Goal: Task Accomplishment & Management: Use online tool/utility

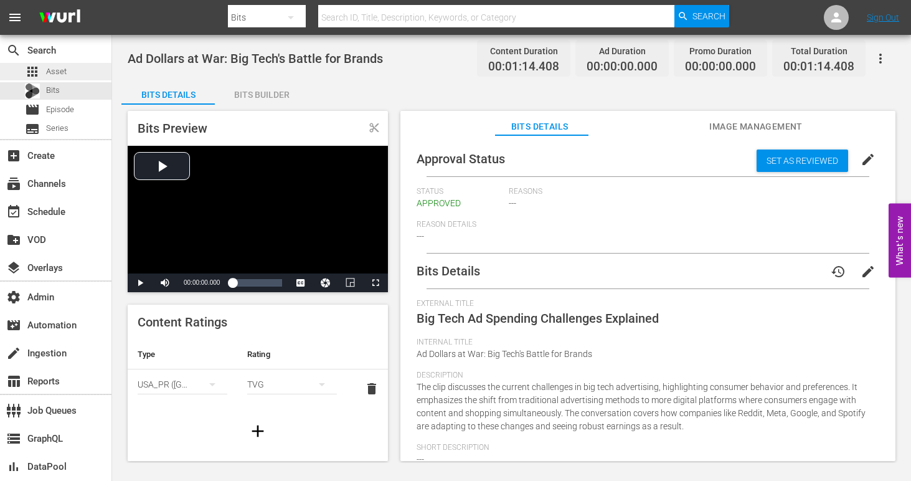
click at [55, 67] on span "Asset" at bounding box center [56, 71] width 21 height 12
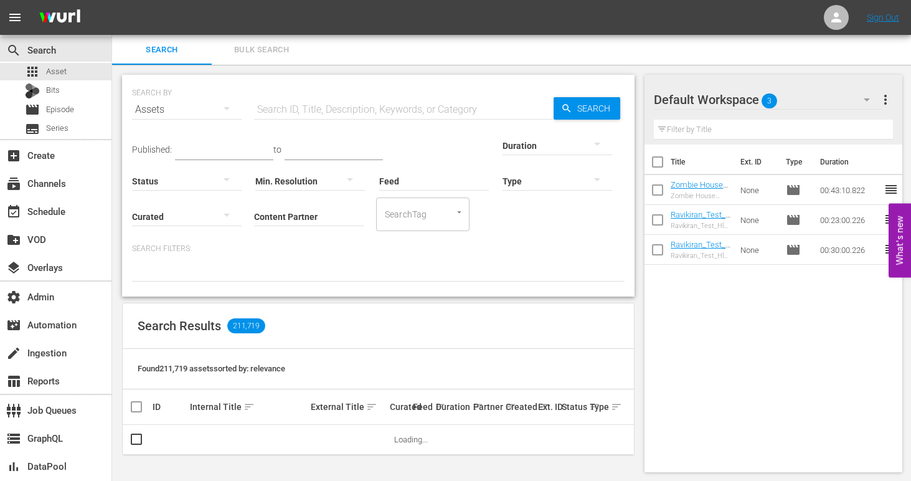
click at [254, 222] on input "Content Partner" at bounding box center [309, 217] width 110 height 45
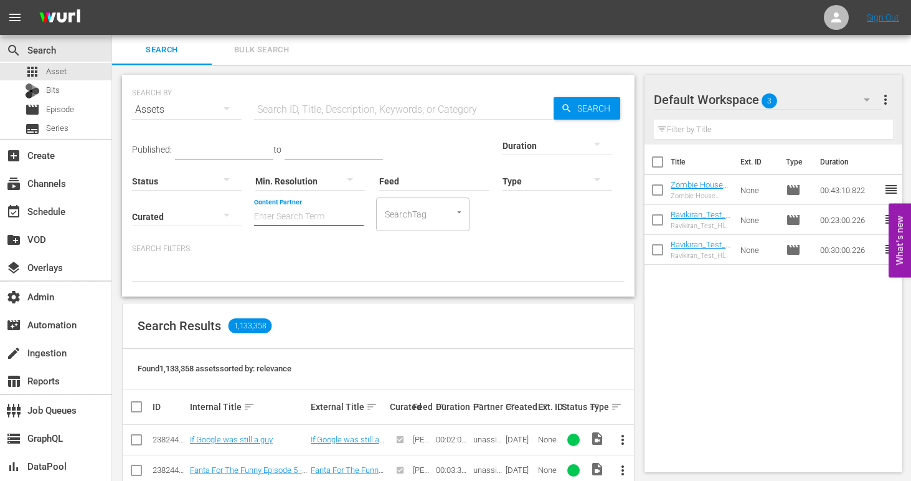
paste input "answermedia_theredgreenshow_2"
type input "answermedia_theredgreenshow_2"
click at [254, 215] on input "answermedia_theredgreenshow_2" at bounding box center [309, 217] width 110 height 45
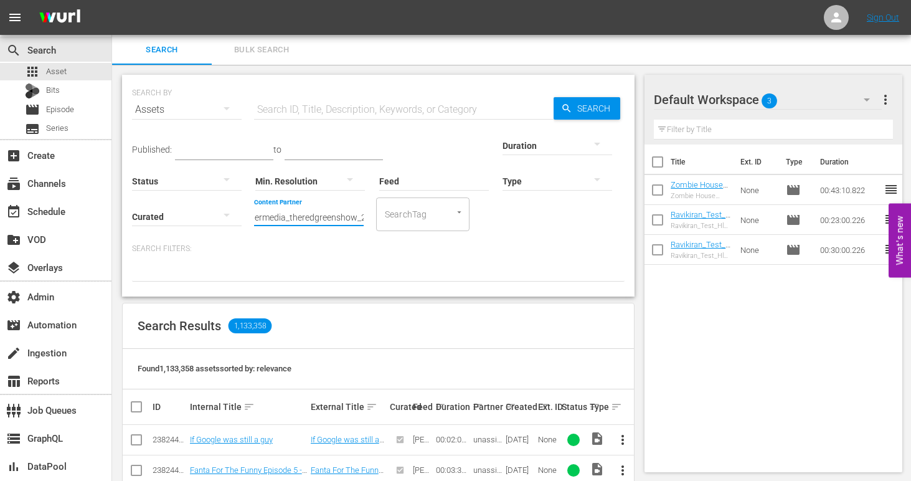
click at [254, 215] on input "answermedia_theredgreenshow_2" at bounding box center [309, 217] width 110 height 45
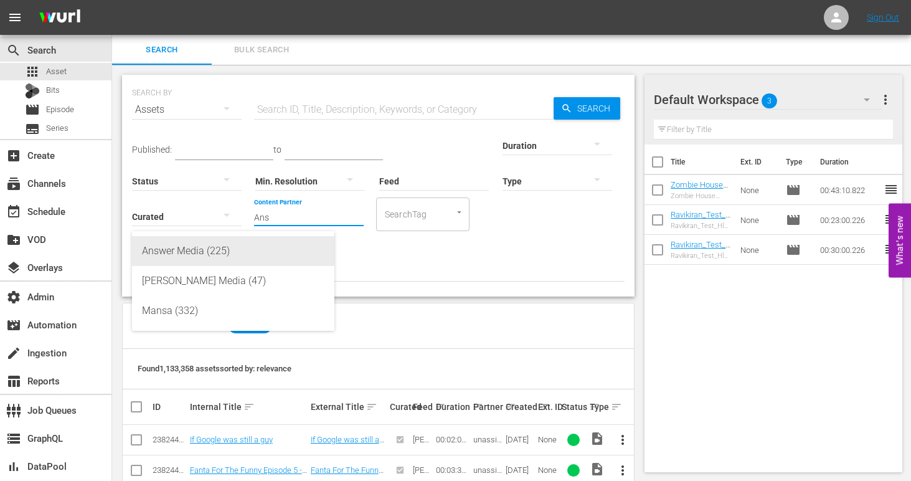
click at [204, 245] on div "Answer Media (225)" at bounding box center [233, 251] width 182 height 30
type input "Answer Media (225)"
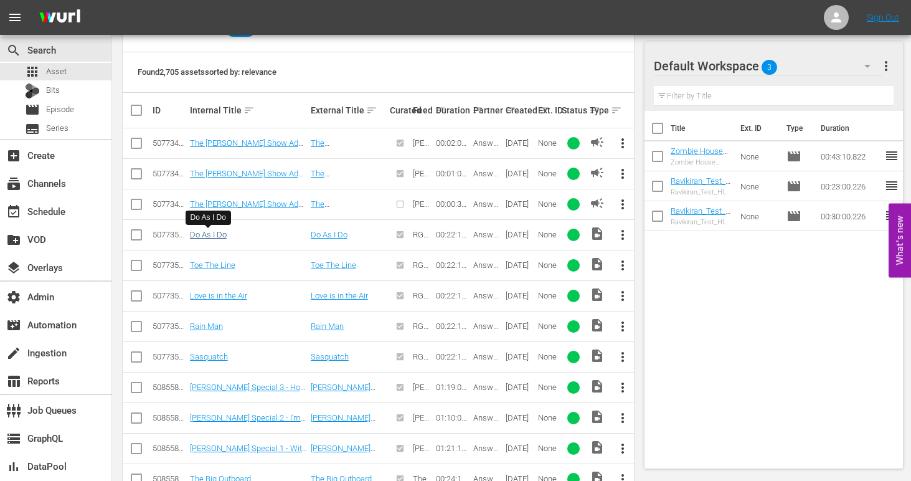
scroll to position [607, 0]
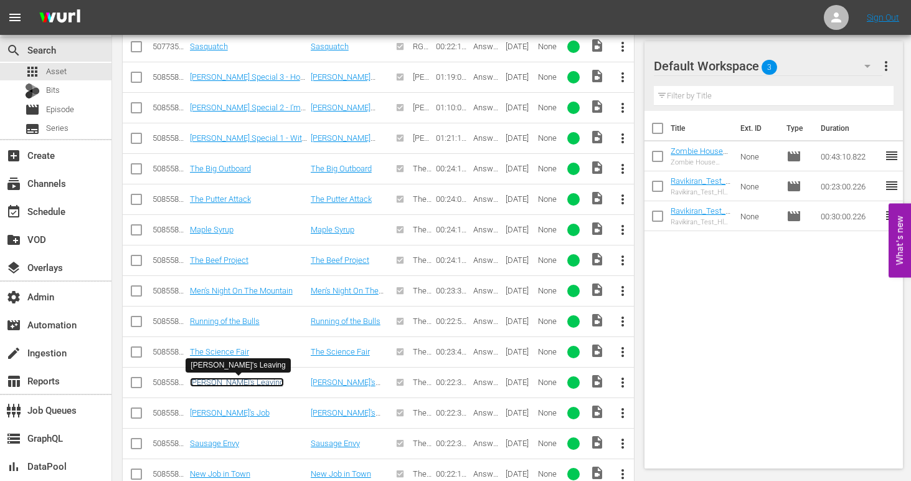
click at [216, 382] on link "Harold's Leaving" at bounding box center [237, 381] width 94 height 9
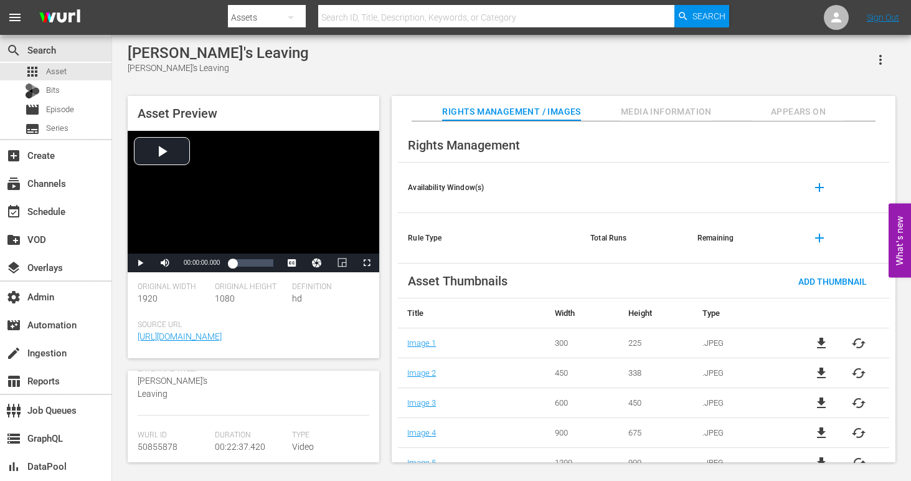
scroll to position [33, 0]
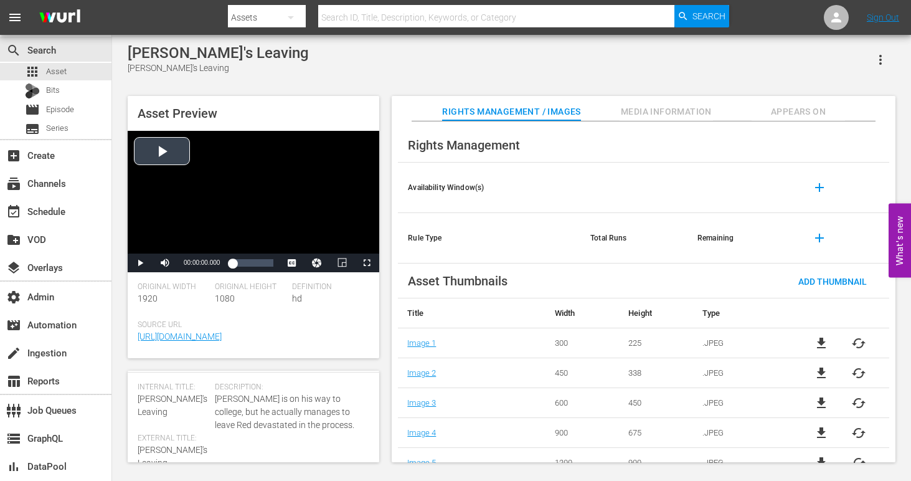
click at [162, 142] on div "Video Player" at bounding box center [254, 192] width 252 height 123
click at [671, 105] on span "Media Information" at bounding box center [666, 112] width 93 height 16
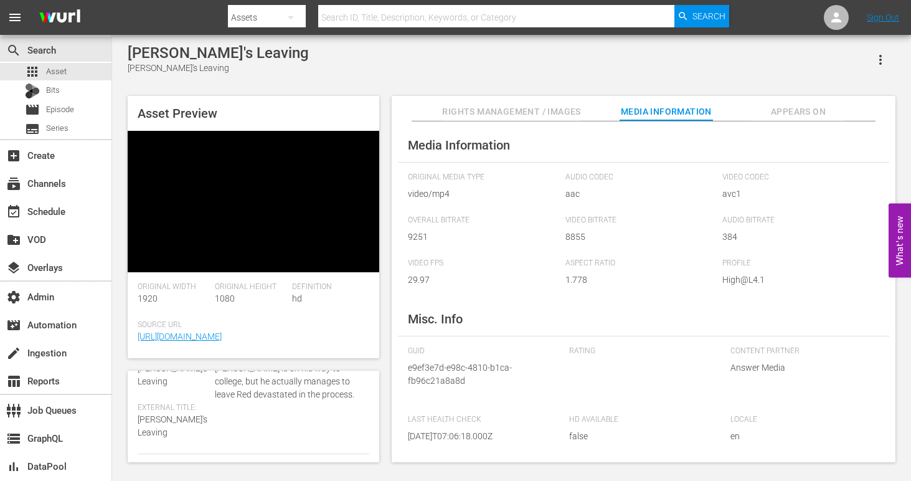
scroll to position [0, 0]
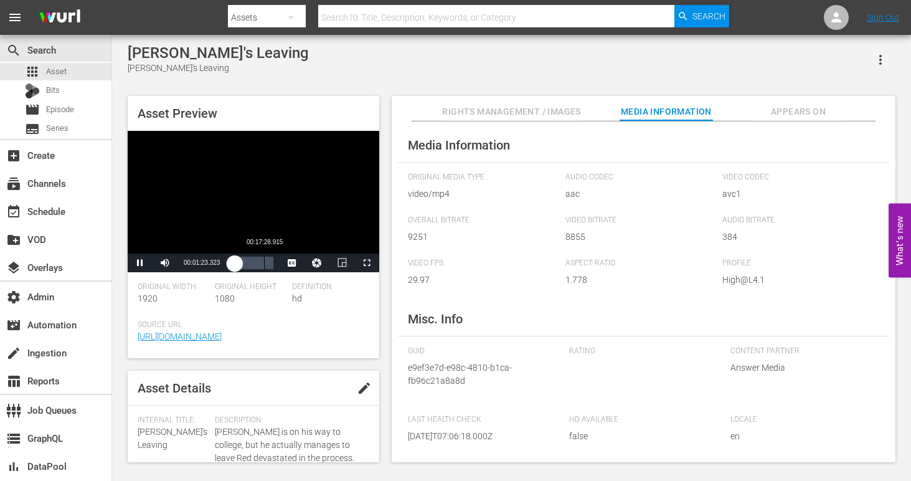
click at [263, 263] on div "Loaded : 10.61% 00:17:28.915 00:01:23.508" at bounding box center [252, 263] width 41 height 12
click at [367, 263] on span "Video Player" at bounding box center [367, 263] width 0 height 0
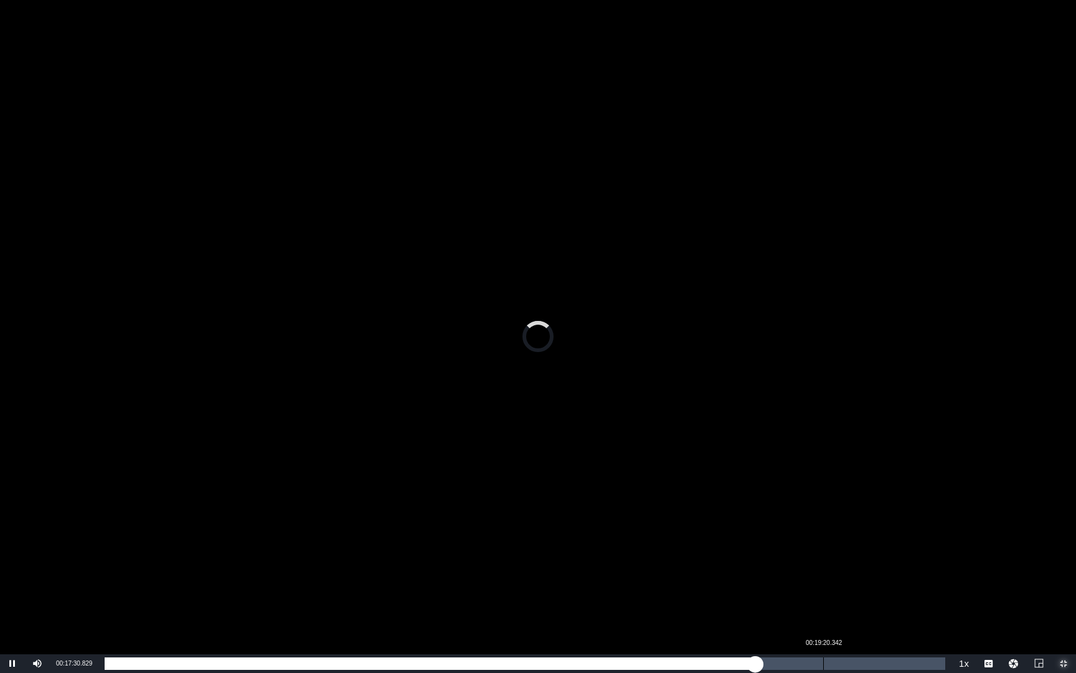
click at [823, 480] on div "Loaded : 77.42% 00:19:20.342 00:17:30.829" at bounding box center [525, 663] width 841 height 12
click at [869, 480] on div "00:20:33.743" at bounding box center [869, 663] width 1 height 12
click at [893, 480] on div "Loaded : 91.14% 00:21:12.958 00:20:35.292" at bounding box center [525, 663] width 841 height 12
click at [911, 480] on div "00:21:44.128" at bounding box center [912, 663] width 1 height 12
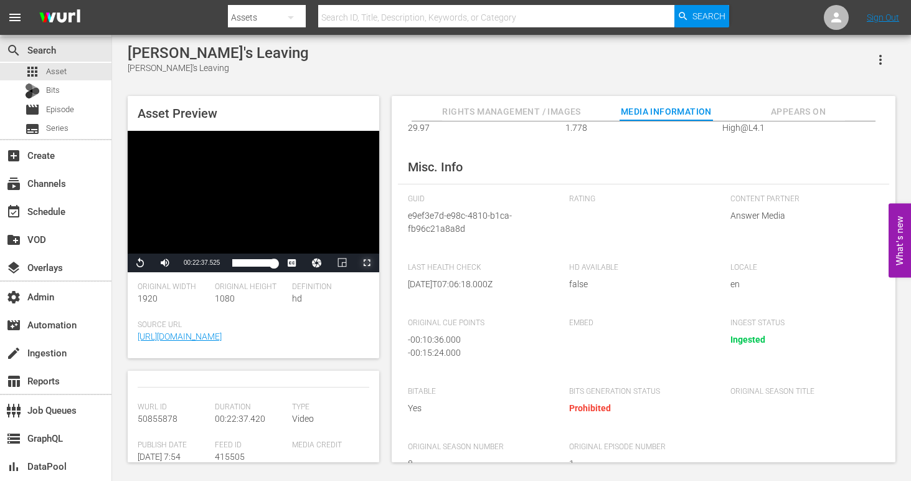
scroll to position [115, 0]
click at [167, 428] on span "50855878" at bounding box center [158, 433] width 40 height 10
copy span "50855878"
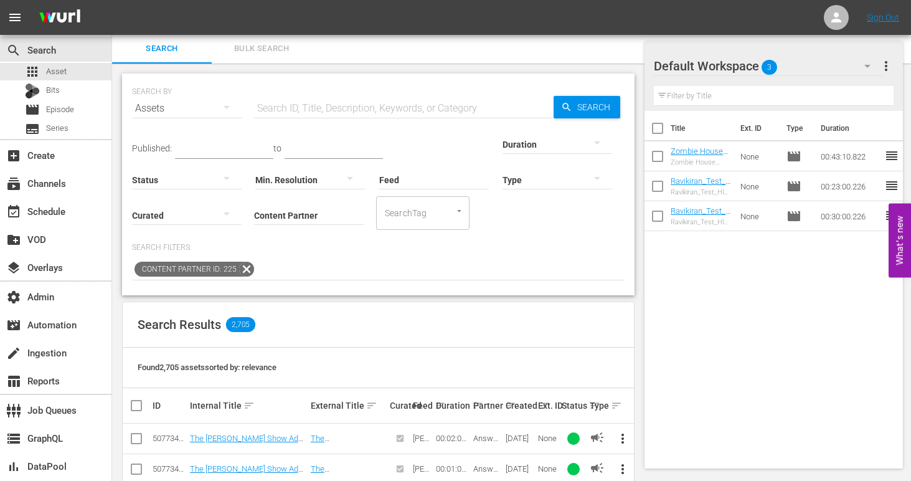
scroll to position [607, 0]
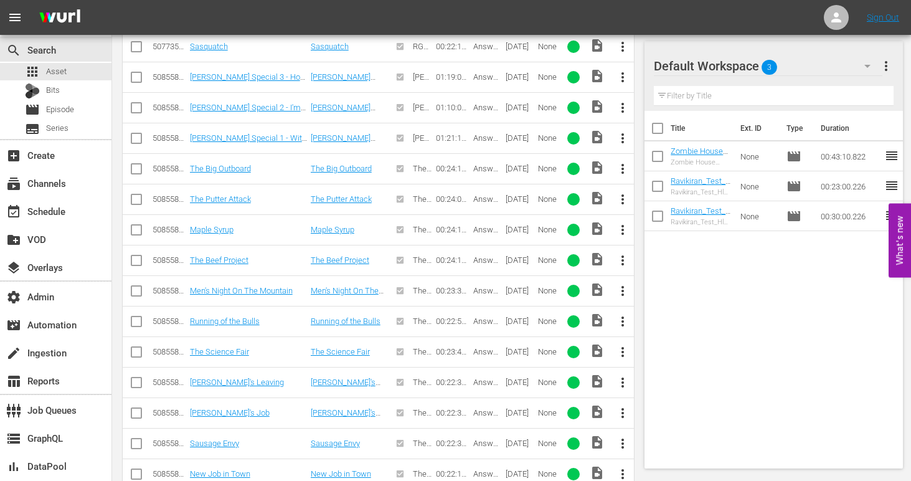
click at [220, 358] on td "The Science Fair" at bounding box center [248, 351] width 121 height 31
click at [221, 351] on link "The Science Fair" at bounding box center [219, 351] width 59 height 9
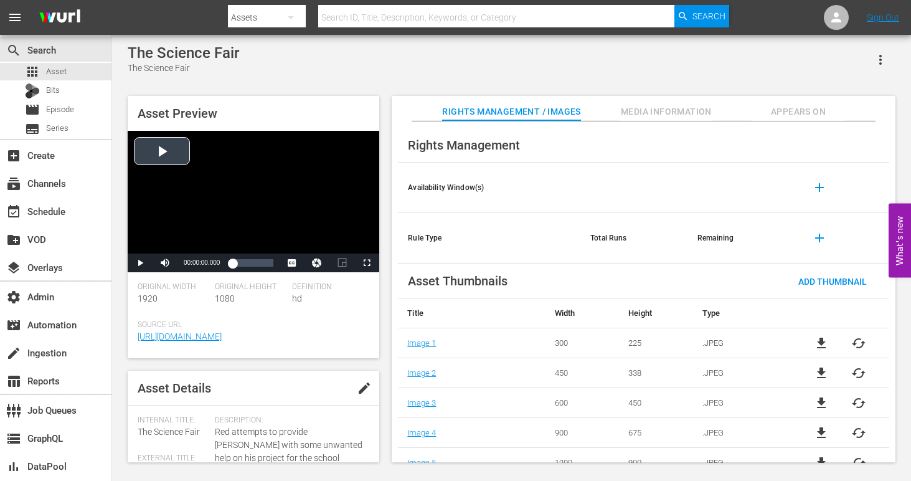
click at [162, 149] on div "Video Player" at bounding box center [254, 192] width 252 height 123
click at [269, 265] on div "Loaded : 0.85% 00:21:09.766 00:00:02.295" at bounding box center [252, 263] width 41 height 12
click at [367, 263] on span "Video Player" at bounding box center [367, 263] width 0 height 0
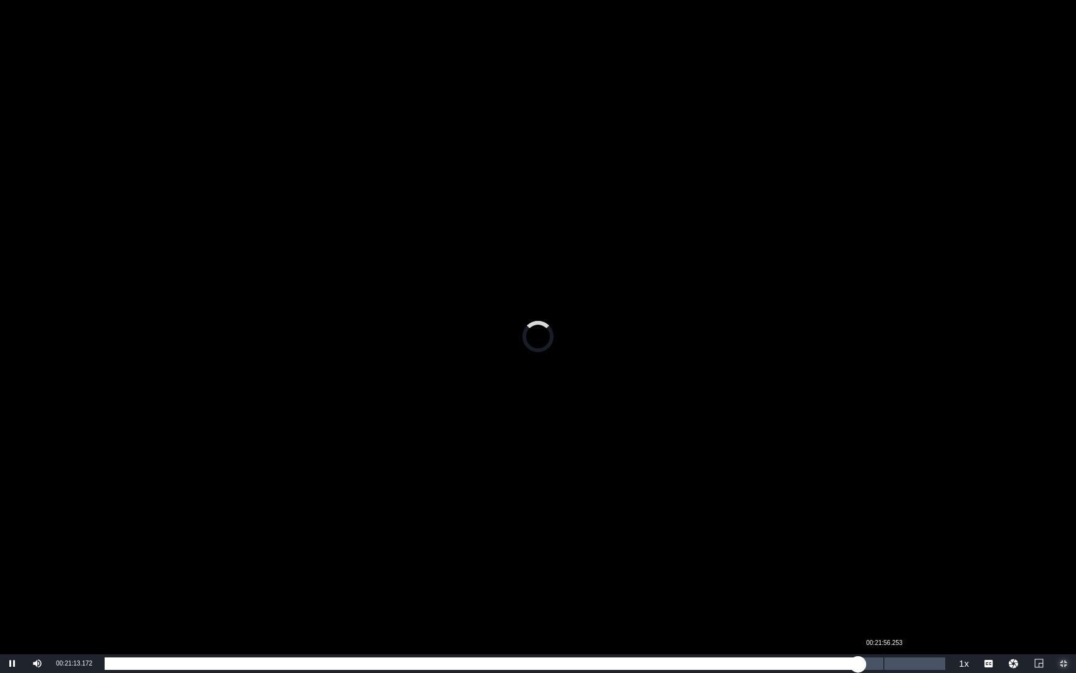
click at [884, 480] on div "Loaded : 89.64% 00:21:56.253 00:21:13.172" at bounding box center [525, 663] width 841 height 12
click at [902, 480] on div "Loaded : 93.44% 00:22:24.661 00:21:56.789" at bounding box center [525, 663] width 841 height 12
click at [911, 480] on div "00:22:54.121" at bounding box center [918, 663] width 1 height 12
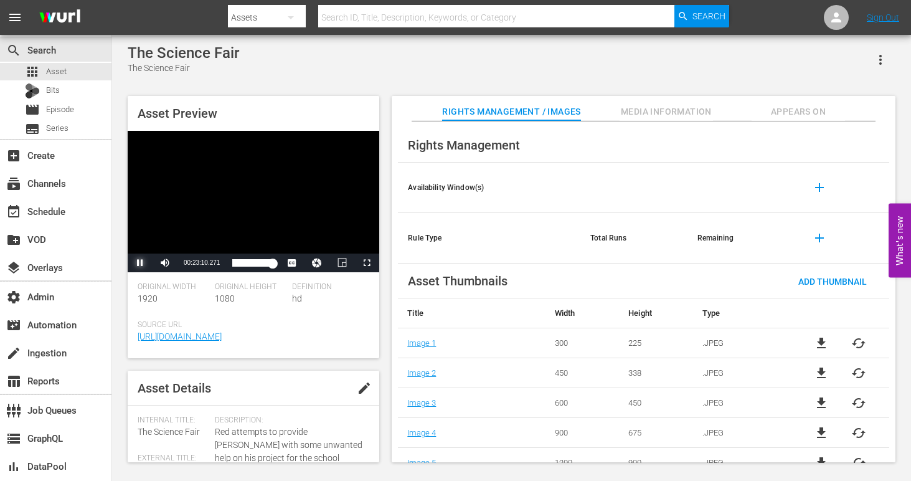
click at [140, 263] on span "Video Player" at bounding box center [140, 263] width 0 height 0
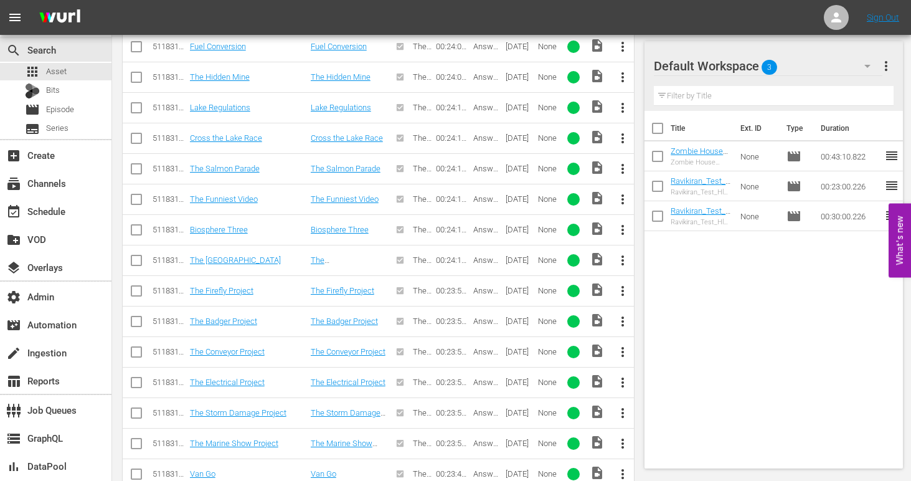
scroll to position [4879, 0]
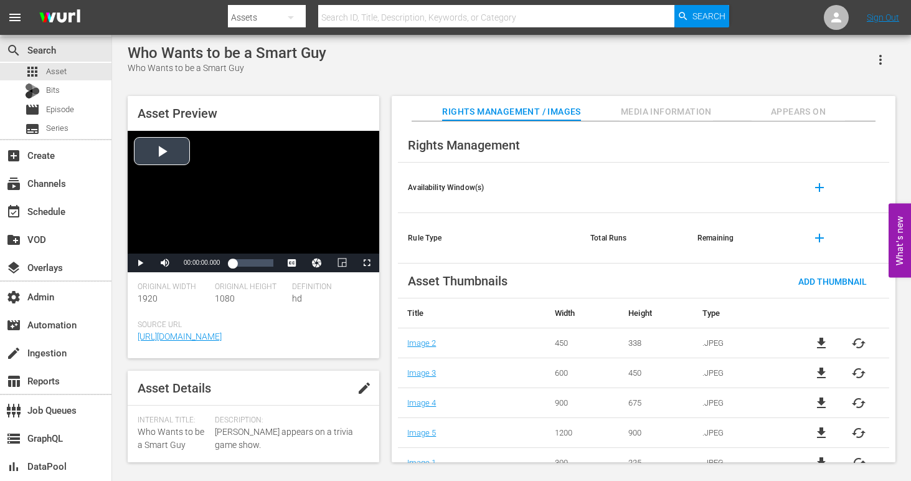
click at [163, 149] on div "Video Player" at bounding box center [254, 192] width 252 height 123
click at [367, 263] on span "Video Player" at bounding box center [367, 263] width 0 height 0
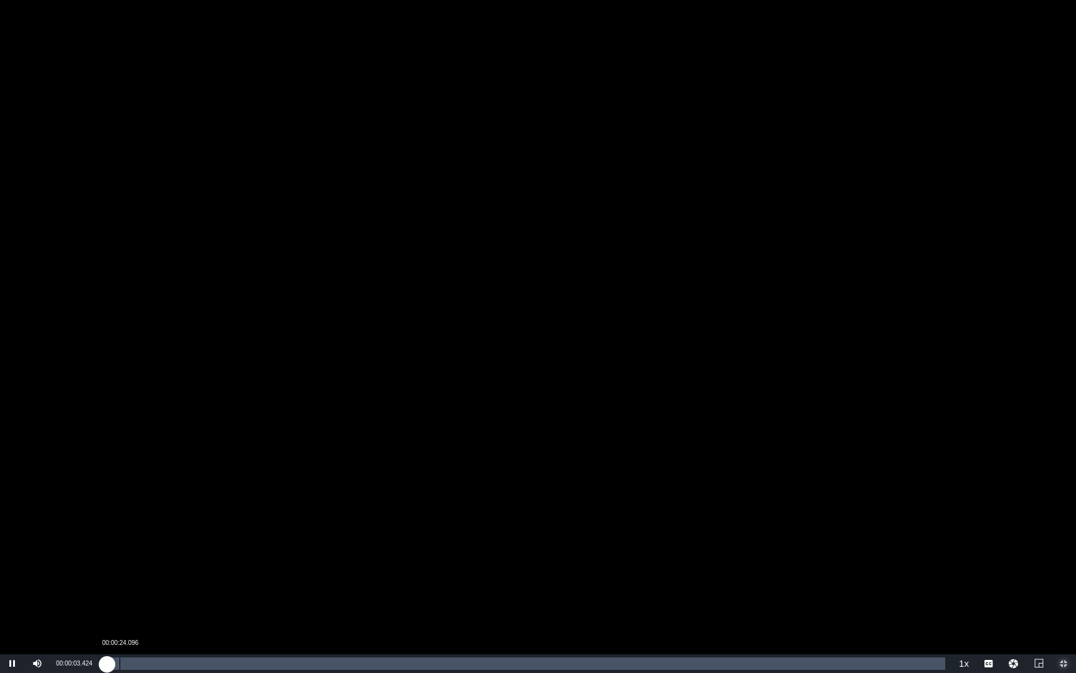
click at [120, 480] on div "Loaded : 0.44% 00:00:24.096 00:00:03.517" at bounding box center [525, 663] width 841 height 12
click at [898, 480] on div "00:21:19.114" at bounding box center [898, 663] width 1 height 12
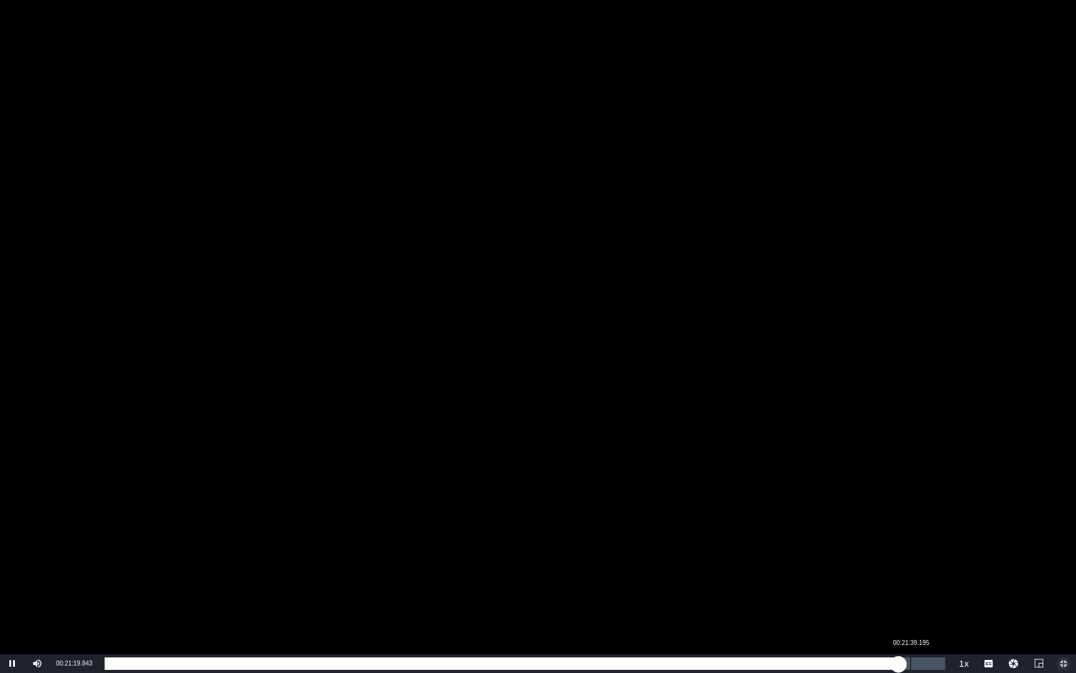
click at [911, 480] on div "00:21:39.195" at bounding box center [911, 663] width 1 height 12
click at [911, 480] on div "00:21:42.426" at bounding box center [509, 663] width 808 height 12
click at [911, 480] on div "00:21:54.296" at bounding box center [512, 663] width 815 height 12
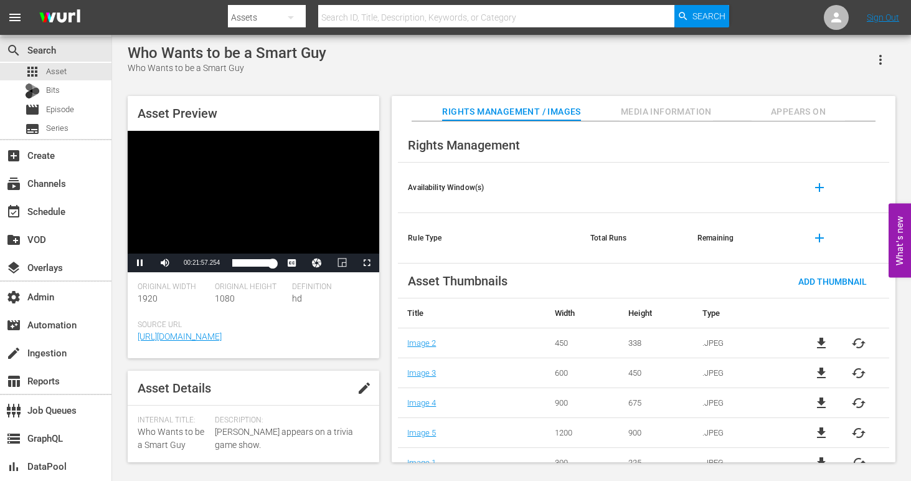
click at [789, 104] on span "Appears On" at bounding box center [798, 112] width 93 height 16
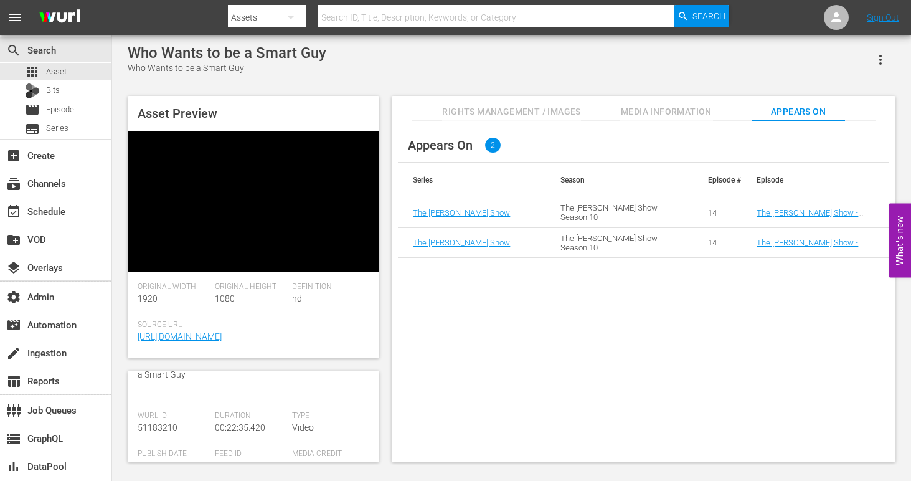
scroll to position [114, 0]
click at [156, 440] on span "51183210" at bounding box center [158, 435] width 40 height 10
copy span "51183210"
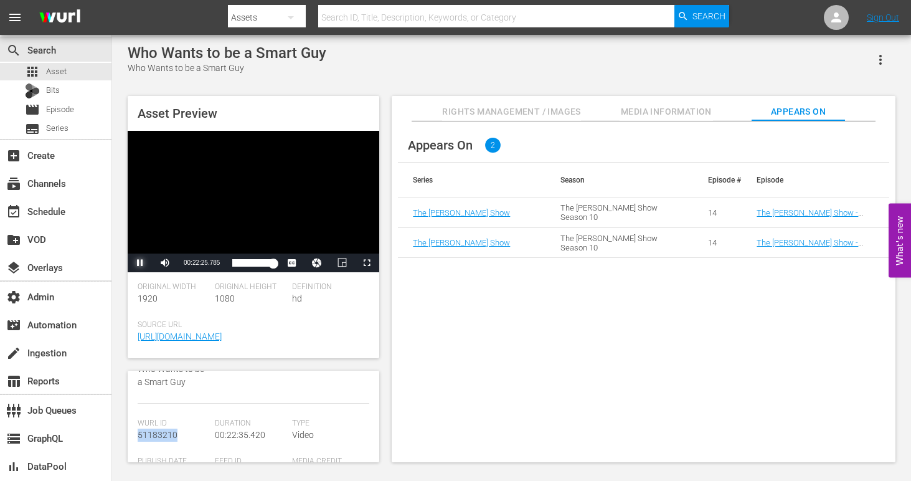
click at [140, 263] on span "Video Player" at bounding box center [140, 263] width 0 height 0
click at [268, 14] on div "Assets" at bounding box center [267, 17] width 78 height 35
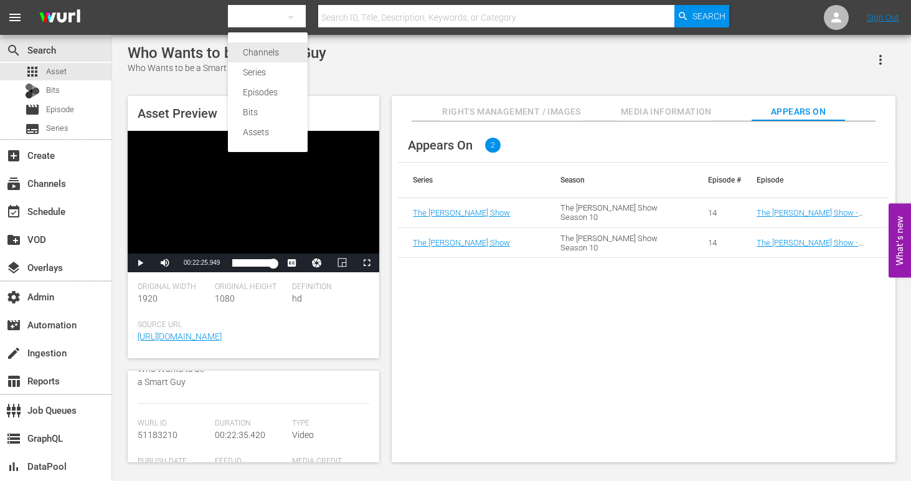
click at [272, 53] on div "Channels" at bounding box center [268, 52] width 50 height 20
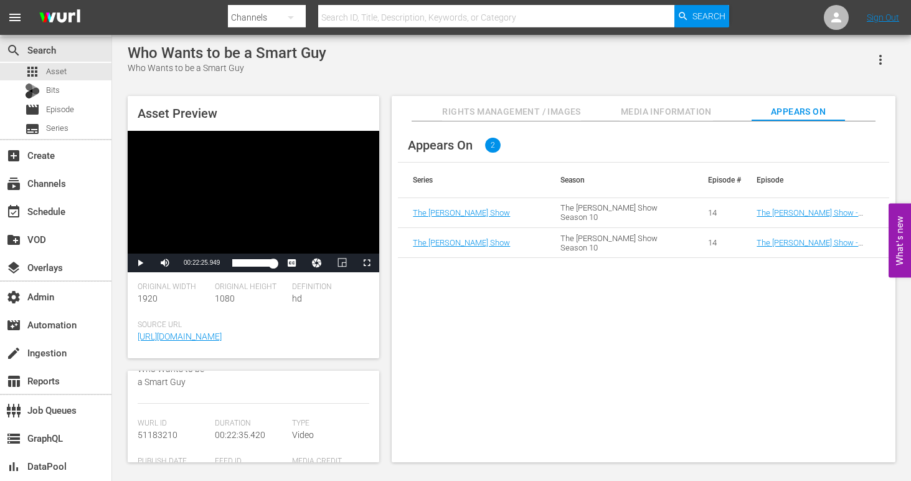
click at [379, 19] on input "text" at bounding box center [496, 17] width 356 height 30
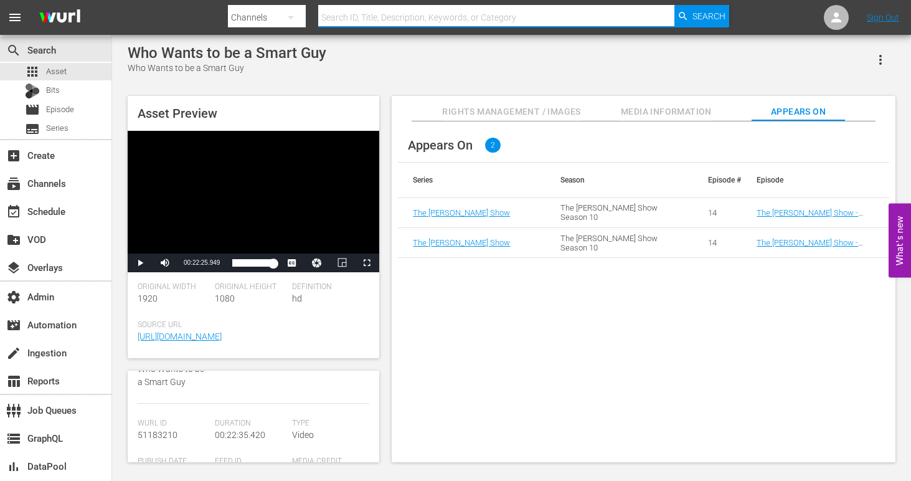
paste input "cheddar_cheddar_3"
type input "cheddar_cheddar_3"
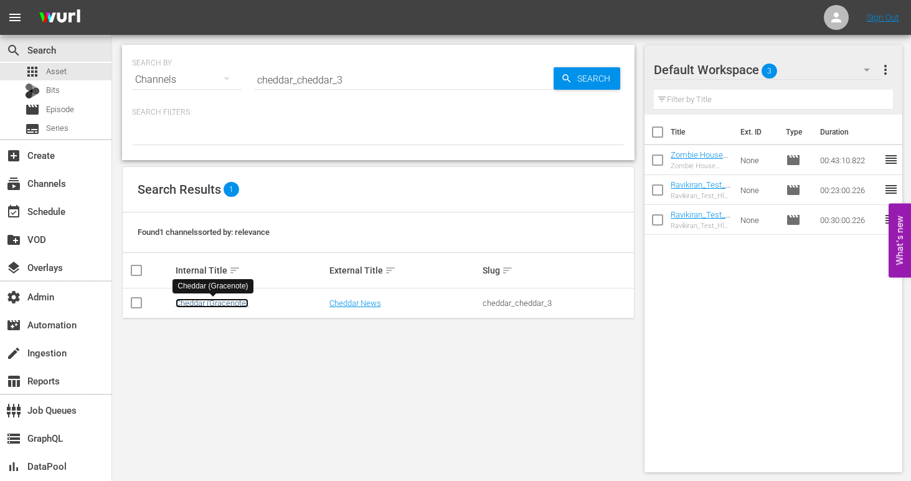
click at [232, 305] on link "Cheddar (Gracenote)" at bounding box center [212, 302] width 73 height 9
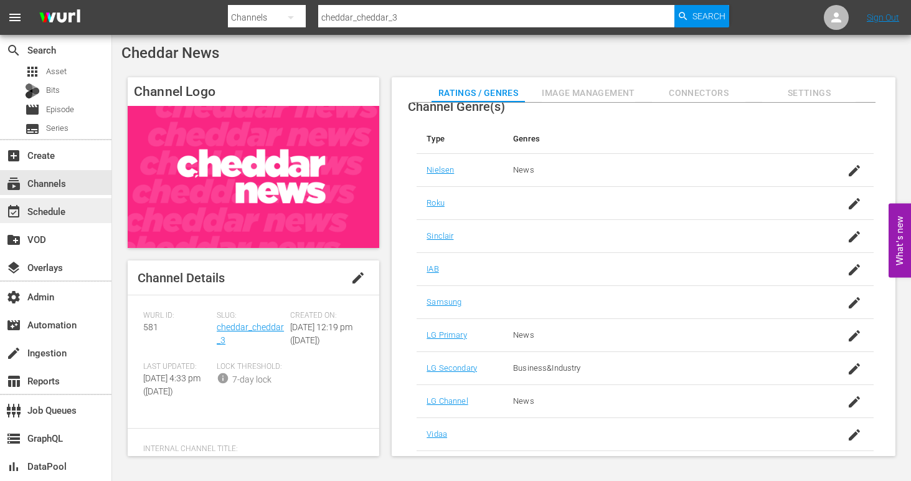
click at [54, 211] on div "event_available Schedule" at bounding box center [35, 209] width 70 height 11
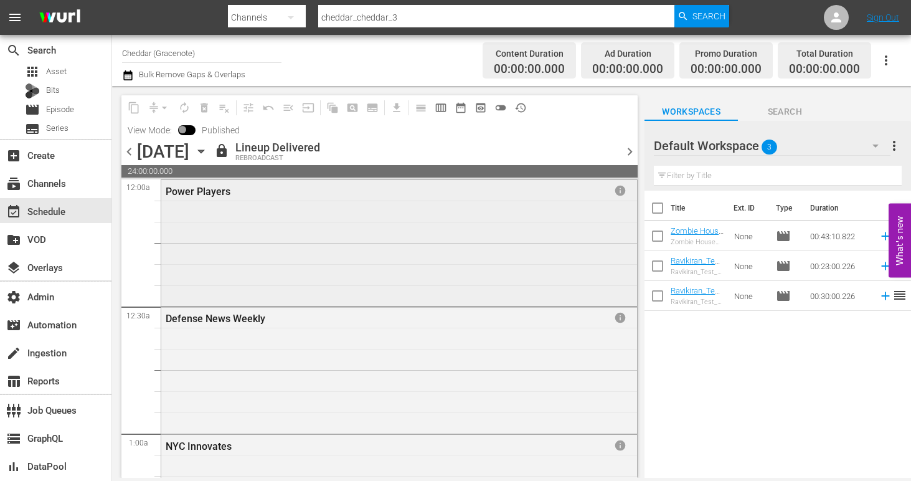
click at [275, 243] on div "Power Players info" at bounding box center [399, 241] width 476 height 123
click at [387, 17] on input "cheddar_cheddar_3" at bounding box center [496, 17] width 356 height 30
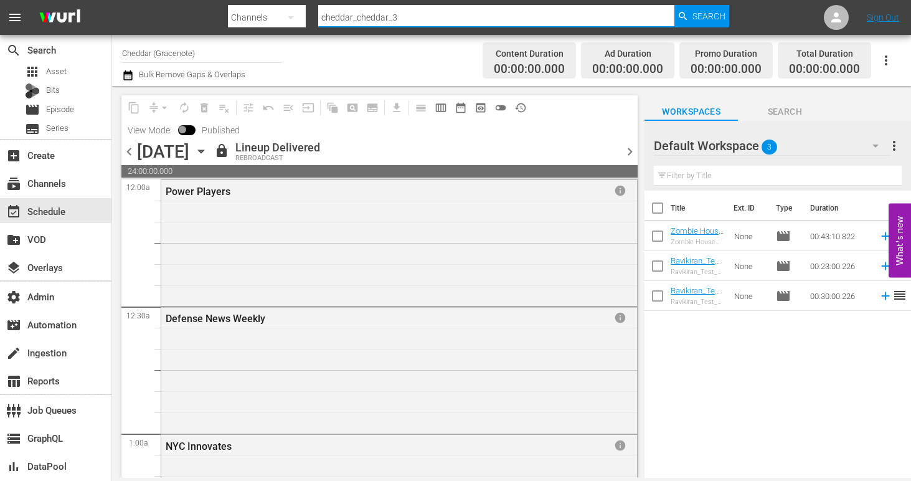
click at [387, 17] on input "cheddar_cheddar_3" at bounding box center [496, 17] width 356 height 30
paste input "inedigm_entertainment_corp_realmadrid_1"
type input "cinedigm_entertainment_corp_realmadrid_1"
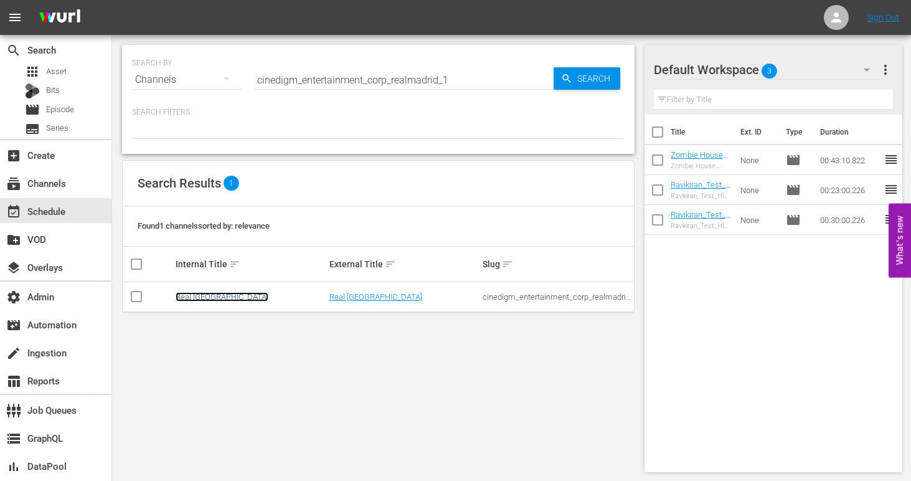
click at [214, 295] on link "Real Madrid" at bounding box center [222, 296] width 93 height 9
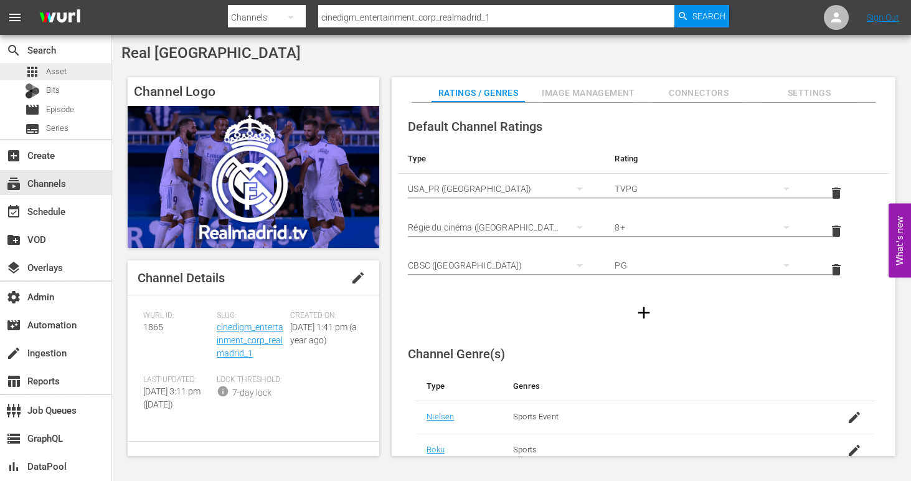
click at [75, 67] on div "apps Asset" at bounding box center [55, 71] width 111 height 17
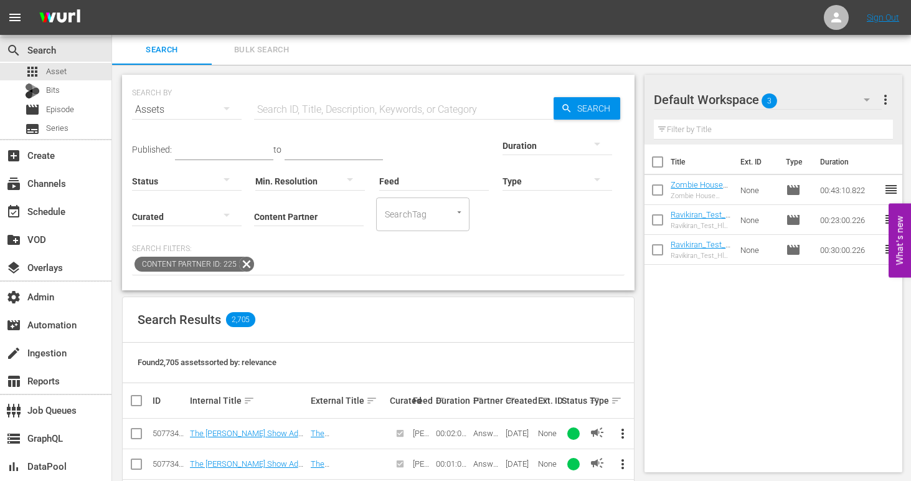
click at [248, 260] on icon at bounding box center [247, 264] width 16 height 16
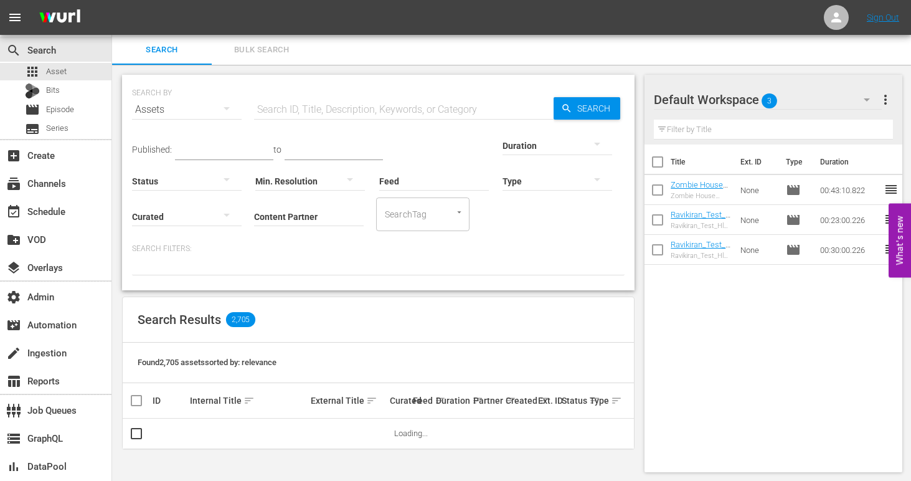
click at [254, 218] on input "Content Partner" at bounding box center [309, 217] width 110 height 45
paste input "cinedigm_entertainment_corp_realmadrid_1"
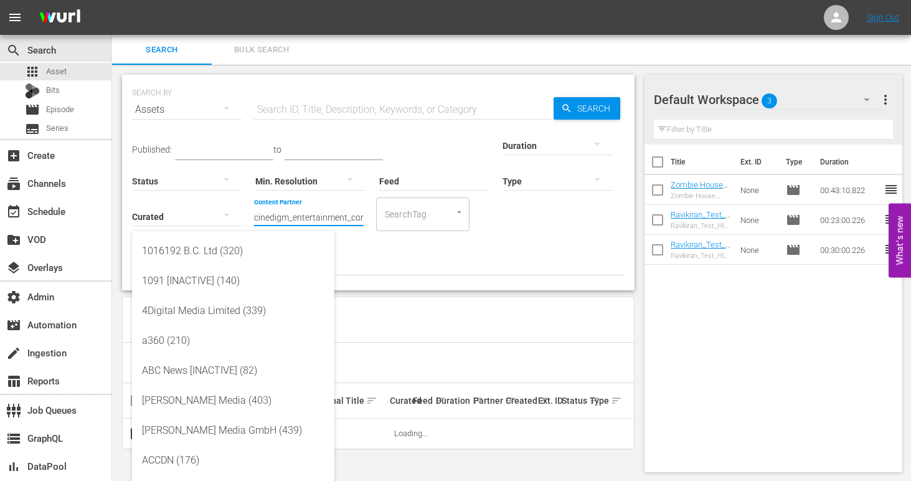
scroll to position [0, 57]
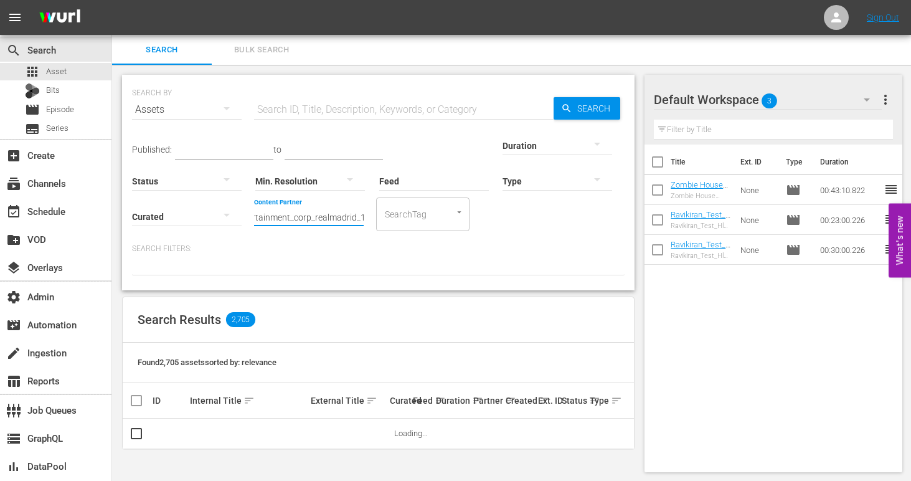
type input "cinedigm_entertainment_corp_realmadrid_1"
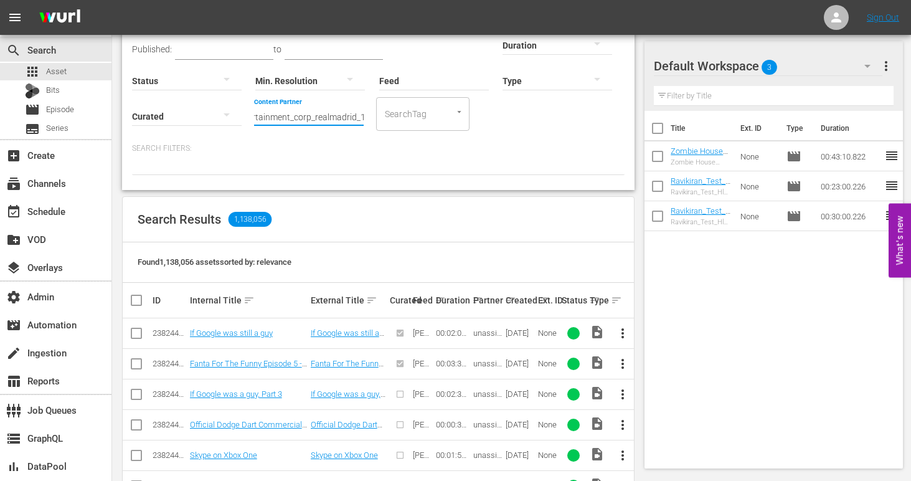
scroll to position [101, 0]
click at [254, 118] on input "cinedigm_entertainment_corp_realmadrid_1" at bounding box center [309, 116] width 110 height 45
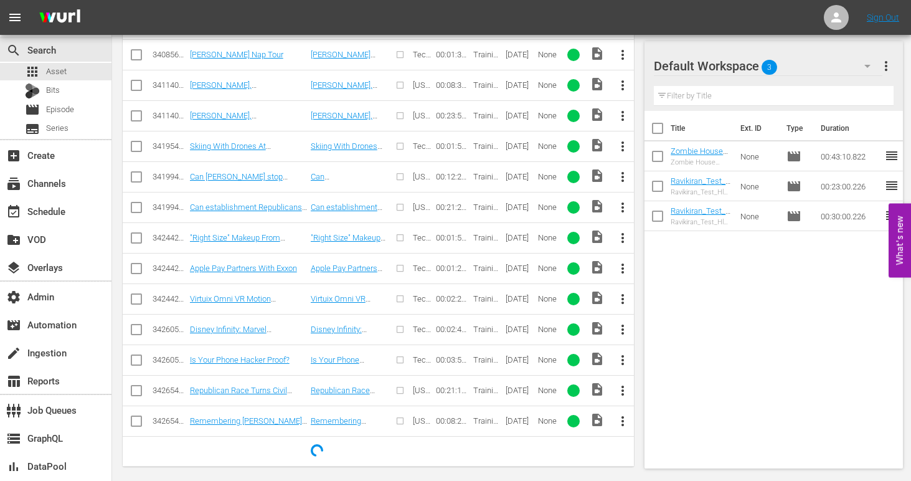
scroll to position [1211, 0]
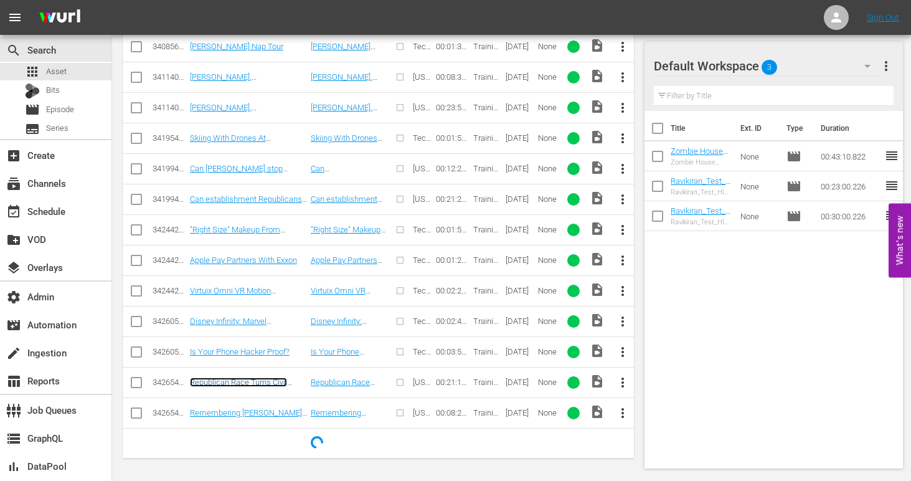
click at [230, 386] on link "Republican Race Turns Civil Ahead of Florida and Ohio, The "Two Trumps"" at bounding box center [245, 391] width 111 height 28
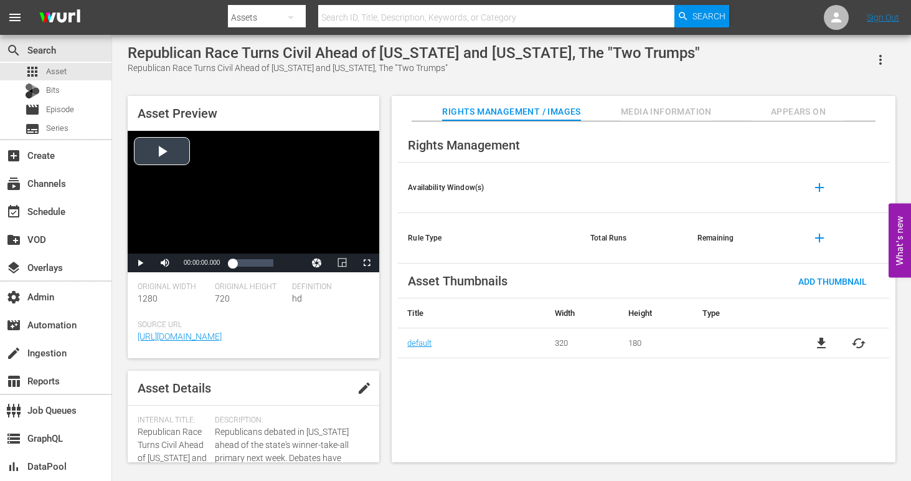
click at [179, 163] on div "Video Player" at bounding box center [254, 192] width 252 height 123
click at [196, 215] on div "Video Player" at bounding box center [254, 192] width 252 height 123
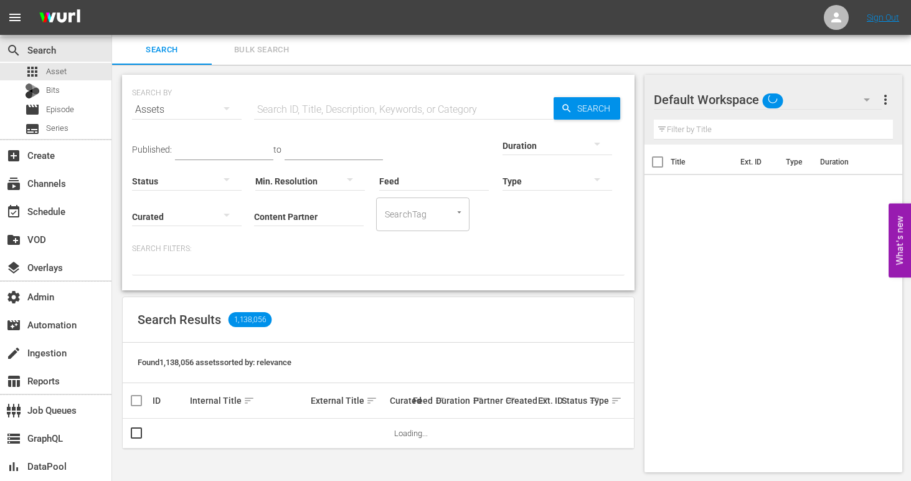
scroll to position [1, 0]
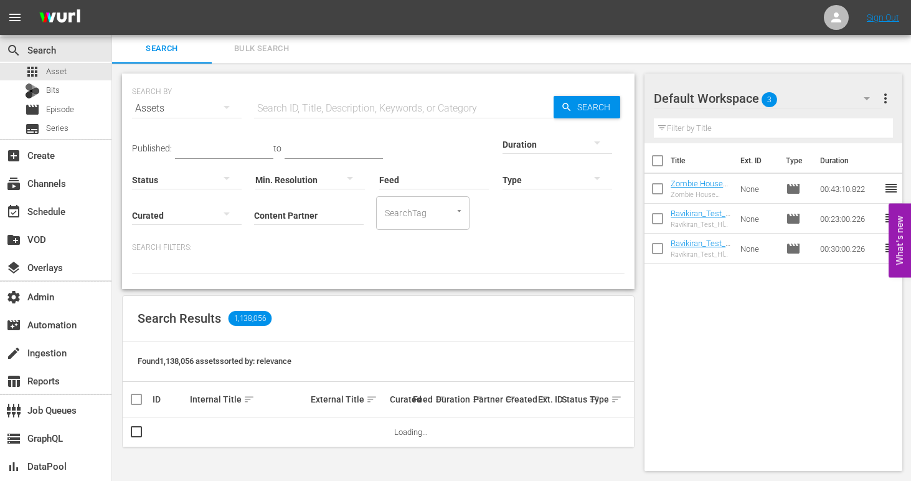
click at [254, 209] on input "Content Partner" at bounding box center [309, 216] width 110 height 45
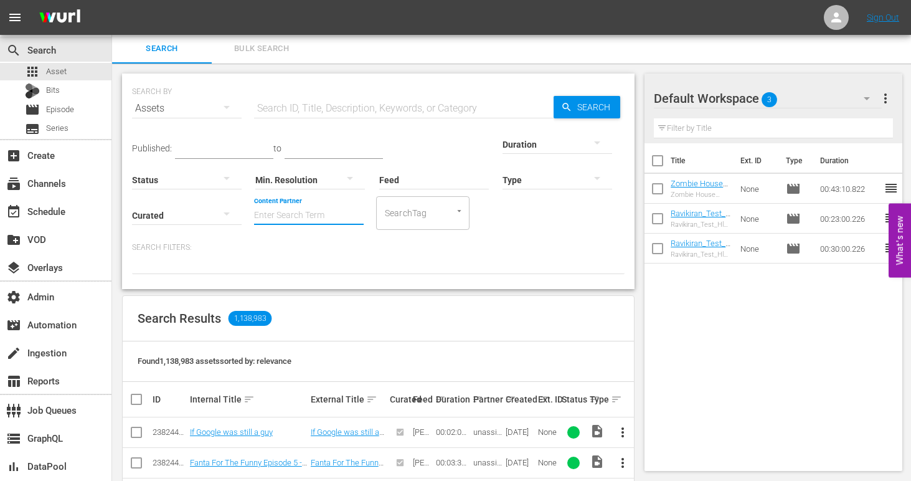
paste input "cinedigm_entertainment_corp_realmadrid_1"
type input "cinedigm_entertainment_corp_realmadrid_1"
click at [254, 217] on input "cinedigm_entertainment_corp_realmadrid_1" at bounding box center [309, 216] width 110 height 45
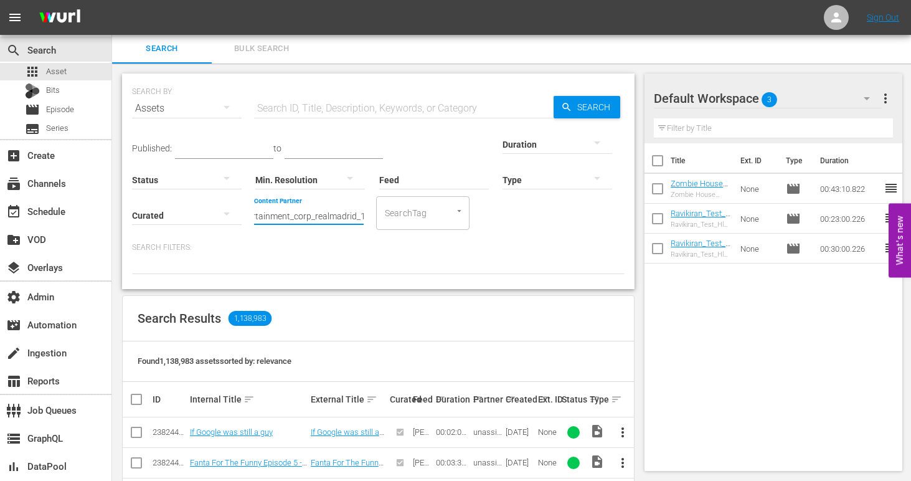
click at [254, 217] on input "cinedigm_entertainment_corp_realmadrid_1" at bounding box center [309, 216] width 110 height 45
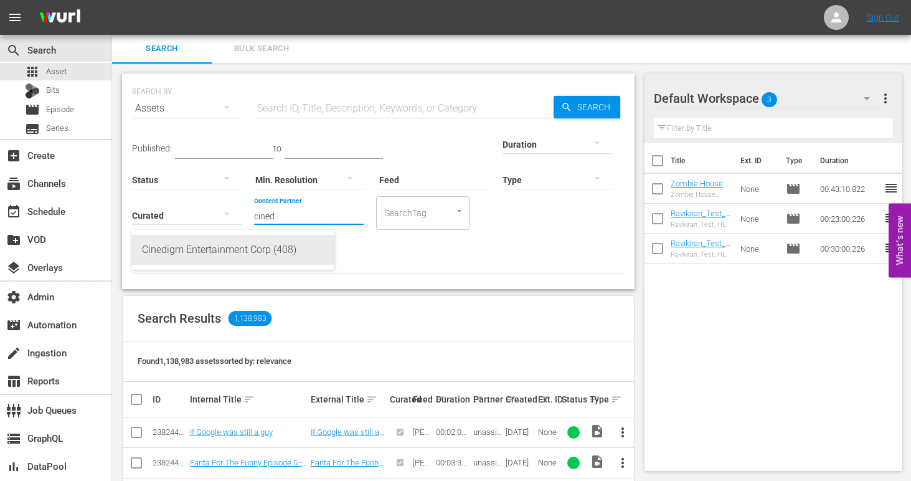
click at [221, 248] on div "Cinedigm Entertainment Corp (408)" at bounding box center [233, 250] width 182 height 30
type input "Cinedigm Entertainment Corp (408)"
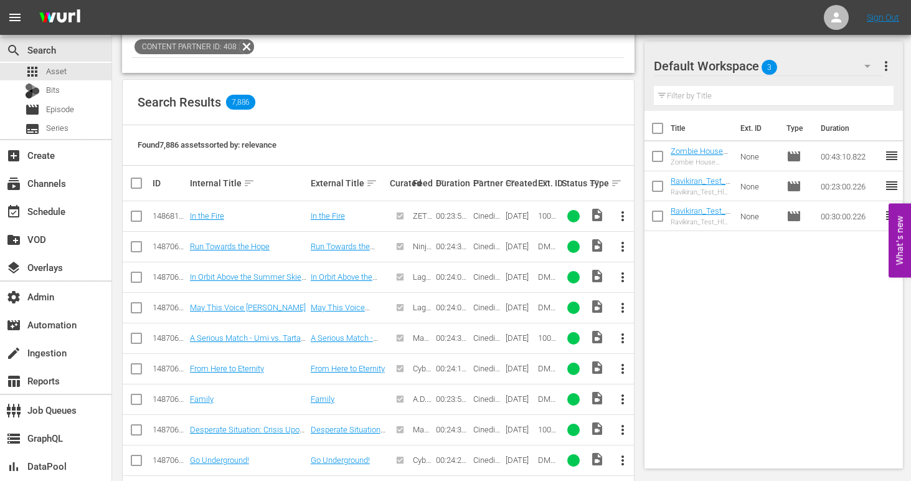
scroll to position [208, 0]
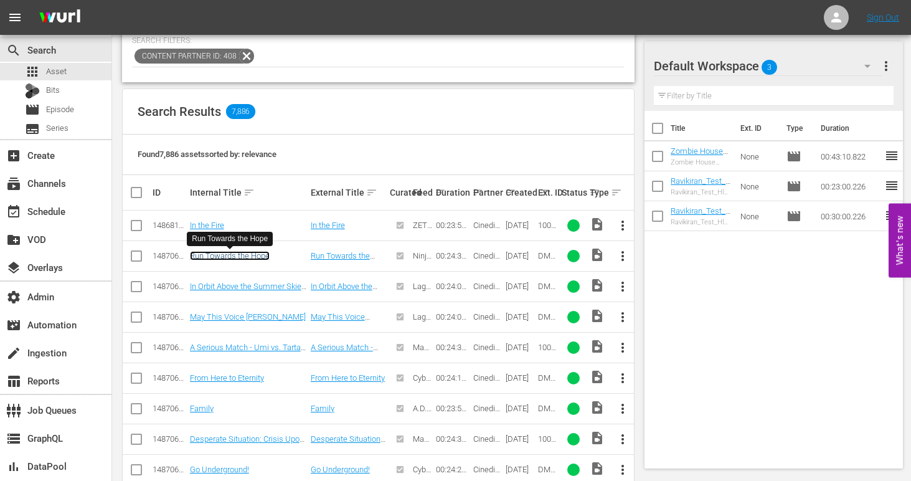
click at [225, 251] on link "Run Towards the Hope" at bounding box center [230, 255] width 80 height 9
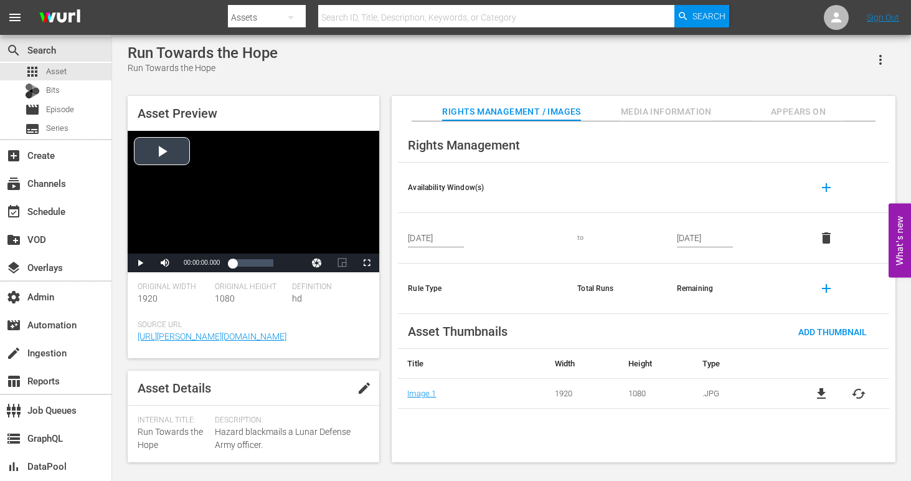
click at [173, 153] on div "Video Player" at bounding box center [254, 192] width 252 height 123
click at [367, 263] on span "Video Player" at bounding box center [367, 263] width 0 height 0
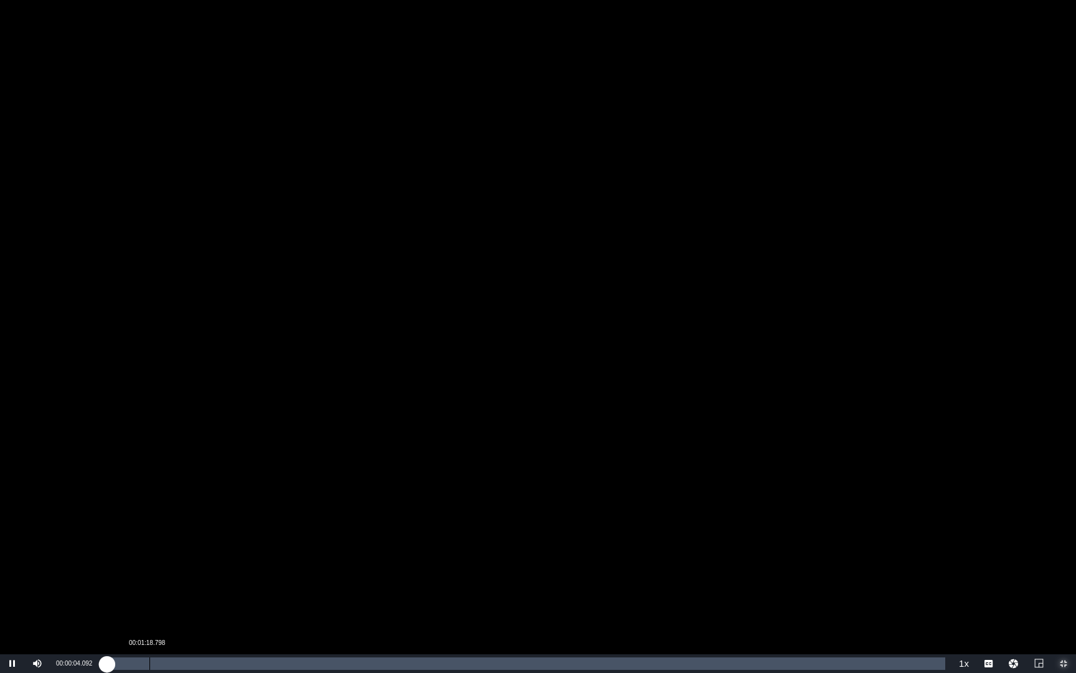
click at [149, 480] on div "Loaded : 0.81% 00:01:18.798 00:00:04.146" at bounding box center [525, 663] width 841 height 12
click at [194, 480] on div "Loaded : 5.69% 00:02:33.219 00:01:18.935" at bounding box center [525, 663] width 841 height 12
click at [286, 480] on div "00:05:18.478" at bounding box center [286, 663] width 1 height 12
click at [537, 480] on div "Loaded : 21.95% 00:12:29.682 00:05:18.749" at bounding box center [525, 663] width 841 height 12
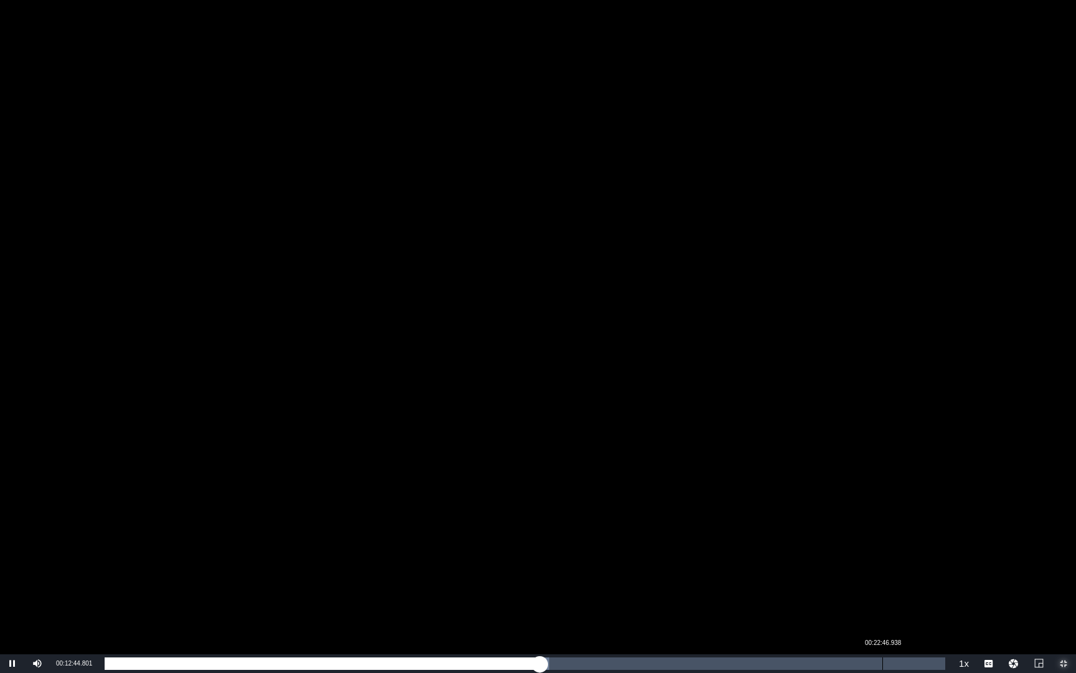
click at [883, 480] on div "Loaded : 52.84% 00:22:46.938 00:12:44.923" at bounding box center [525, 663] width 841 height 12
click at [900, 480] on div "Loaded : 95.11% 00:23:17.582 00:22:57.260" at bounding box center [525, 663] width 841 height 12
click at [911, 480] on div "Loaded : 99.18% 00:23:55.887 00:23:33.873" at bounding box center [525, 663] width 841 height 12
click at [911, 480] on div "00:23:55.557" at bounding box center [513, 663] width 816 height 12
click at [911, 480] on div "00:24:18.703" at bounding box center [520, 663] width 830 height 12
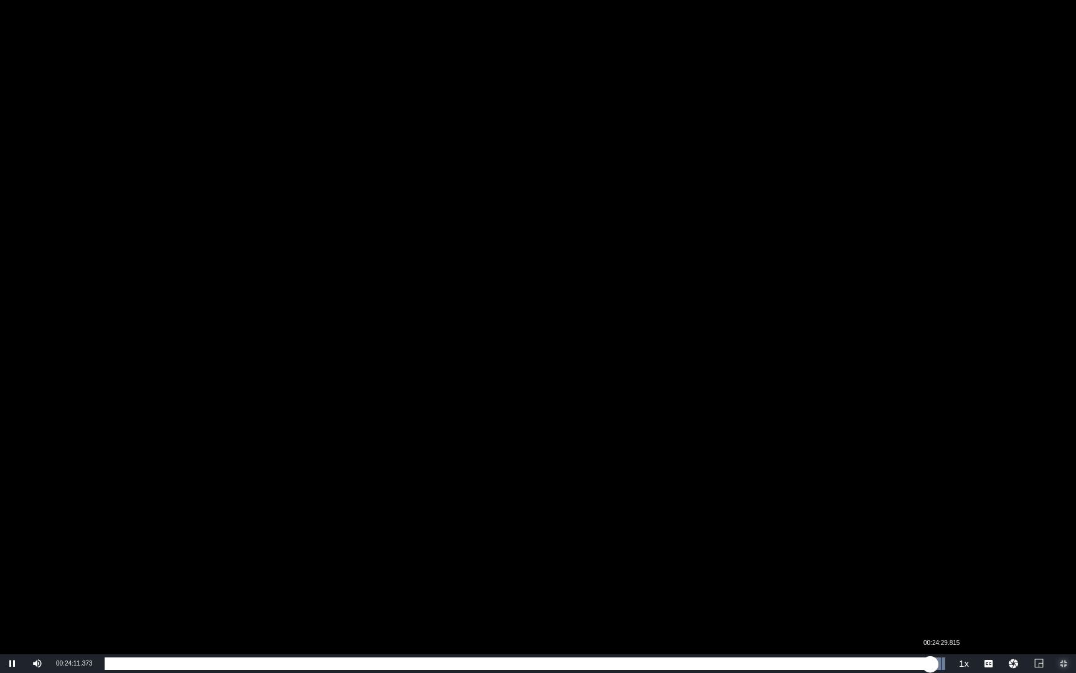
click at [911, 480] on div "00:24:29.815" at bounding box center [941, 663] width 1 height 12
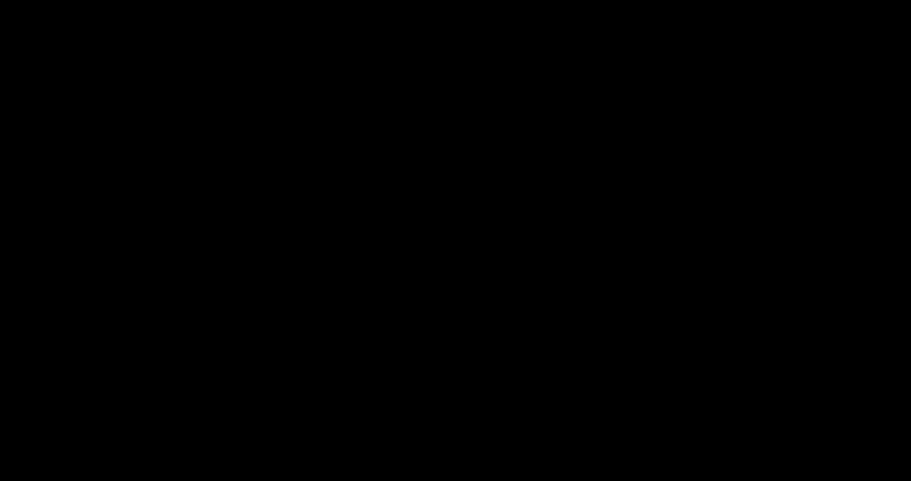
scroll to position [142, 0]
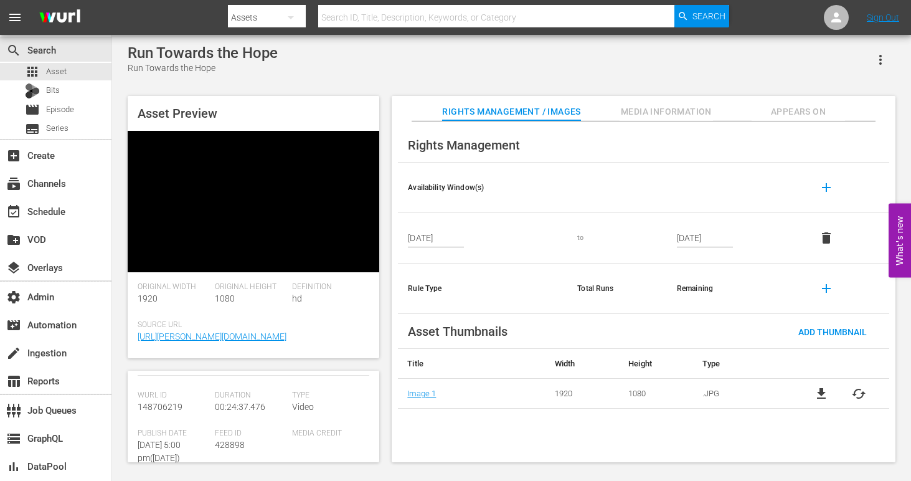
click at [167, 407] on span "148706219" at bounding box center [160, 407] width 45 height 10
copy span "148706219"
click at [295, 16] on icon "button" at bounding box center [290, 17] width 15 height 15
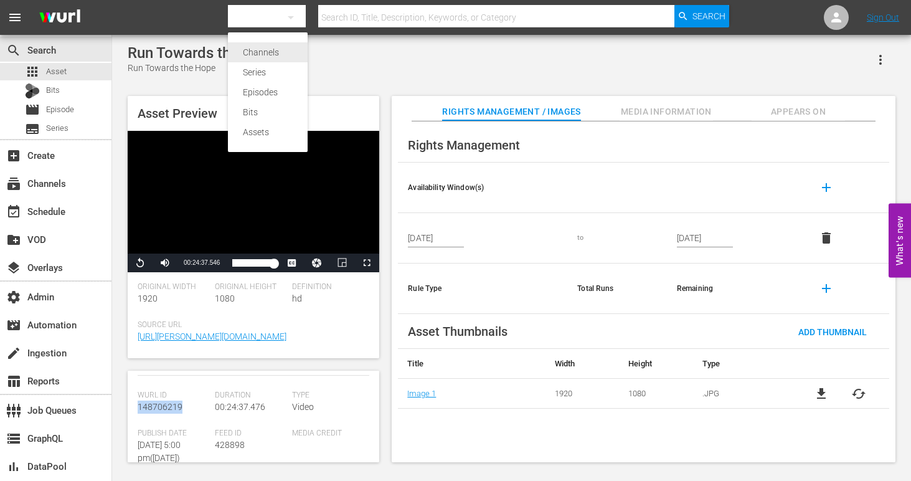
click at [275, 50] on div "Channels" at bounding box center [268, 52] width 50 height 20
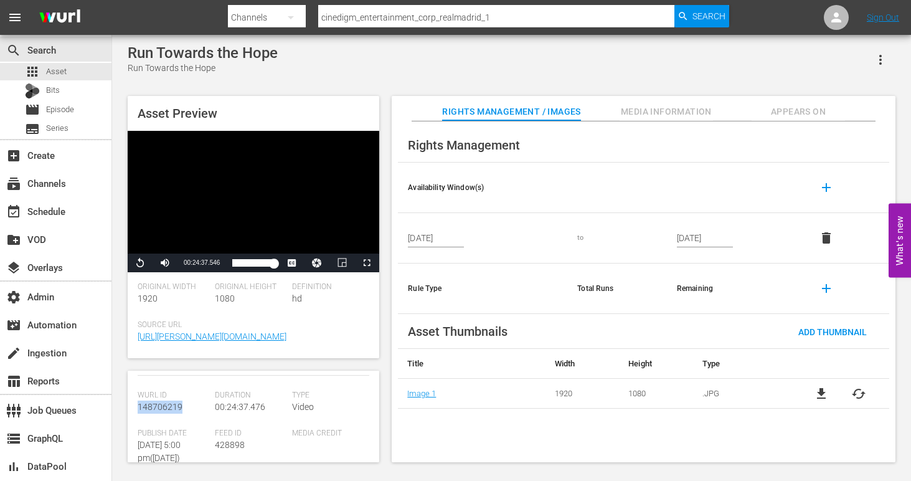
click at [359, 17] on input "cinedigm_entertainment_corp_realmadrid_1" at bounding box center [496, 17] width 356 height 30
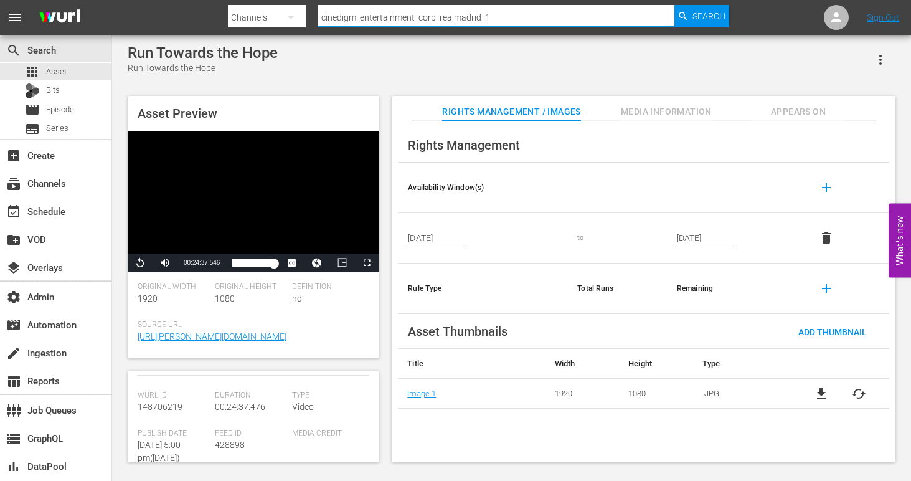
click at [359, 17] on input "cinedigm_entertainment_corp_realmadrid_1" at bounding box center [496, 17] width 356 height 30
paste input "bec_commune"
type input "bec_commune_1"
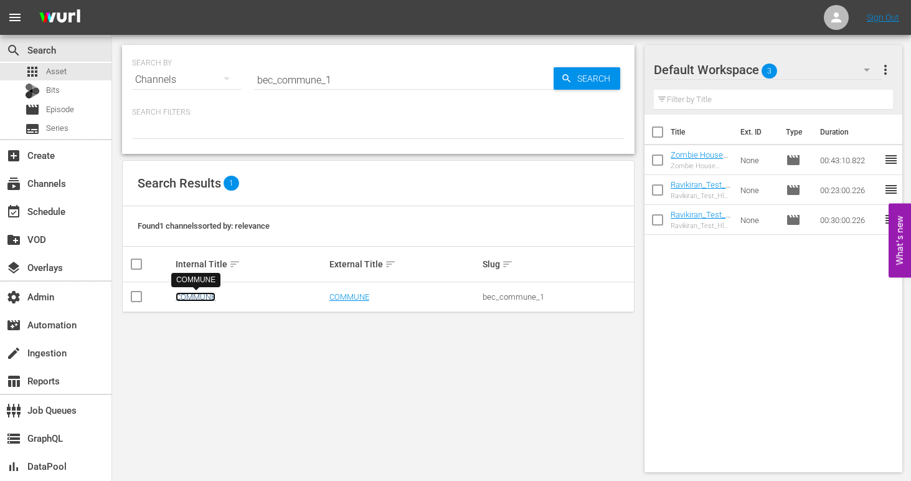
click at [207, 295] on link "COMMUNE" at bounding box center [196, 296] width 40 height 9
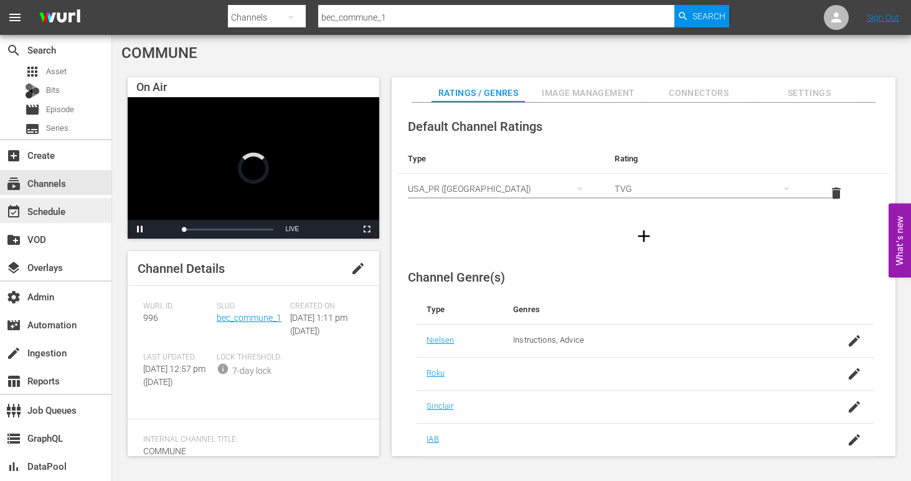
click at [72, 207] on div "event_available Schedule" at bounding box center [55, 210] width 111 height 25
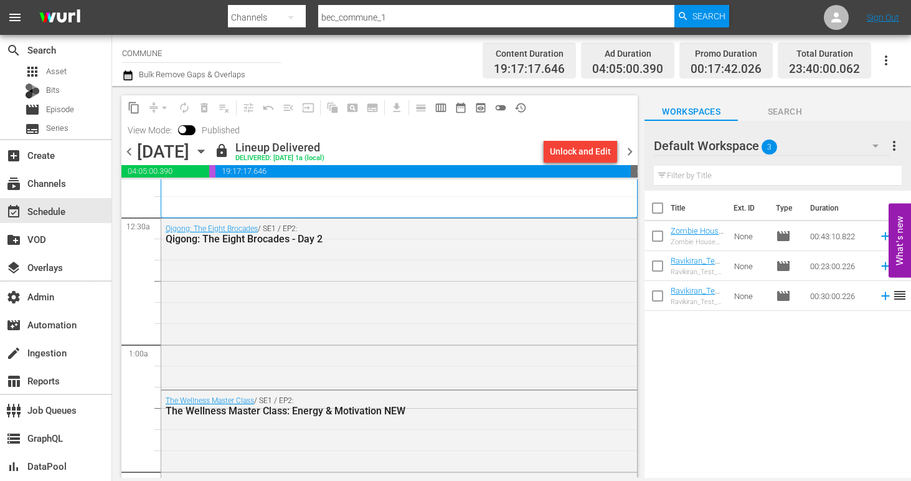
scroll to position [192, 0]
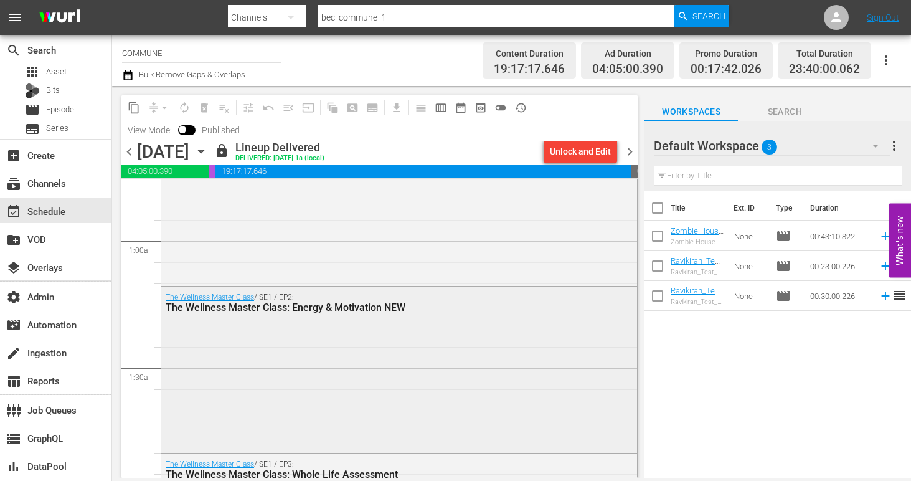
click at [271, 378] on div "The Wellness Master Class / SE1 / EP2: The Wellness Master Class: Energy & Moti…" at bounding box center [399, 368] width 476 height 163
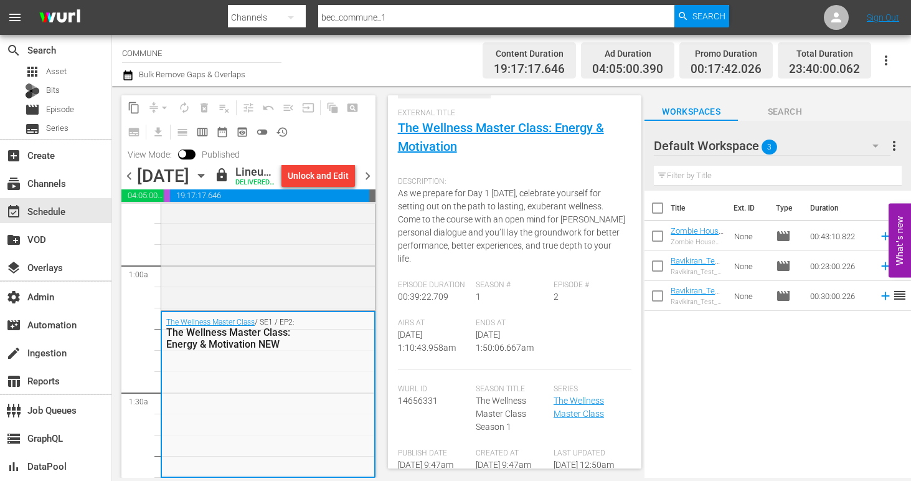
scroll to position [0, 0]
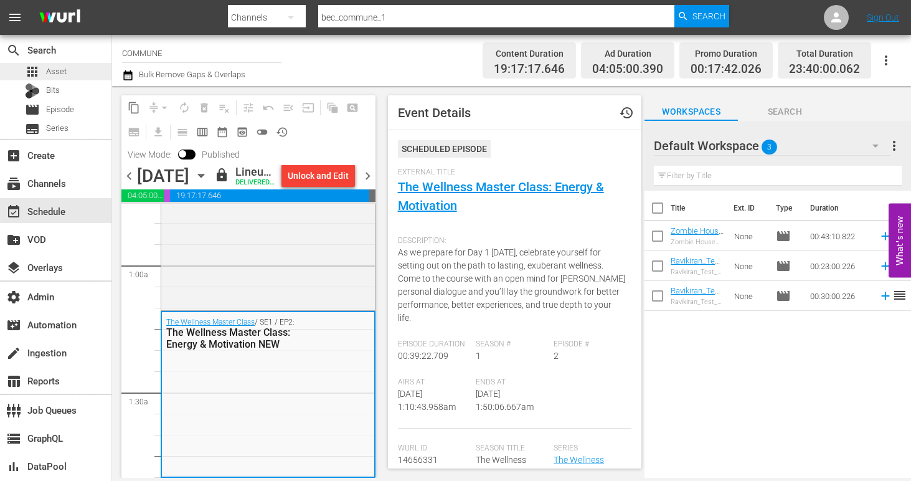
click at [73, 75] on div "apps Asset" at bounding box center [55, 71] width 111 height 17
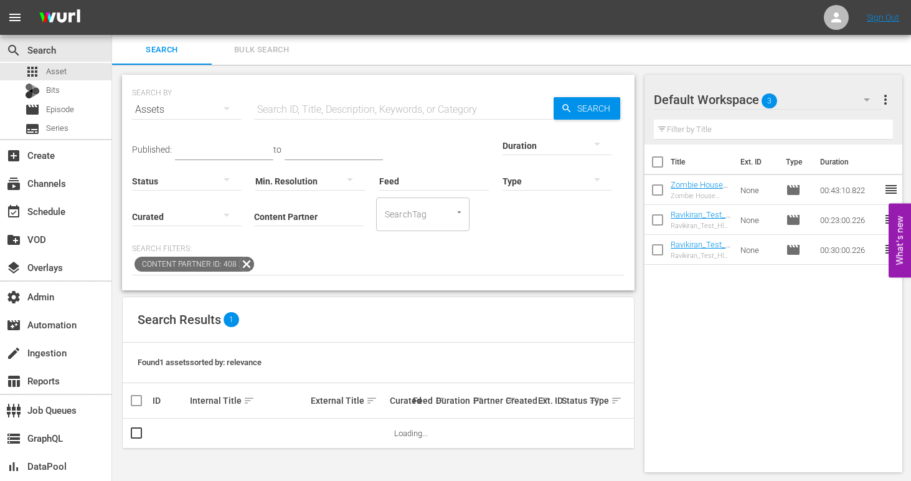
click at [246, 265] on icon at bounding box center [246, 264] width 15 height 15
click at [254, 211] on input "Content Partner" at bounding box center [309, 217] width 110 height 45
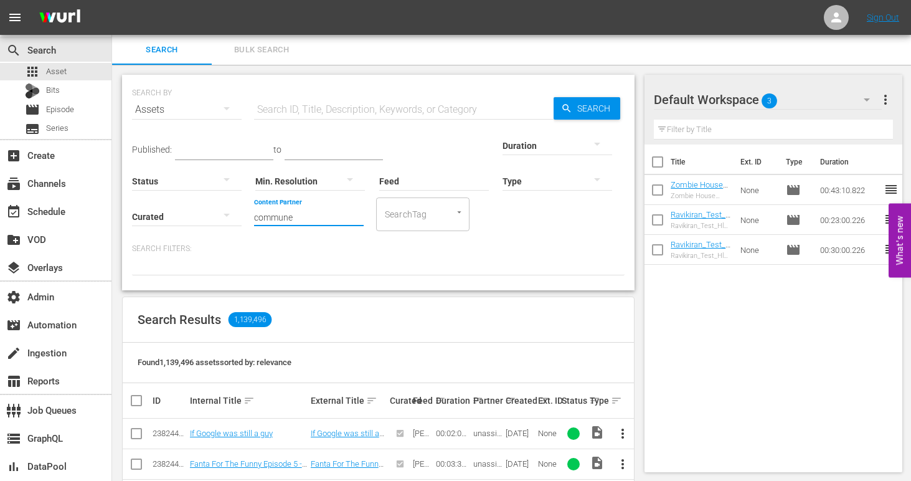
type input "commun"
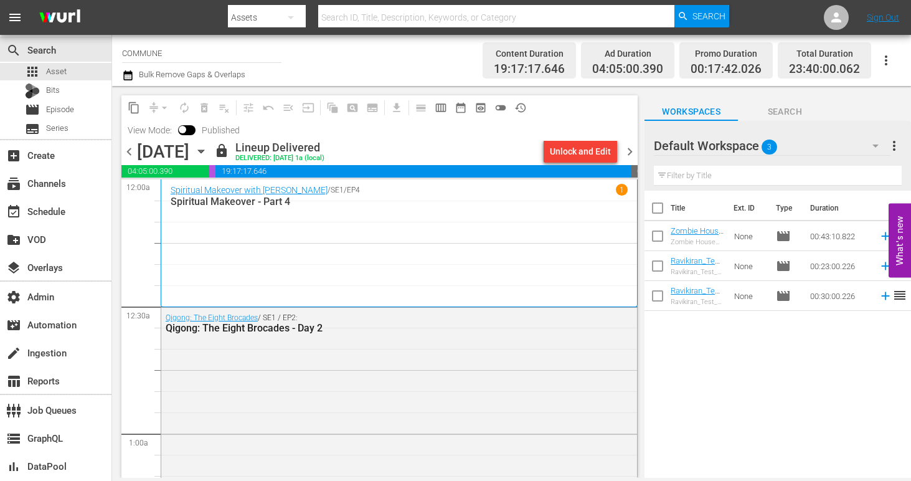
click at [354, 270] on div "Spiritual Makeover with Marianne Williamson / SE1 / EP4 1 Spiritual Makeover - …" at bounding box center [399, 243] width 457 height 118
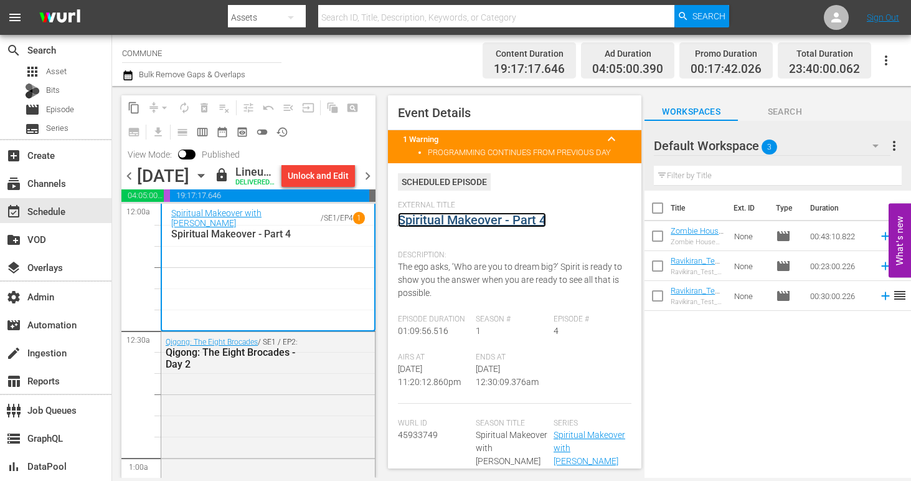
click at [472, 219] on link "Spiritual Makeover - Part 4" at bounding box center [472, 219] width 148 height 15
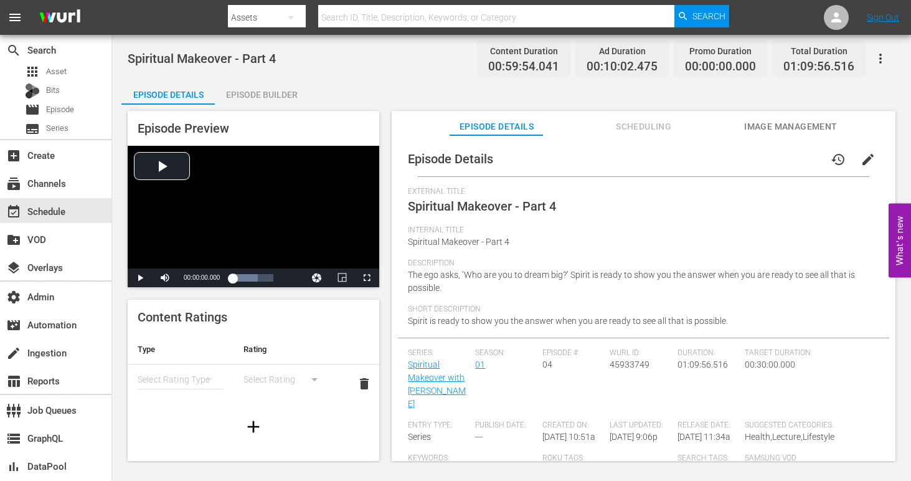
click at [649, 126] on span "Scheduling" at bounding box center [643, 127] width 93 height 16
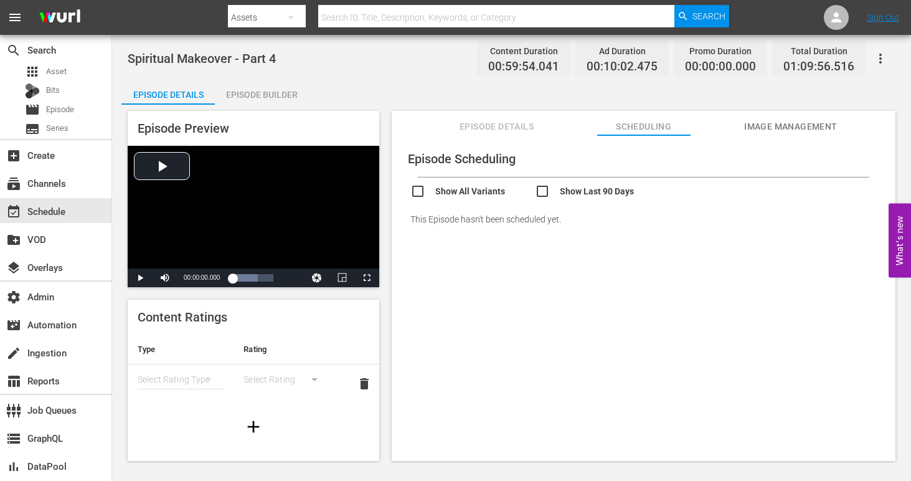
click at [767, 124] on span "Image Management" at bounding box center [790, 127] width 93 height 16
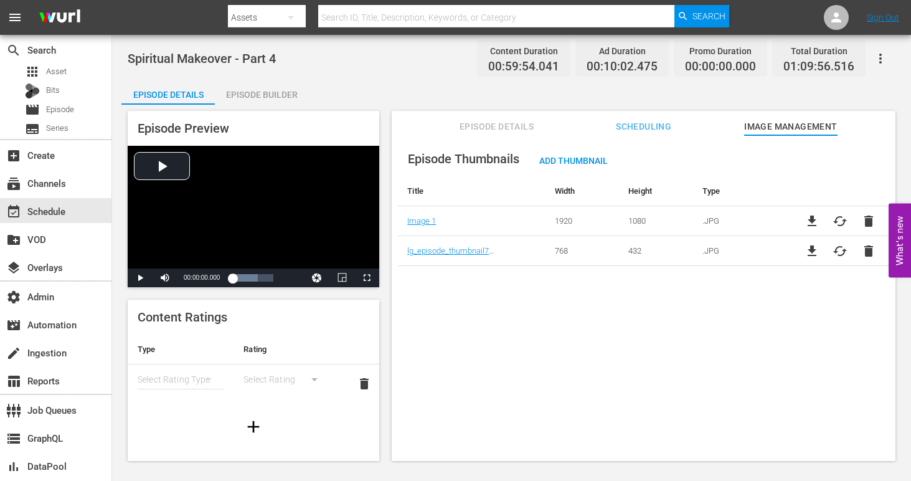
click at [453, 128] on span "Episode Details" at bounding box center [496, 127] width 93 height 16
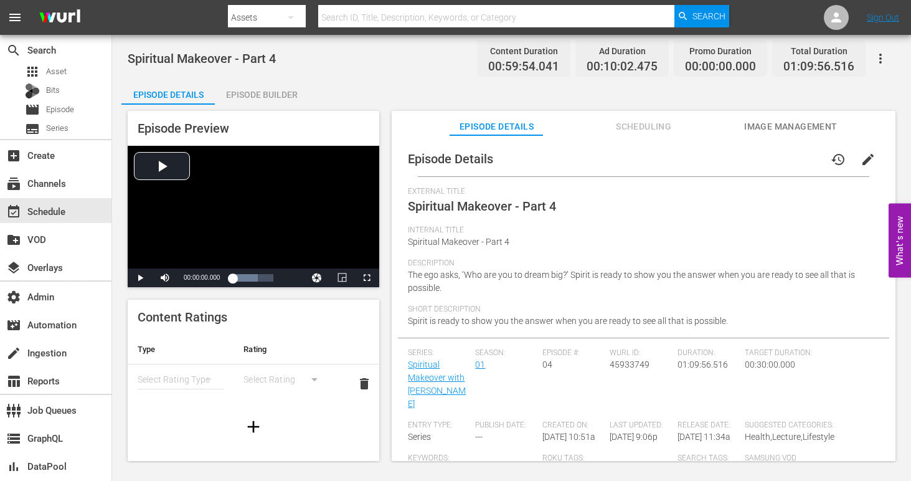
click at [616, 364] on span "45933749" at bounding box center [630, 364] width 40 height 10
copy span "45933749"
click at [370, 14] on input "text" at bounding box center [496, 17] width 356 height 30
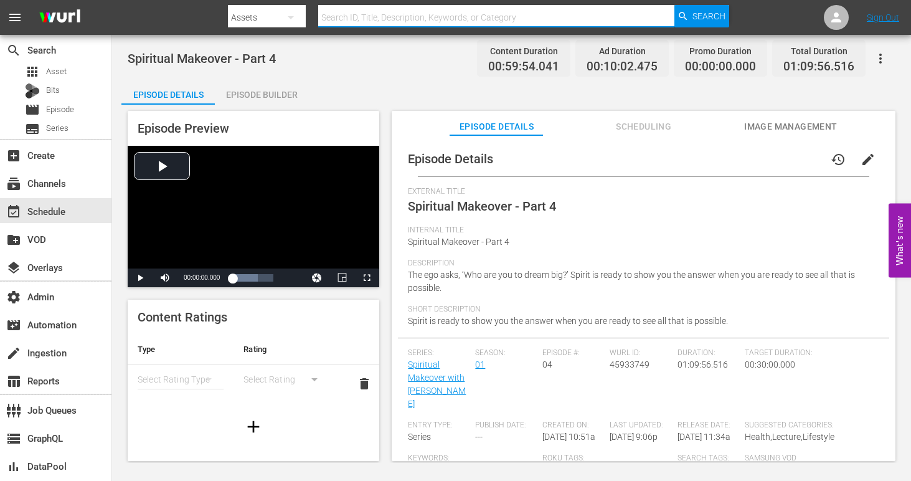
paste input "45933749"
type input "45933749"
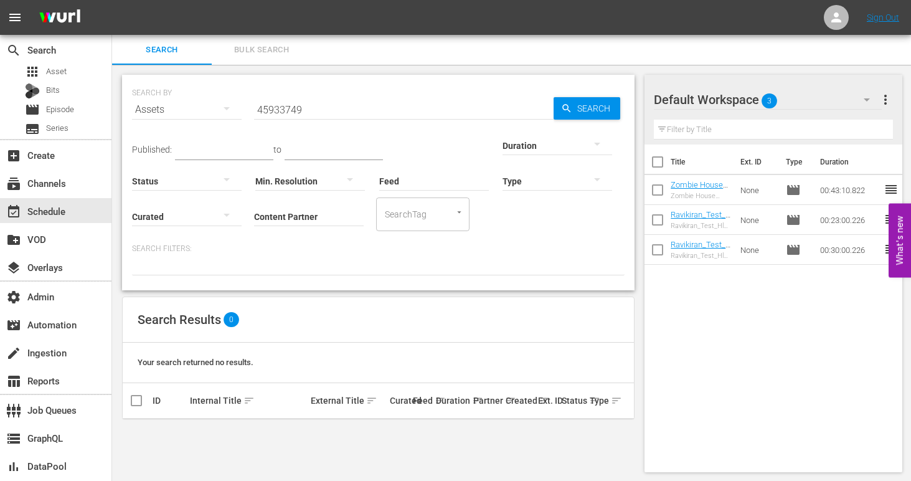
click at [181, 108] on div "Assets" at bounding box center [187, 109] width 110 height 35
click at [182, 196] on div "Episodes" at bounding box center [172, 193] width 50 height 20
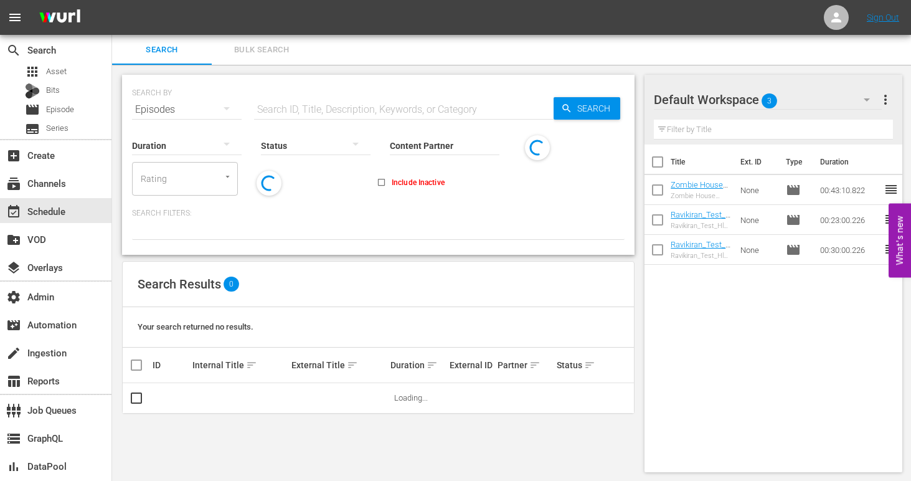
click at [305, 111] on input "text" at bounding box center [404, 110] width 300 height 30
paste input "45933749"
type input "45933749"
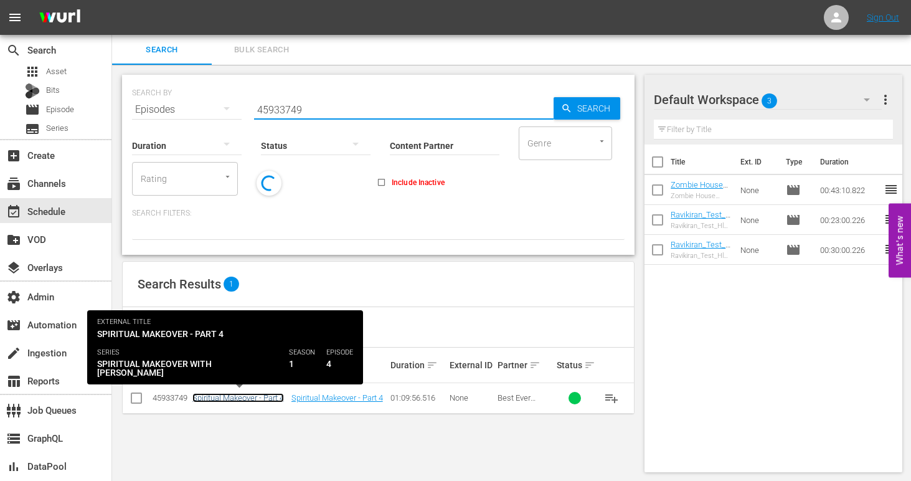
click at [246, 399] on link "Spiritual Makeover - Part 4" at bounding box center [238, 397] width 92 height 9
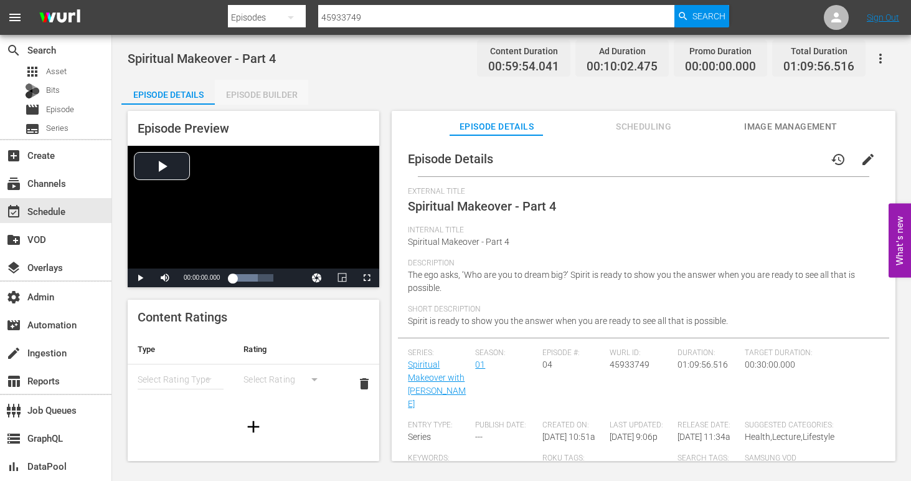
click at [247, 90] on div "Episode Builder" at bounding box center [261, 95] width 93 height 30
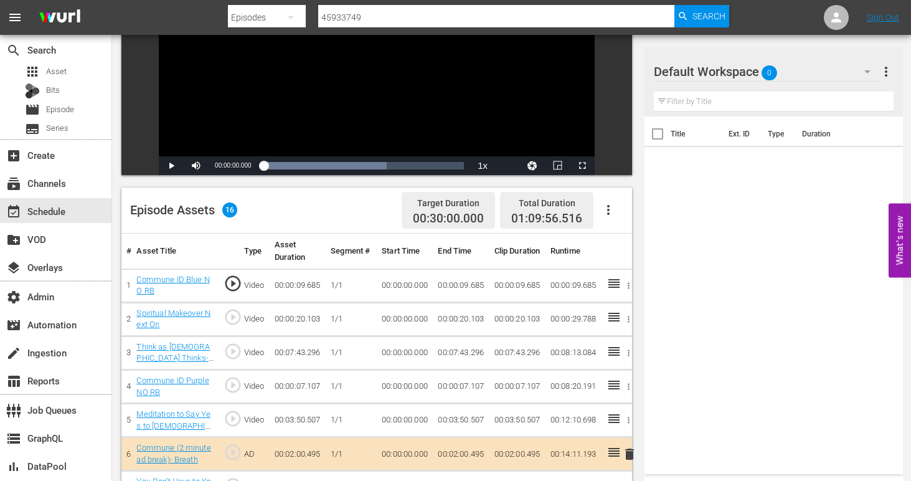
scroll to position [213, 0]
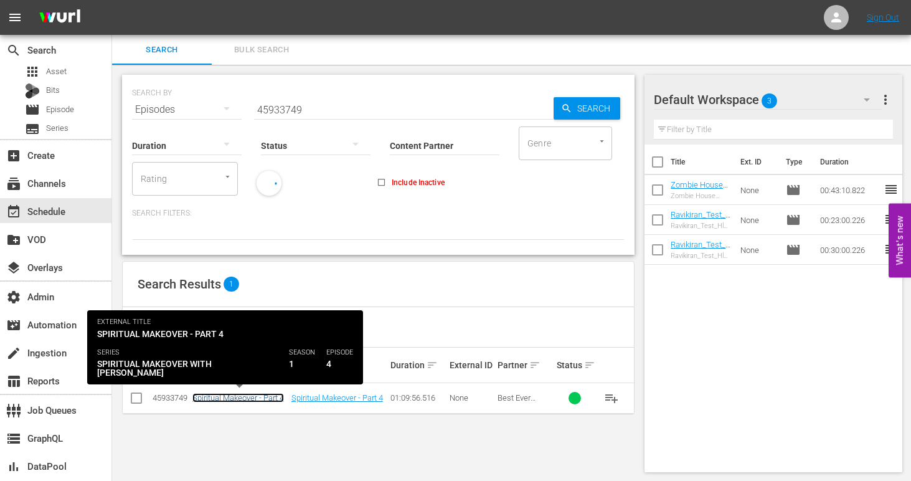
click at [243, 394] on link "Spiritual Makeover - Part 4" at bounding box center [238, 397] width 92 height 9
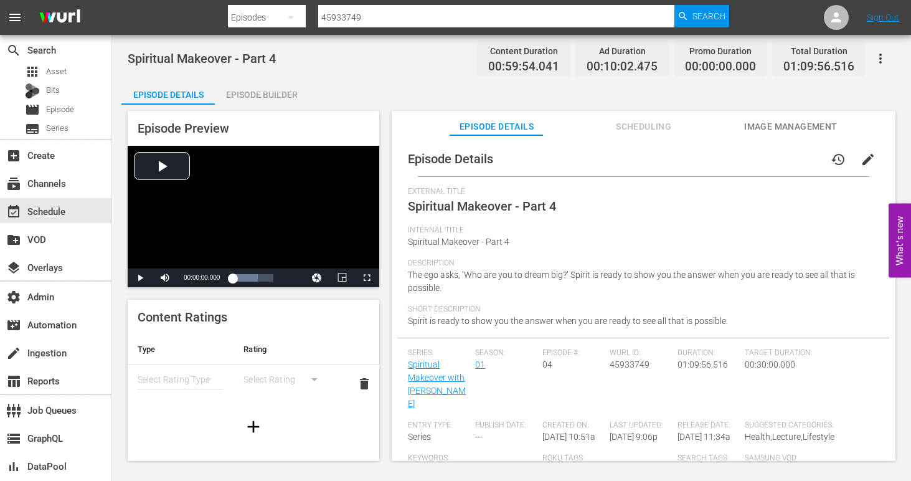
scroll to position [128, 0]
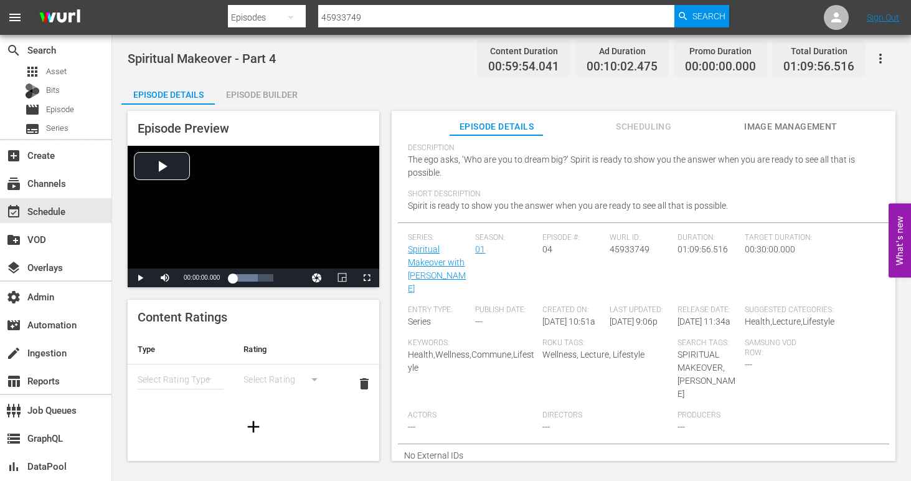
click at [264, 100] on div "Episode Builder" at bounding box center [261, 95] width 93 height 30
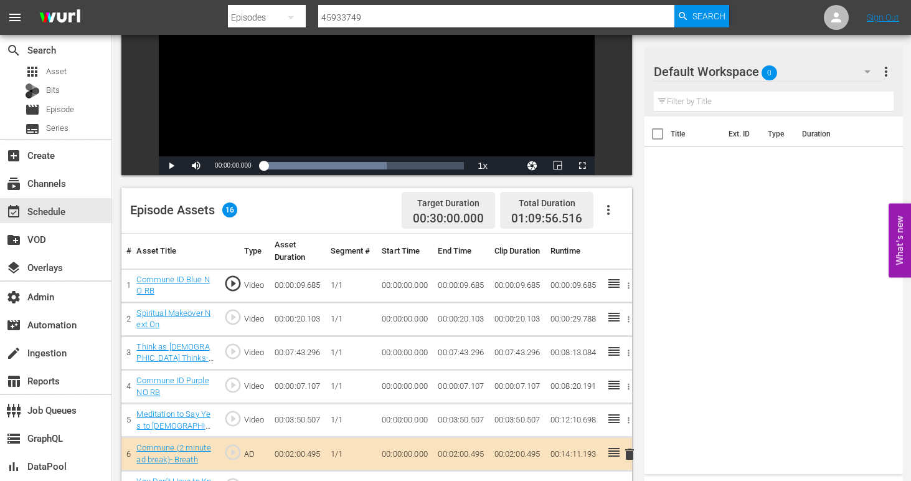
scroll to position [243, 0]
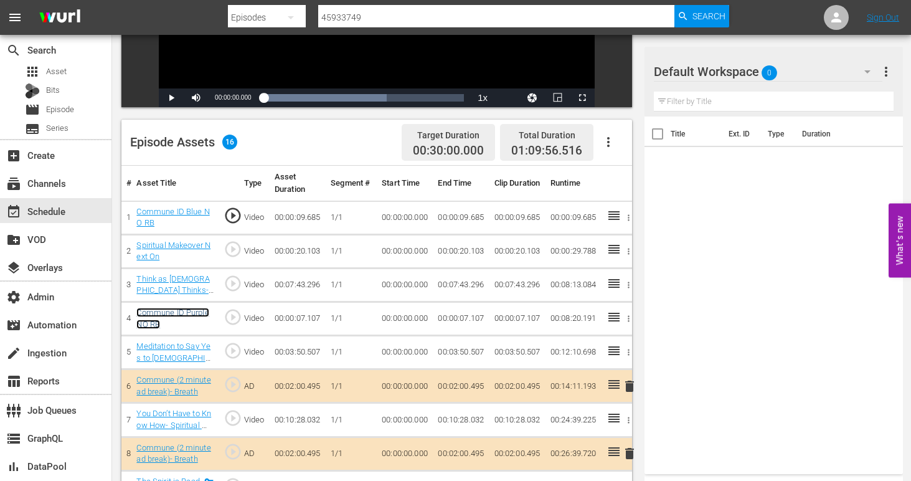
click at [163, 317] on link "Commune ID Purple NO RB" at bounding box center [172, 318] width 72 height 21
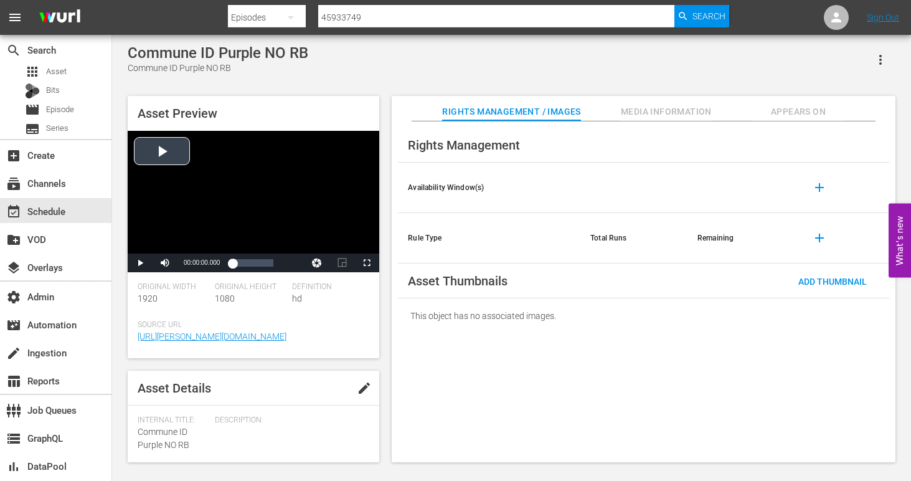
click at [174, 148] on div "Video Player" at bounding box center [254, 192] width 252 height 123
click at [367, 263] on span "Video Player" at bounding box center [367, 263] width 0 height 0
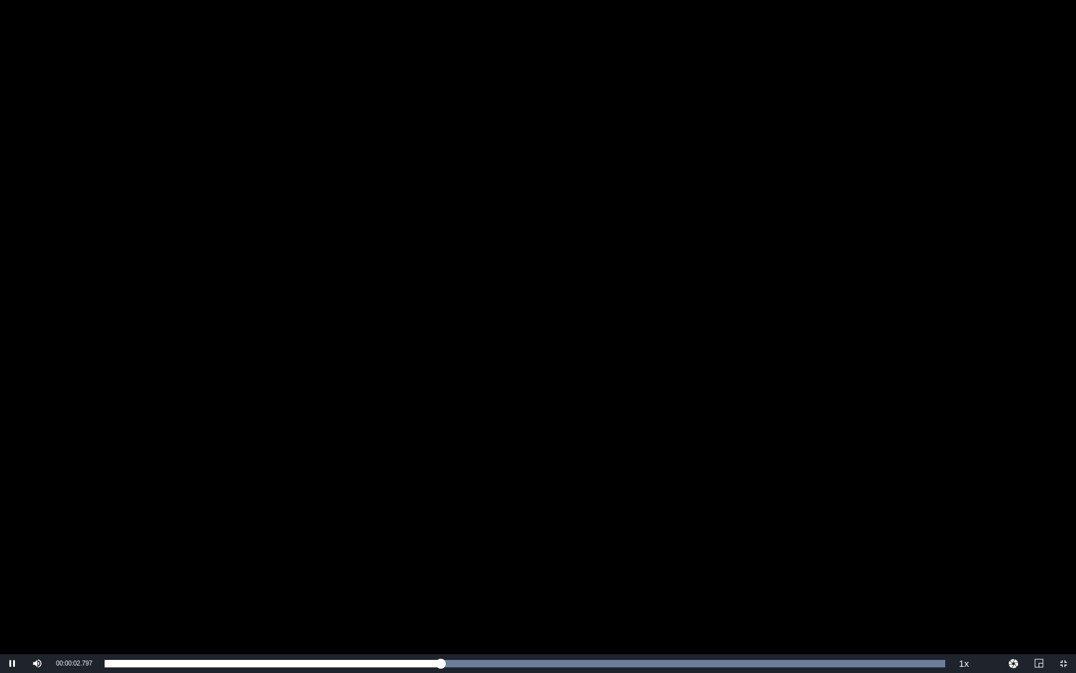
click at [438, 480] on div "Video Player" at bounding box center [538, 327] width 1076 height 654
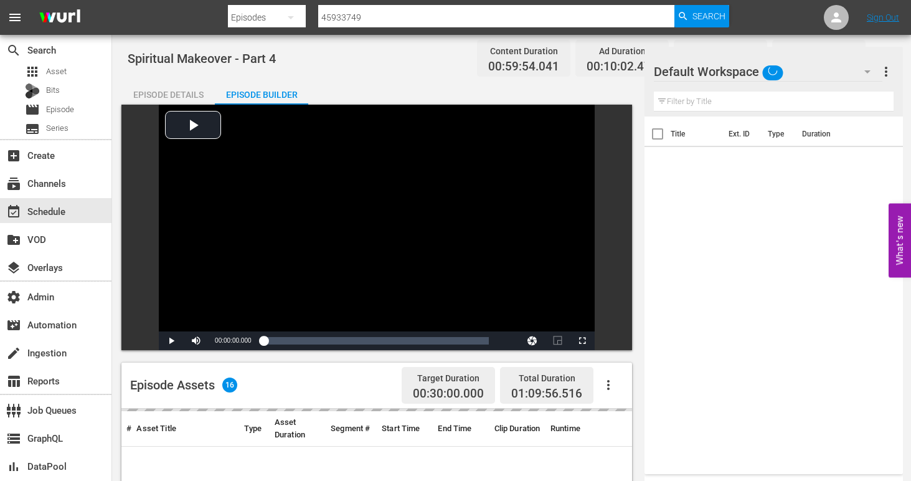
scroll to position [243, 0]
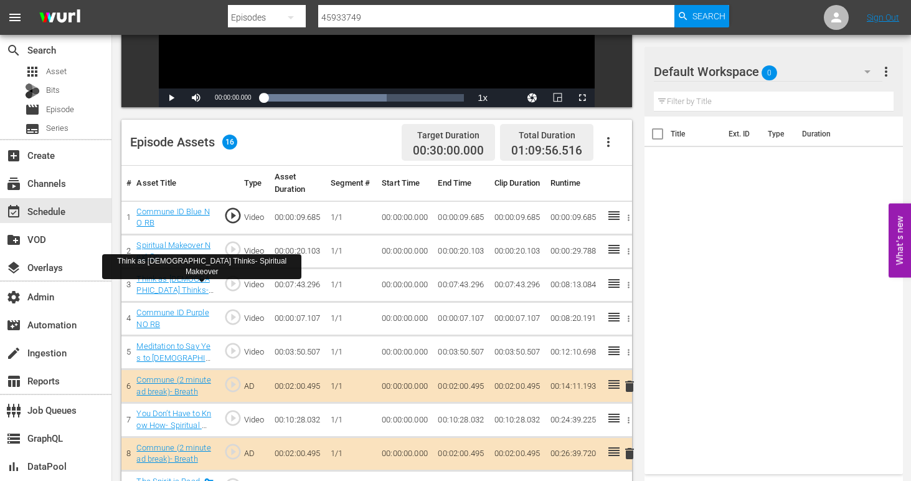
click at [182, 284] on div "Think as God Thinks- Spiritual Makeover" at bounding box center [174, 284] width 77 height 23
click at [179, 291] on link "Think as God Thinks- Spiritual Makeover" at bounding box center [172, 290] width 73 height 32
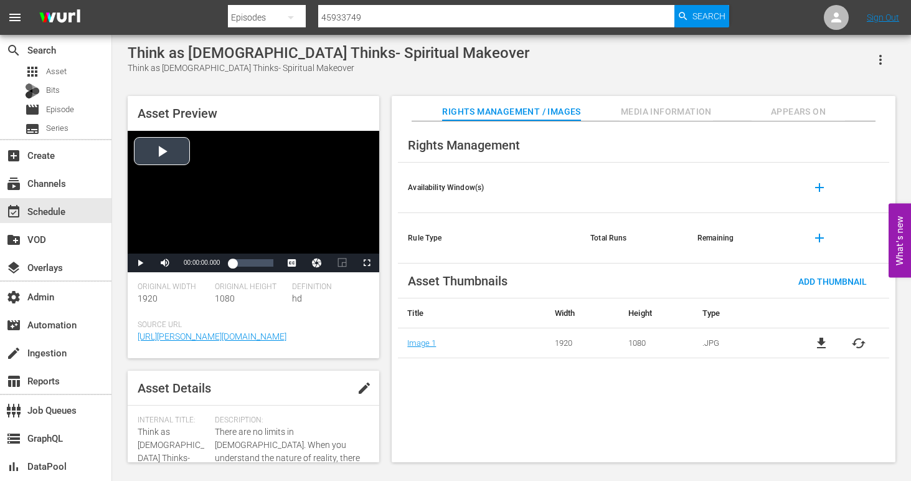
click at [154, 149] on div "Video Player" at bounding box center [254, 192] width 252 height 123
click at [367, 263] on span "Video Player" at bounding box center [367, 263] width 0 height 0
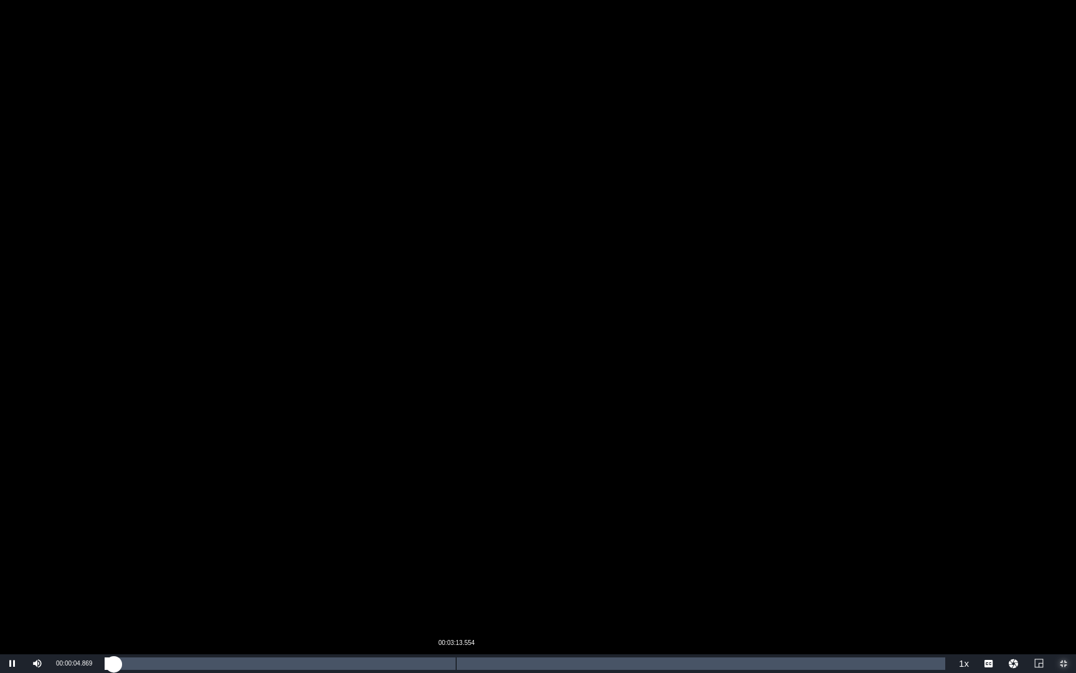
click at [456, 480] on div "Loaded : 1.29% 00:03:13.554 00:00:04.922" at bounding box center [525, 663] width 841 height 12
click at [854, 480] on div "Loaded : 42.78% 00:06:52.505 00:03:14.068" at bounding box center [525, 663] width 841 height 12
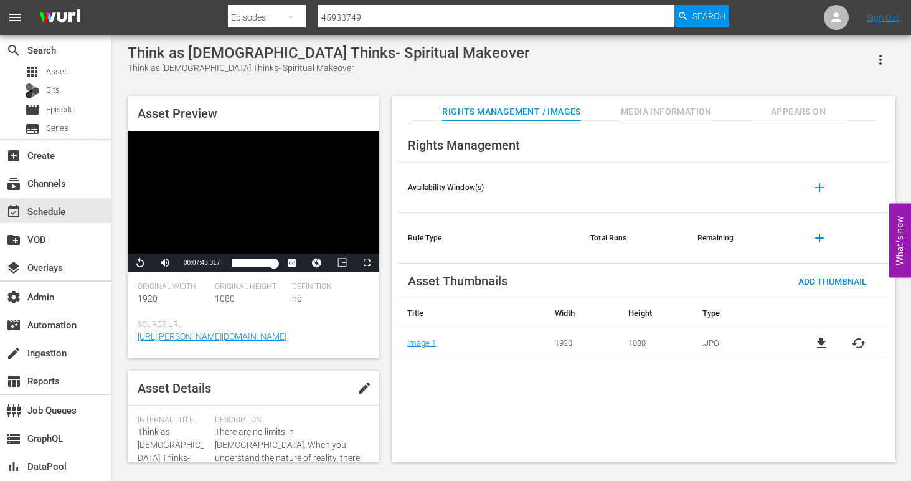
click at [663, 109] on span "Media Information" at bounding box center [666, 112] width 93 height 16
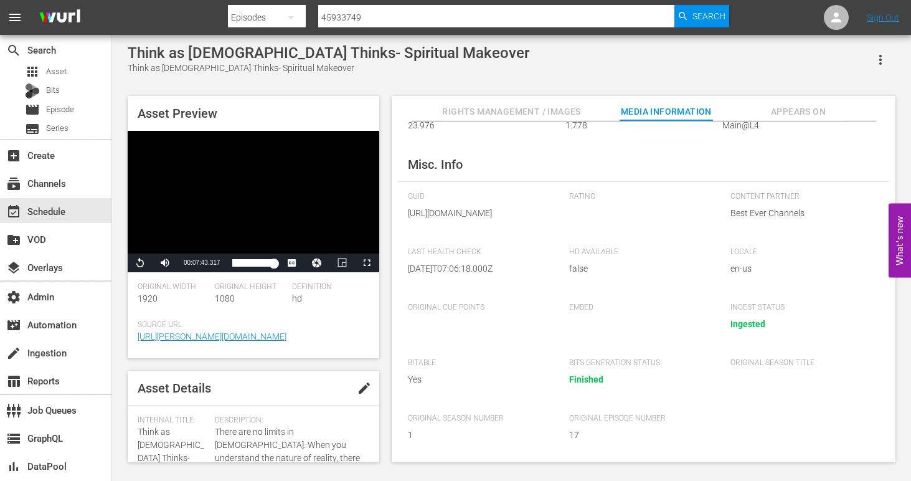
scroll to position [206, 0]
click at [798, 106] on span "Appears On" at bounding box center [798, 112] width 93 height 16
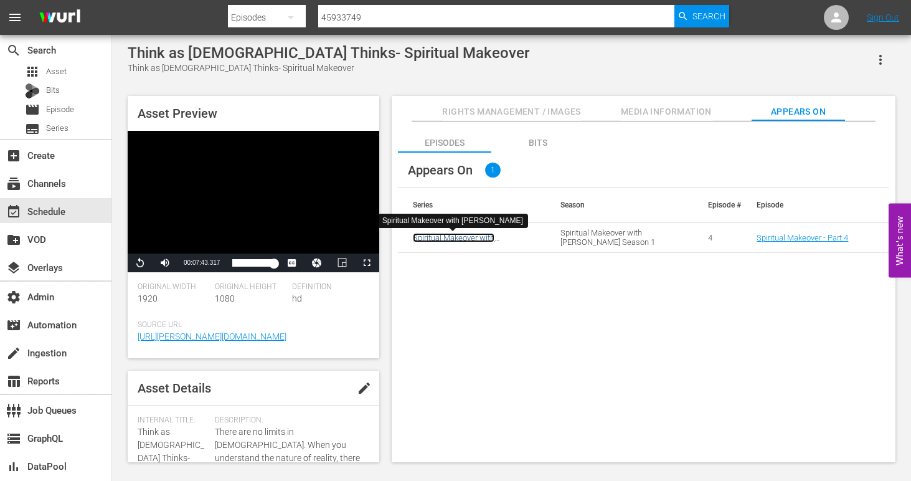
click at [471, 239] on link "Spiritual Makeover with [PERSON_NAME]" at bounding box center [454, 242] width 82 height 19
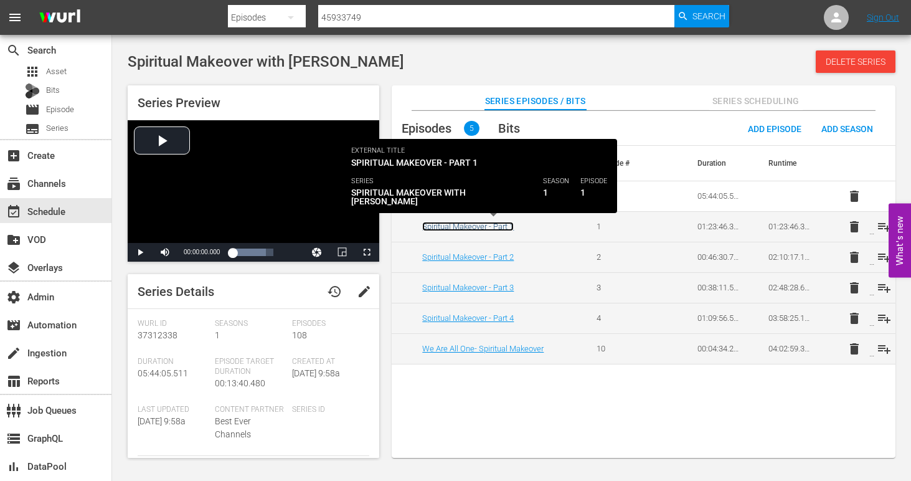
click at [483, 228] on link "Spiritual Makeover - Part 1" at bounding box center [468, 226] width 92 height 9
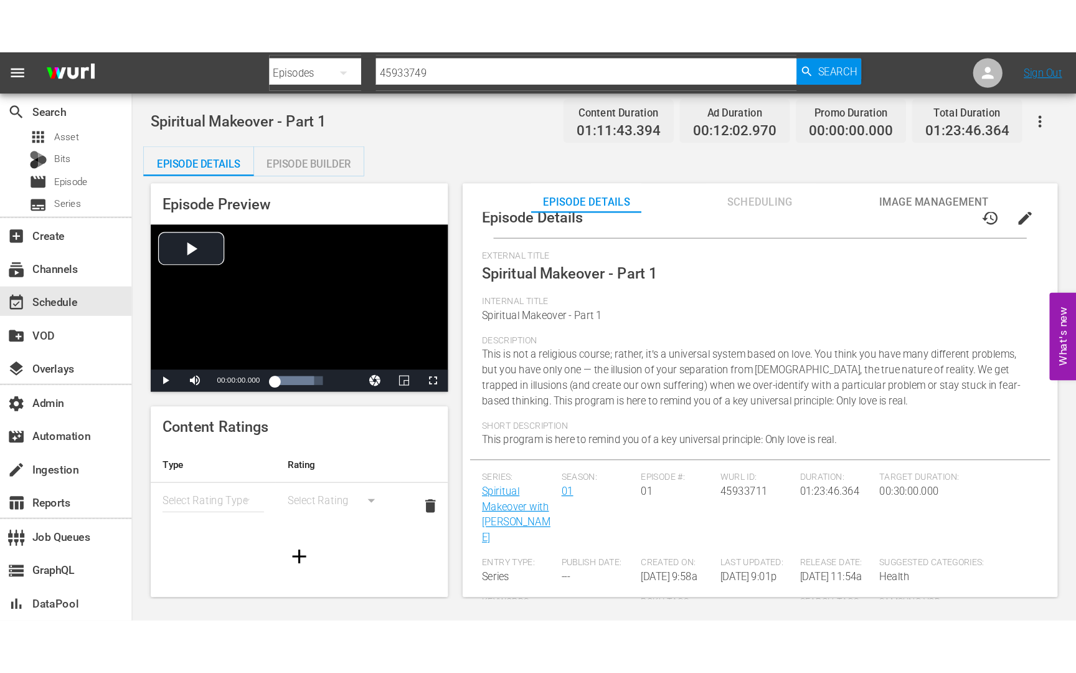
scroll to position [19, 0]
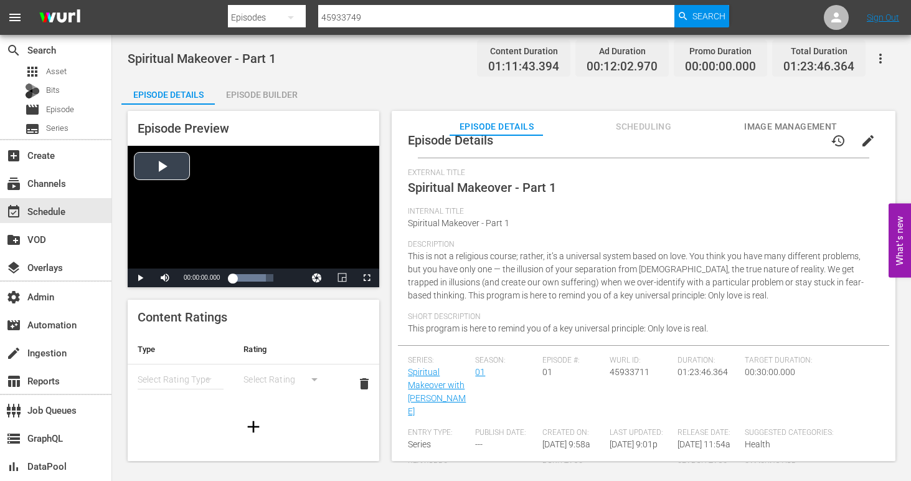
click at [168, 166] on div "Video Player" at bounding box center [254, 207] width 252 height 123
click at [367, 278] on span "Video Player" at bounding box center [367, 278] width 0 height 0
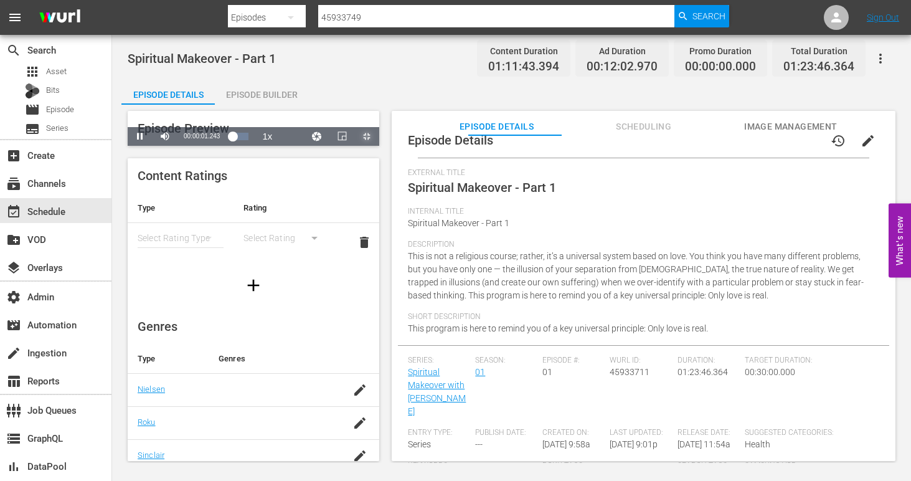
scroll to position [0, 0]
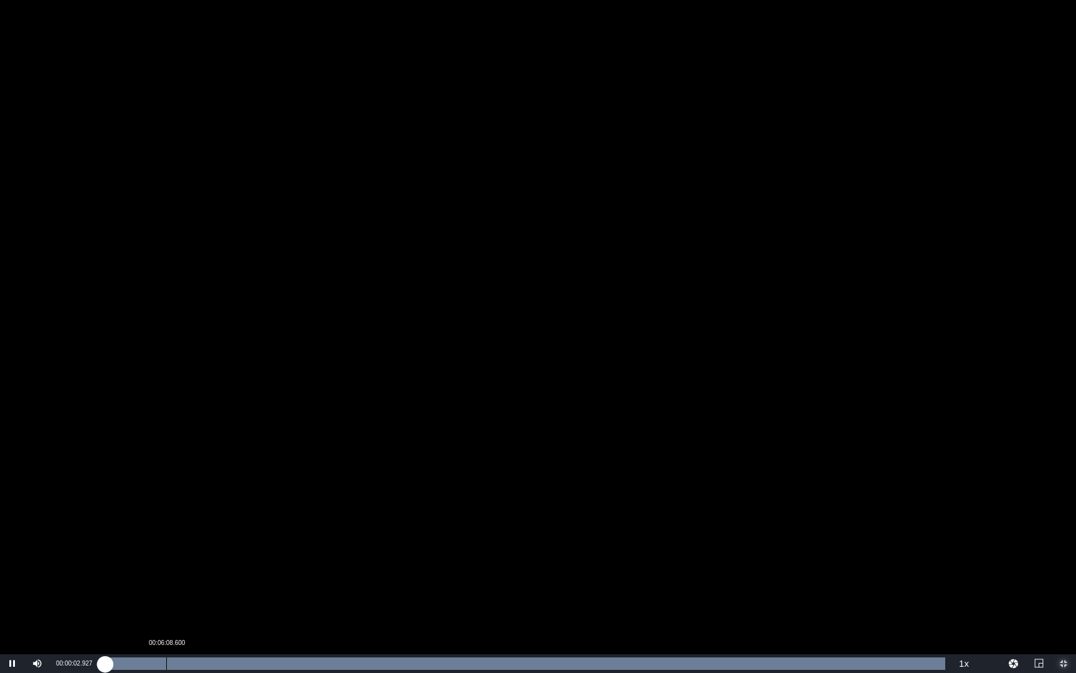
click at [166, 480] on div "00:06:08.600" at bounding box center [166, 663] width 1 height 12
click at [149, 480] on div "00:00:00.000" at bounding box center [136, 663] width 62 height 12
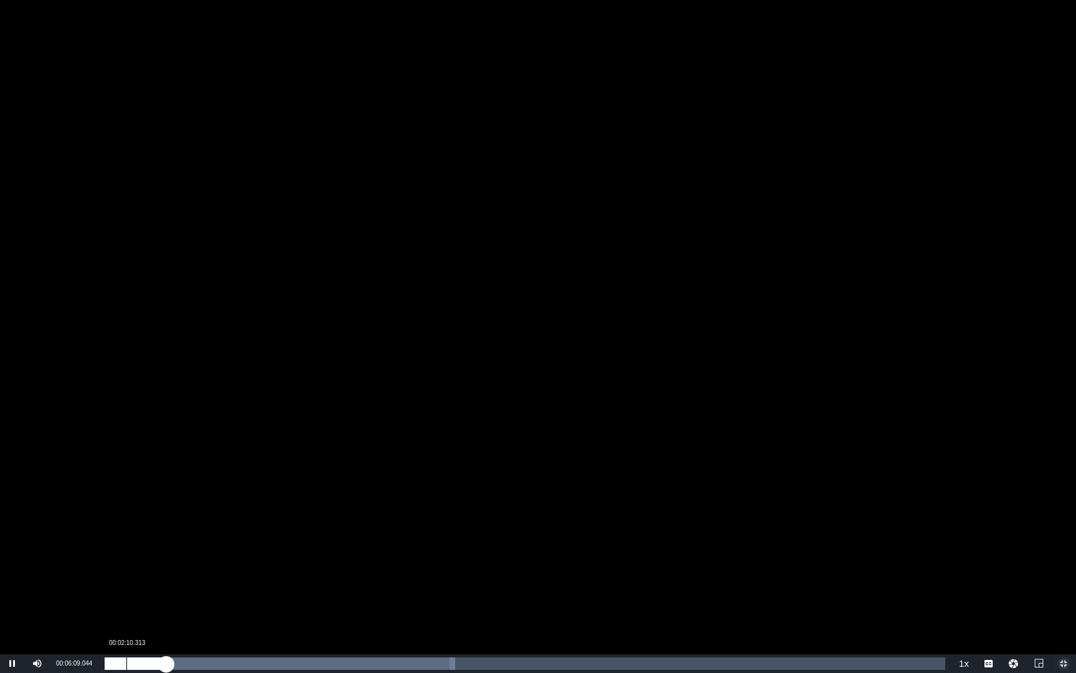
click at [126, 480] on div "00:05:41.927" at bounding box center [136, 663] width 62 height 12
click at [114, 480] on div "Loaded : 0.00% 00:00:55.848 00:01:39.379" at bounding box center [525, 663] width 841 height 12
click at [595, 480] on div "Loaded : 19.03% 00:48:53.907 00:01:37.805" at bounding box center [525, 663] width 841 height 12
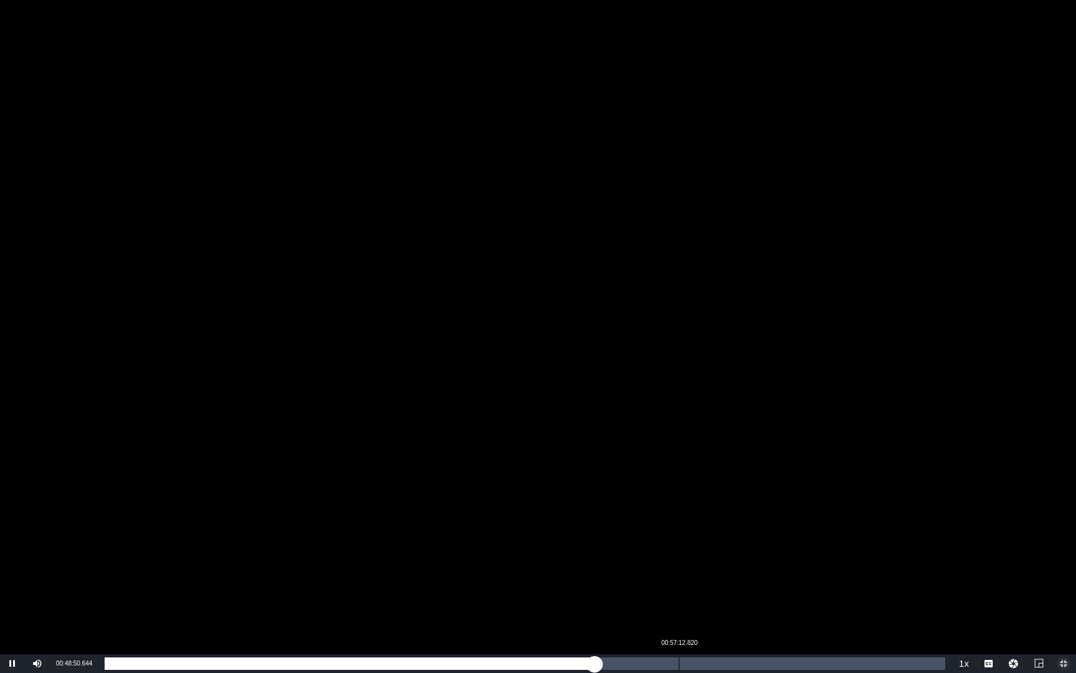
click at [679, 480] on div "00:57:12.820" at bounding box center [679, 663] width 1 height 12
click at [824, 480] on div "Loaded : 0.00% 01:11:06.824 00:11:03.260" at bounding box center [525, 663] width 841 height 12
click at [881, 480] on div "Loaded : 98.86%" at bounding box center [520, 663] width 831 height 12
click at [870, 480] on div "Loaded : 52.12% 01:16:15.852 00:03:37.510" at bounding box center [525, 663] width 841 height 12
click at [846, 480] on div "Loaded : 33.05% 01:13:54.370 00:02:23.214" at bounding box center [525, 663] width 841 height 12
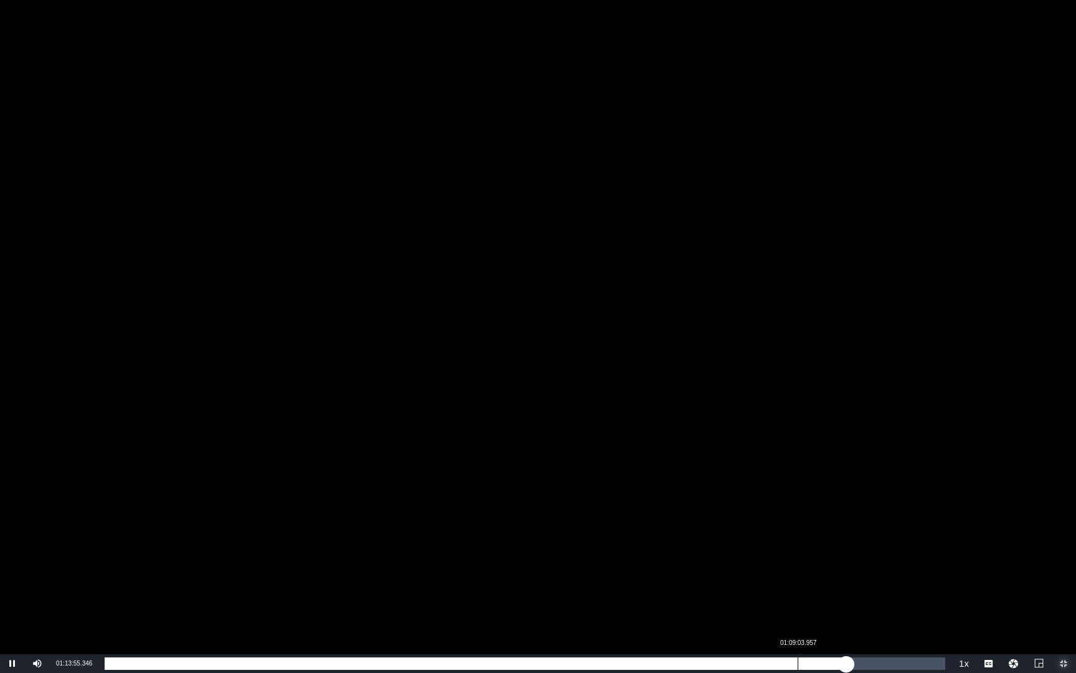
click at [798, 480] on div "Loaded : 2.52% 01:09:03.957 00:00:01.878" at bounding box center [525, 663] width 841 height 12
click at [788, 480] on div "01:08:04.386" at bounding box center [788, 663] width 1 height 12
click at [752, 480] on div "01:04:28.438" at bounding box center [752, 663] width 1 height 12
click at [709, 480] on div "Loaded : 35.85% 01:00:15.258 00:04:02.253" at bounding box center [524, 663] width 853 height 19
click at [765, 480] on div "01:05:50.349" at bounding box center [765, 663] width 1 height 12
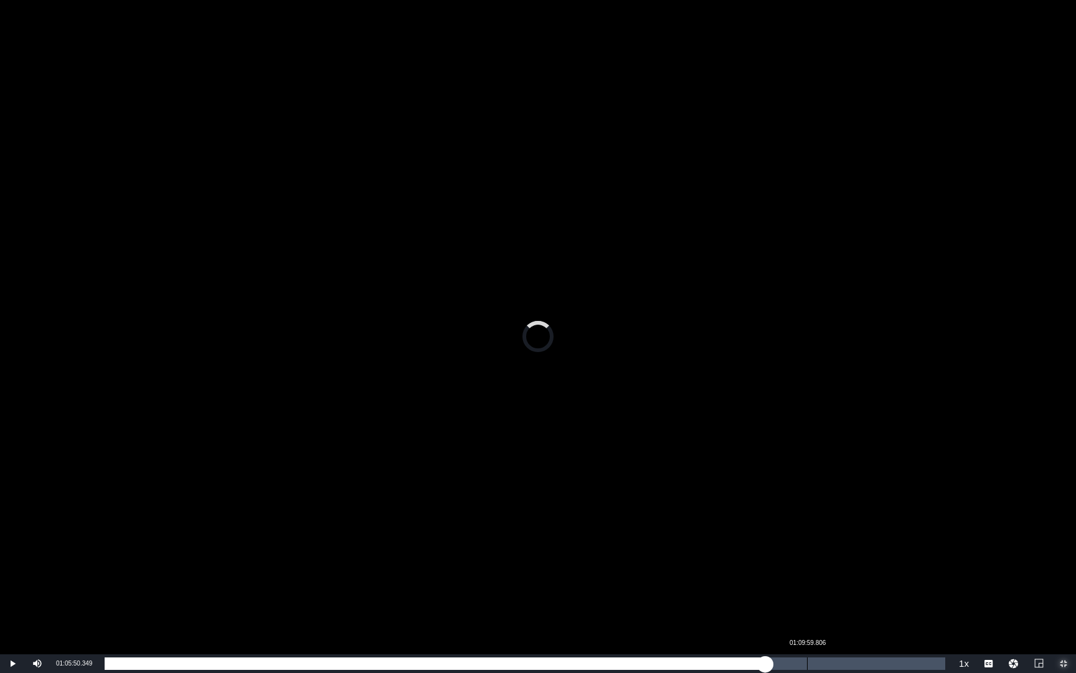
click at [807, 480] on div "Loaded : 0.00% 01:09:59.806 00:05:23.739" at bounding box center [525, 663] width 841 height 12
click at [845, 480] on div "01:13:46.923" at bounding box center [845, 663] width 1 height 12
click at [896, 480] on div "Loaded : 100.00% 01:18:22.442 00:01:54.480" at bounding box center [525, 663] width 841 height 12
click at [911, 480] on div "Loaded : 78.86% 01:21:02.541 00:05:39.242" at bounding box center [525, 663] width 841 height 12
click at [911, 480] on div "Loaded : 91.59% 01:22:35.622 00:07:09.448" at bounding box center [525, 663] width 841 height 12
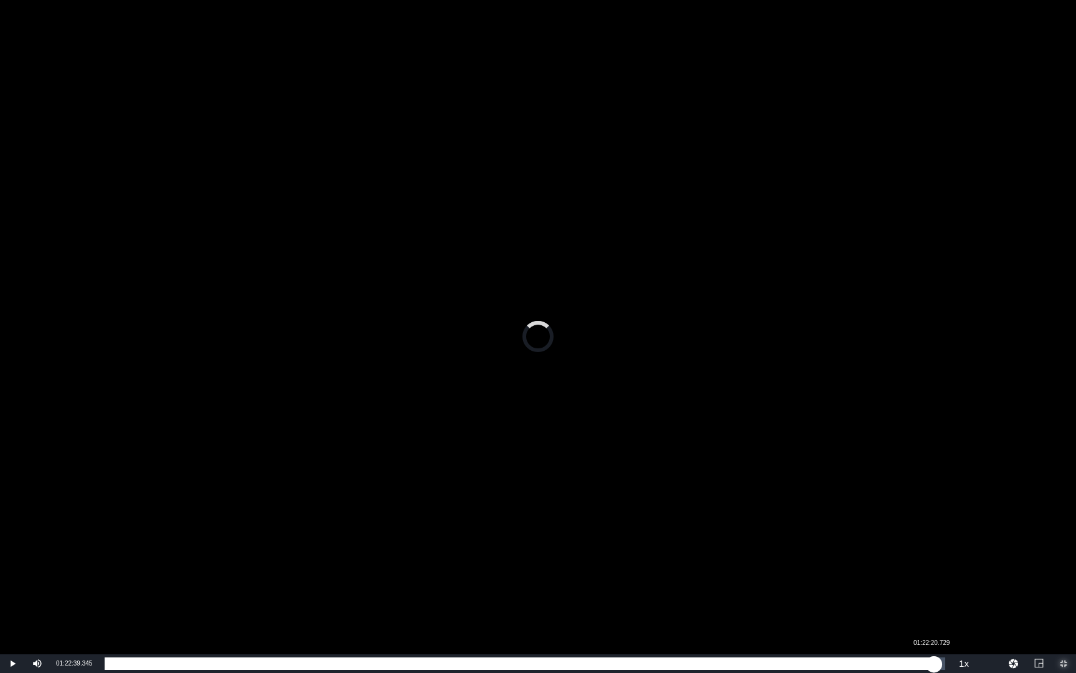
click at [911, 480] on div "00:00:53.476" at bounding box center [520, 663] width 830 height 12
click at [911, 480] on div "01:23:31.471" at bounding box center [943, 663] width 1 height 12
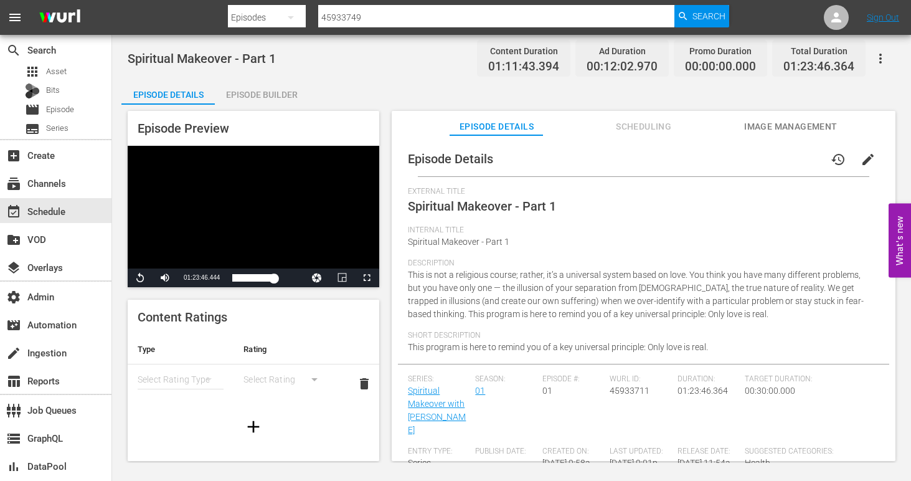
click at [262, 97] on div "Episode Builder" at bounding box center [261, 95] width 93 height 30
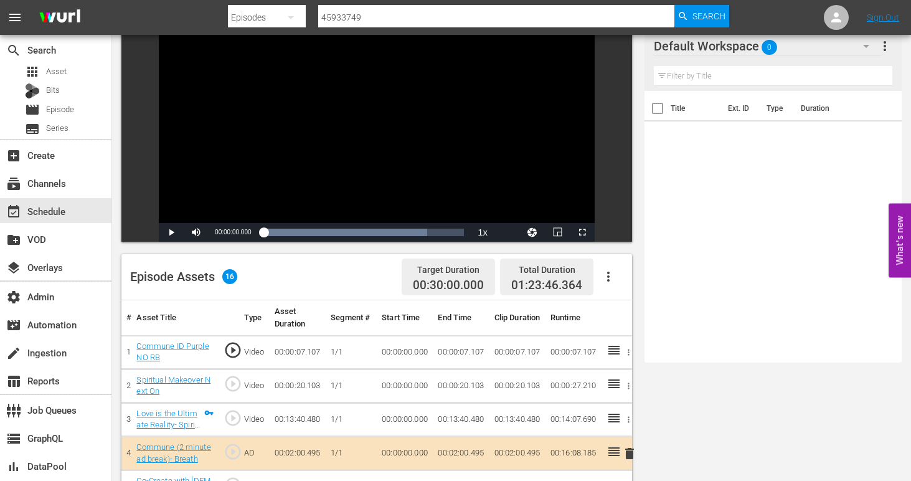
scroll to position [257, 0]
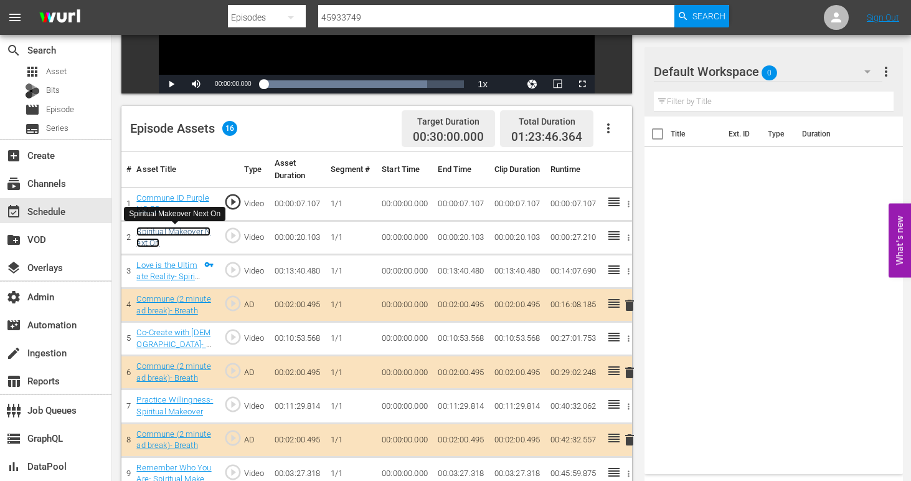
click at [174, 231] on link "Spiritual Makeover Next On" at bounding box center [173, 237] width 74 height 21
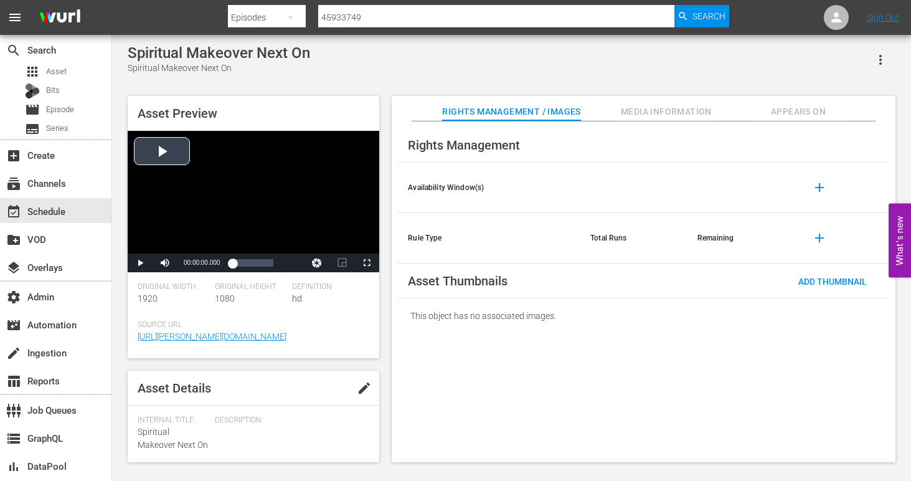
click at [160, 150] on div "Video Player" at bounding box center [254, 192] width 252 height 123
click at [252, 265] on div "Loaded : 89.28% 00:00:09.587 00:00:02.304" at bounding box center [252, 263] width 41 height 12
click at [252, 266] on div "00:00:09.890" at bounding box center [242, 263] width 20 height 12
click at [280, 266] on div "Pause Mute 100% Current Time 00:00:15.910 / Duration 00:00:20.181 Loaded : 100.…" at bounding box center [254, 262] width 252 height 19
click at [267, 265] on div "00:00:16.934" at bounding box center [249, 263] width 35 height 12
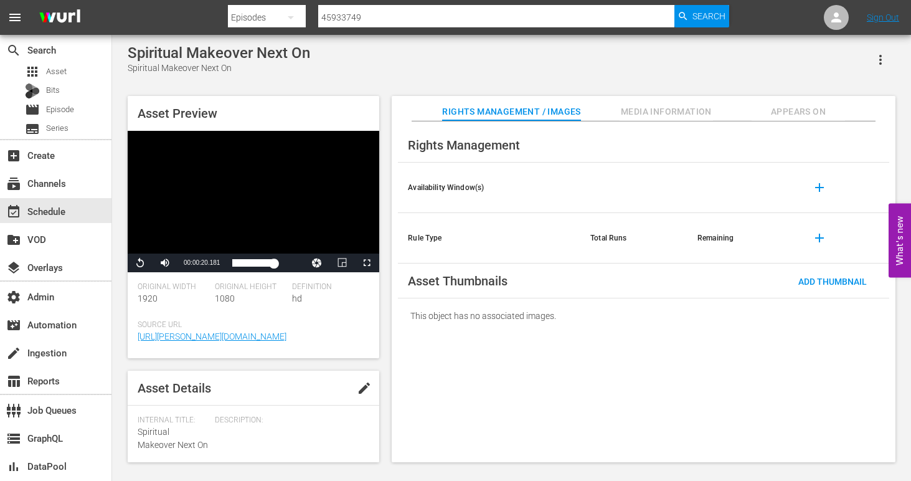
click at [289, 267] on div "Replay Mute 100% Current Time 00:00:20.181 / Duration 00:00:20.181 Loaded : 100…" at bounding box center [254, 262] width 252 height 19
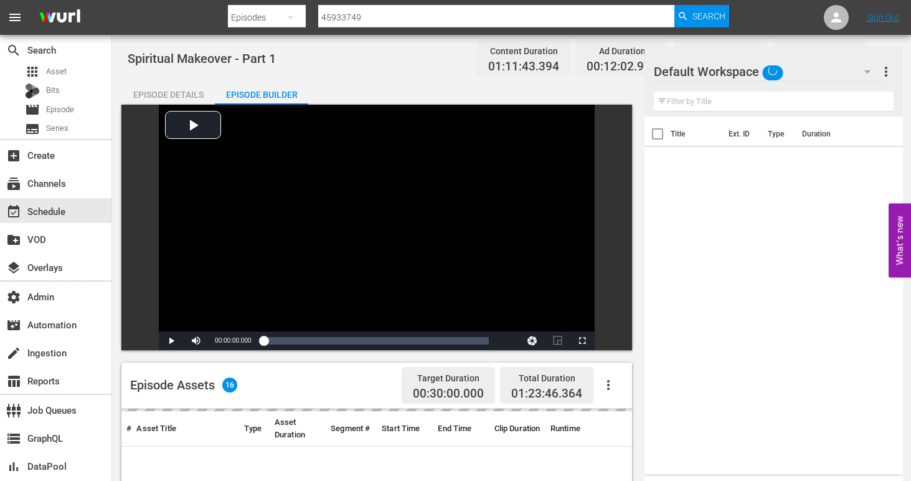
scroll to position [257, 0]
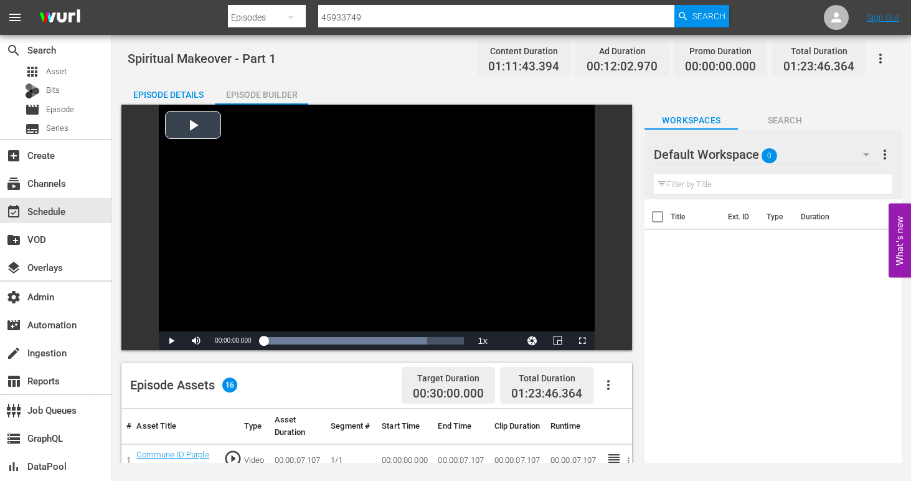
click at [409, 315] on div "Video Player" at bounding box center [377, 218] width 436 height 227
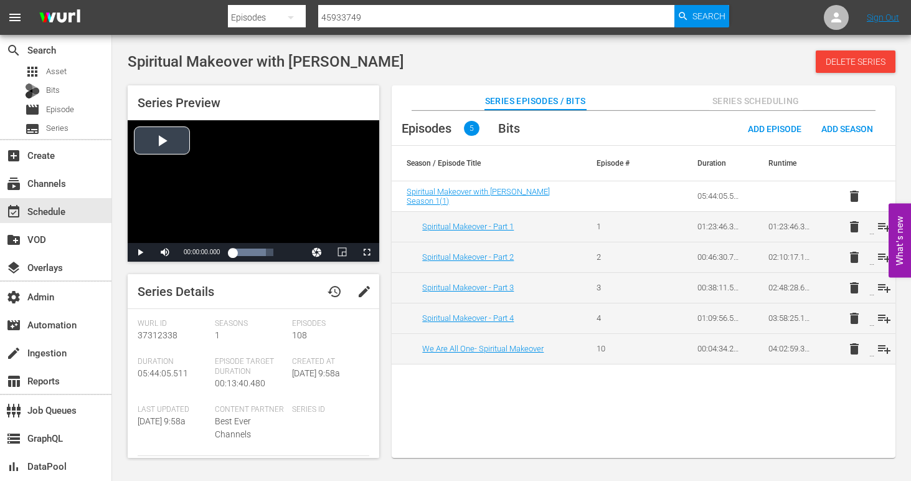
click at [167, 140] on div "Video Player" at bounding box center [254, 181] width 252 height 123
click at [262, 252] on div "Progress Bar" at bounding box center [252, 252] width 41 height 12
click at [262, 250] on div "00:00:07.167" at bounding box center [252, 252] width 41 height 12
click at [252, 253] on div "00:00:03.445" at bounding box center [252, 252] width 1 height 12
click at [367, 252] on span "Video Player" at bounding box center [367, 252] width 0 height 0
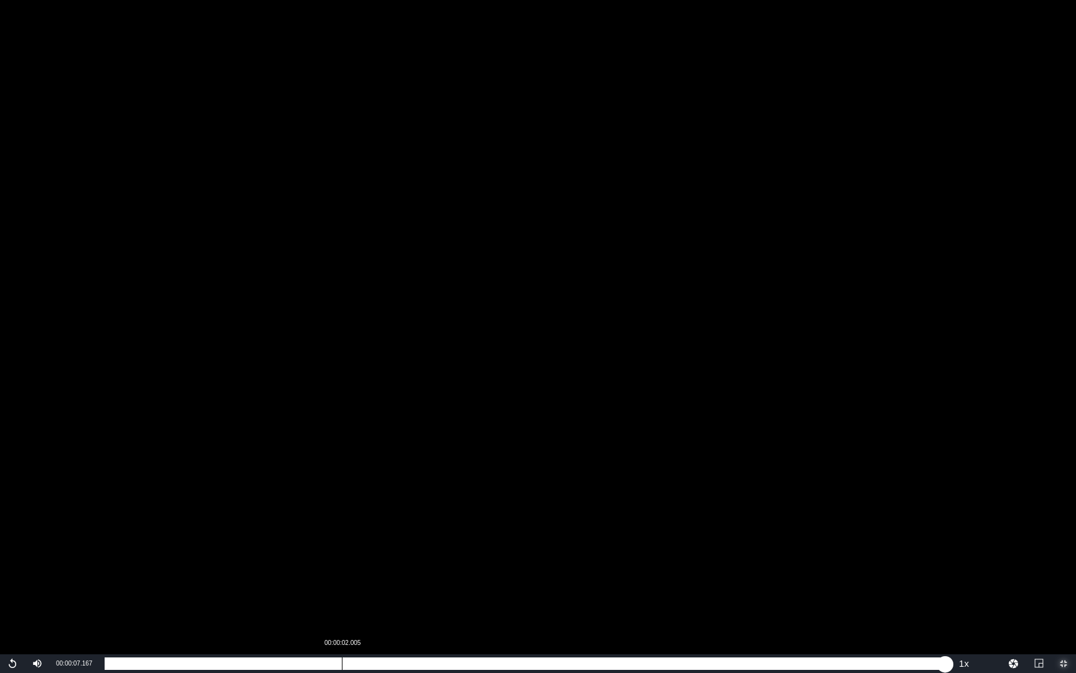
click at [339, 480] on div "Loaded : 100.00% 00:00:02.005 00:00:07.167" at bounding box center [524, 663] width 853 height 19
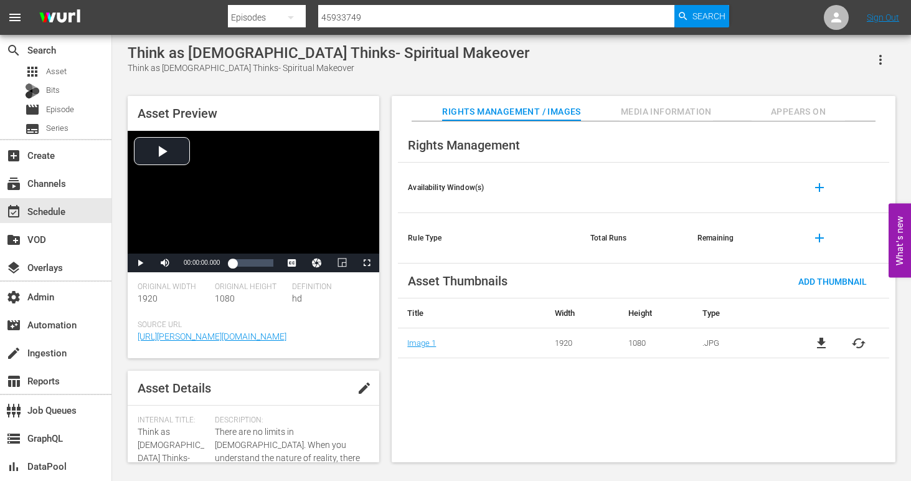
scroll to position [243, 0]
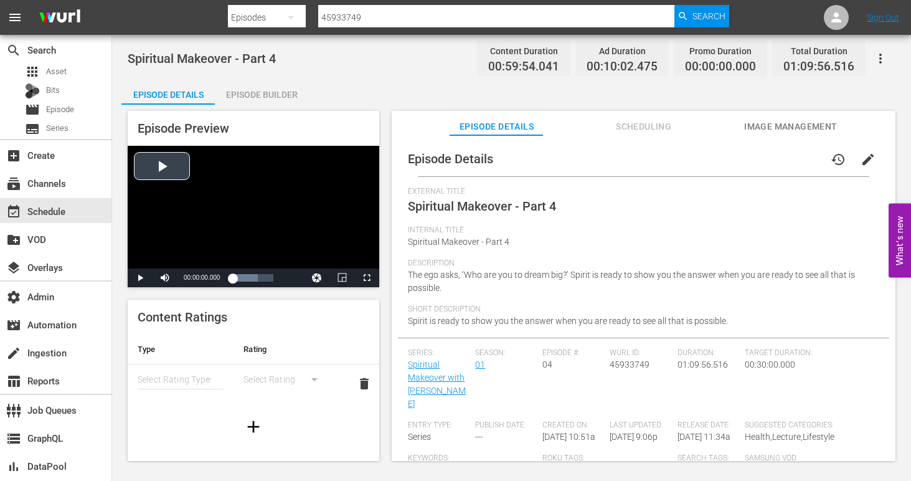
click at [167, 165] on div "Video Player" at bounding box center [254, 207] width 252 height 123
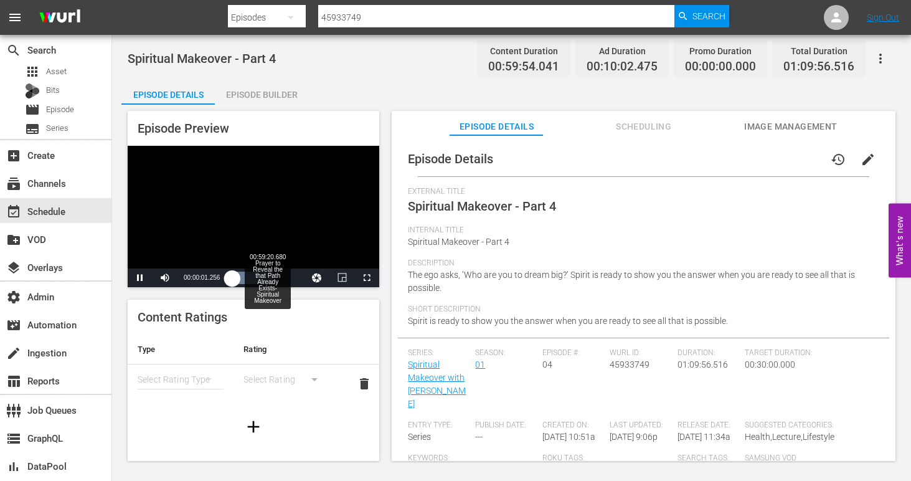
click at [267, 278] on div "00:59:20.680 Prayer to Reveal the that Path Already Exists- Spiritual Makeover" at bounding box center [267, 278] width 1 height 12
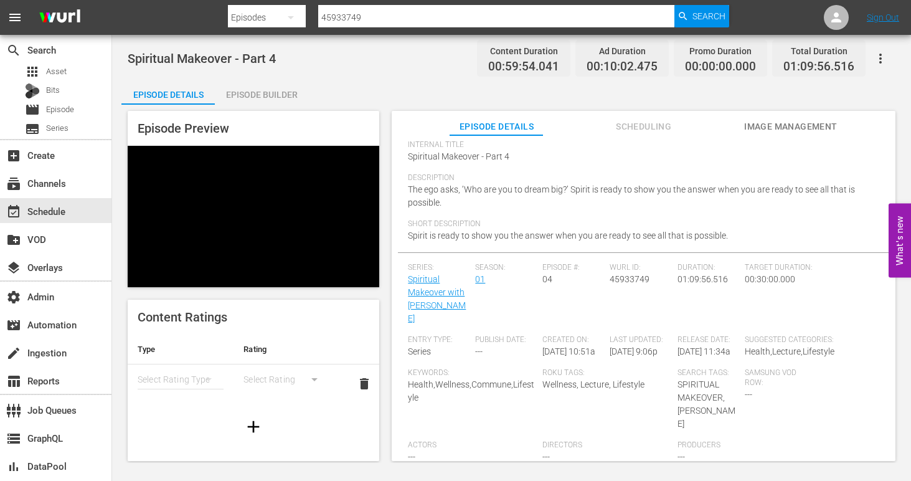
scroll to position [128, 0]
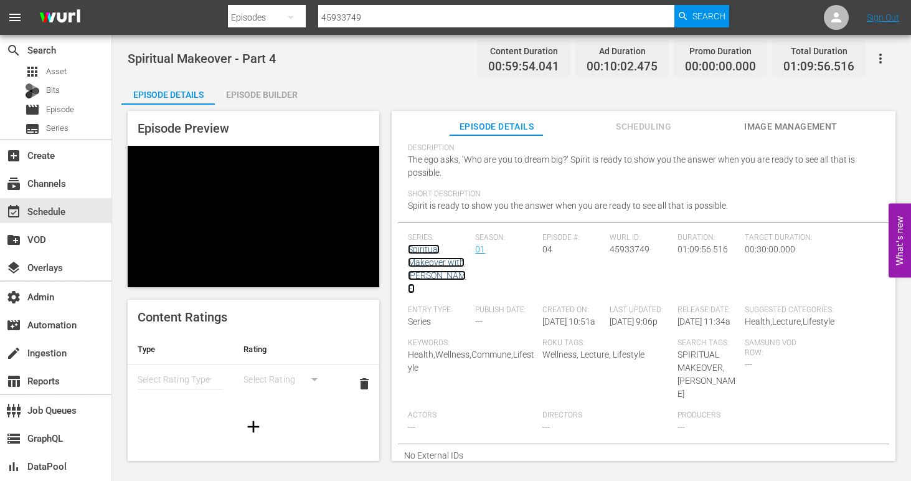
click at [436, 260] on link "Spiritual Makeover with [PERSON_NAME]" at bounding box center [437, 268] width 58 height 49
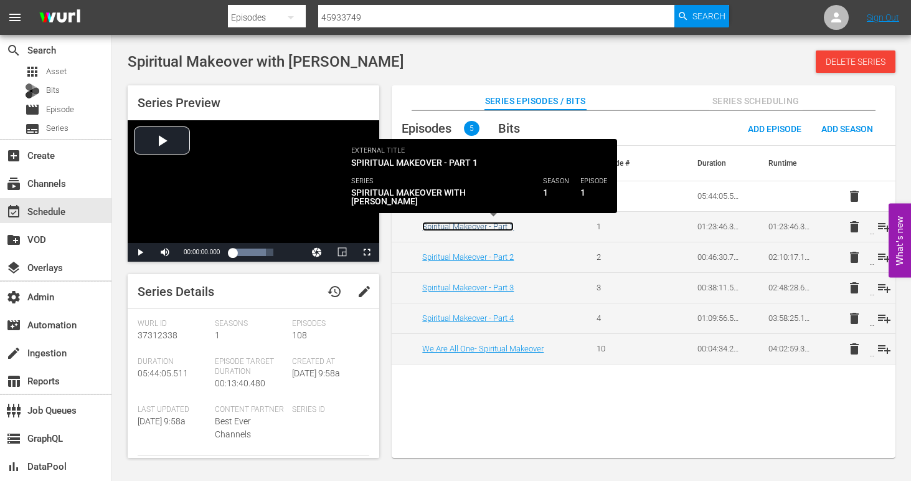
click at [482, 227] on link "Spiritual Makeover - Part 1" at bounding box center [468, 226] width 92 height 9
click at [505, 227] on link "Spiritual Makeover - Part 1" at bounding box center [468, 226] width 92 height 9
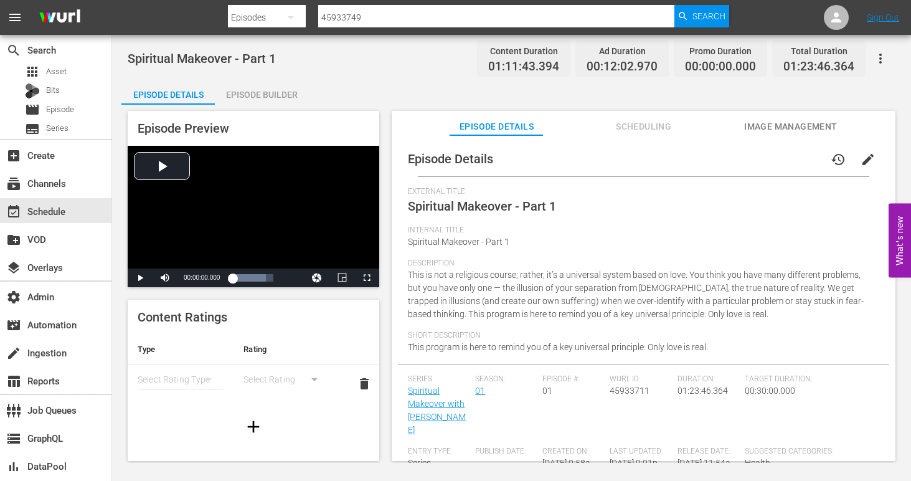
click at [641, 126] on span "Scheduling" at bounding box center [643, 127] width 93 height 16
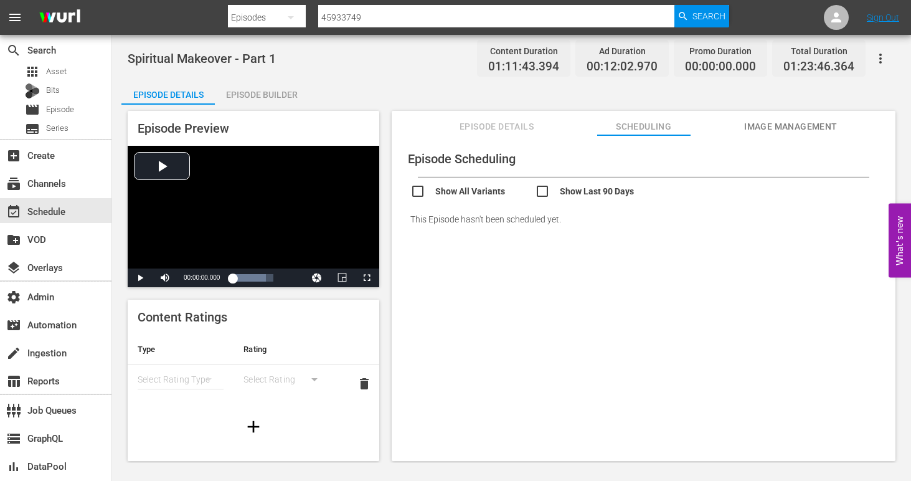
click at [503, 118] on button "Episode Details" at bounding box center [496, 123] width 93 height 25
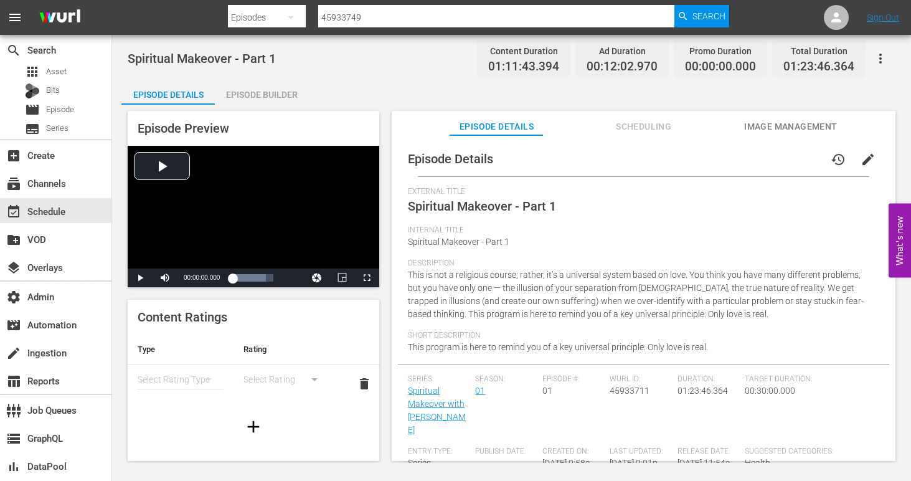
click at [259, 88] on div "Episode Builder" at bounding box center [261, 95] width 93 height 30
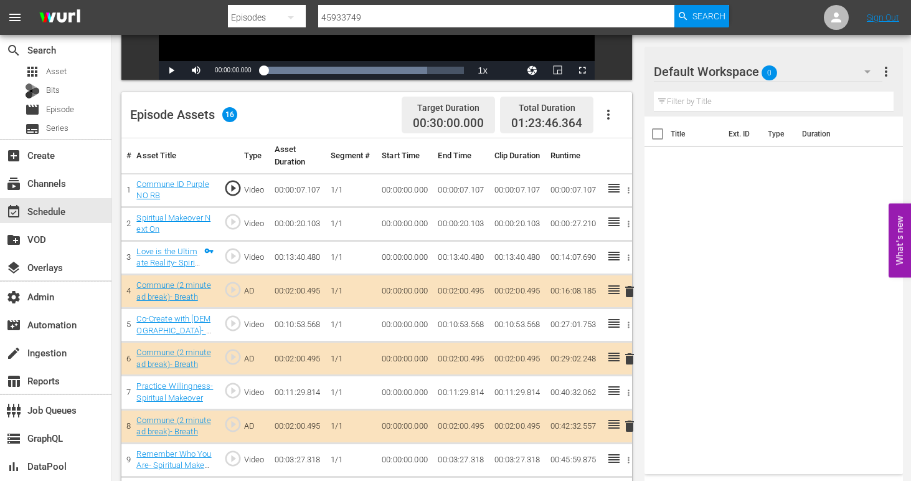
scroll to position [272, 0]
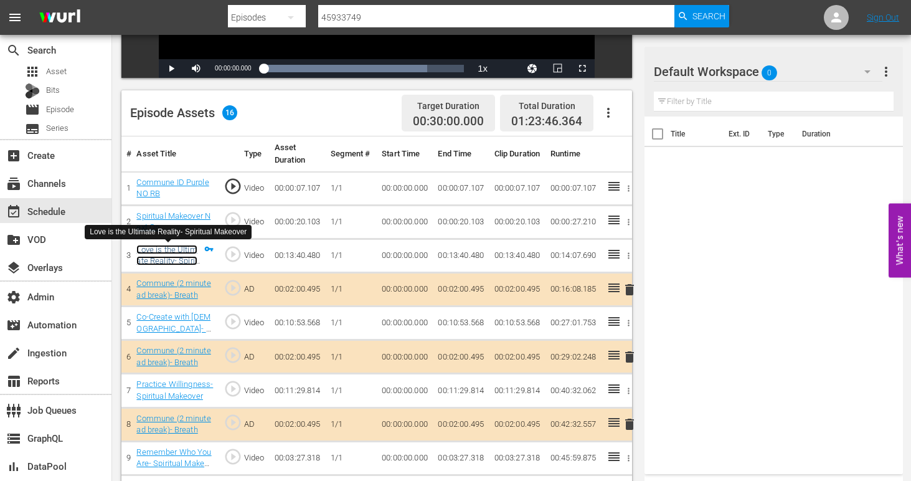
click at [166, 253] on link "Love is the Ultimate Reality- Spiritual Makeover" at bounding box center [166, 261] width 61 height 32
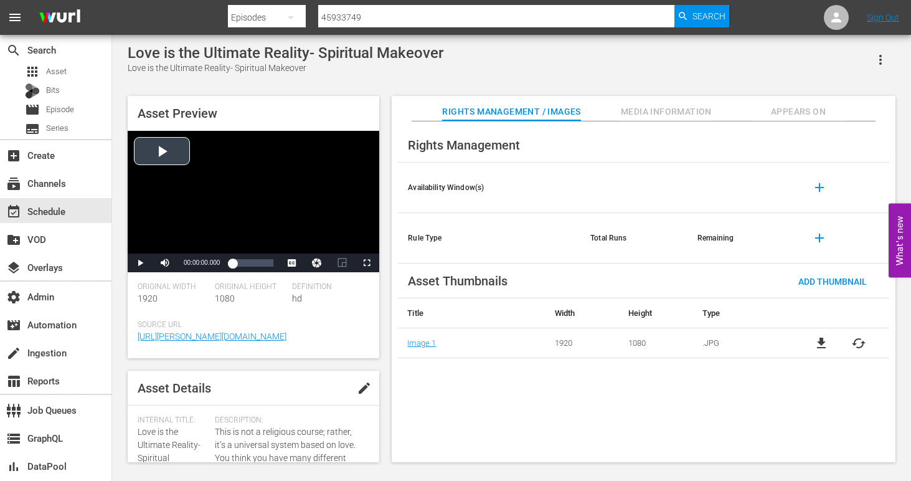
click at [166, 148] on div "Video Player" at bounding box center [254, 192] width 252 height 123
click at [257, 263] on div "00:08:17.260" at bounding box center [257, 263] width 1 height 12
click at [270, 262] on div "00:12:38.322" at bounding box center [270, 263] width 1 height 12
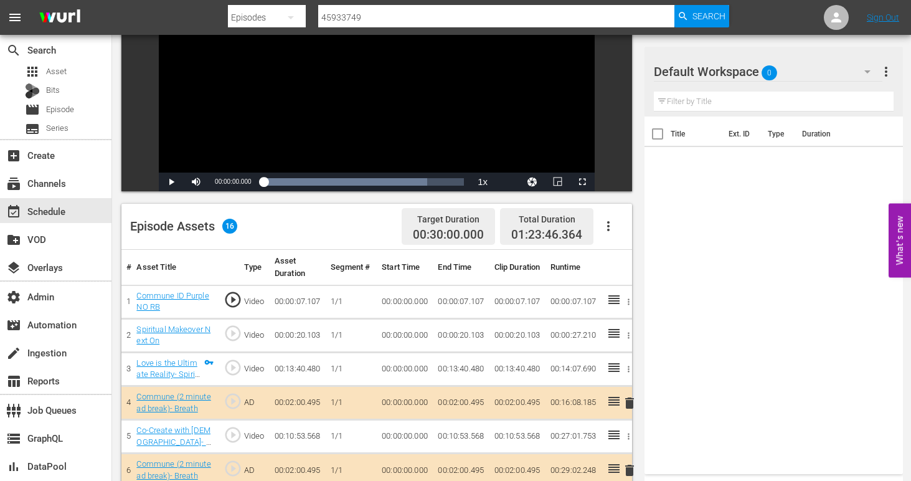
scroll to position [159, 0]
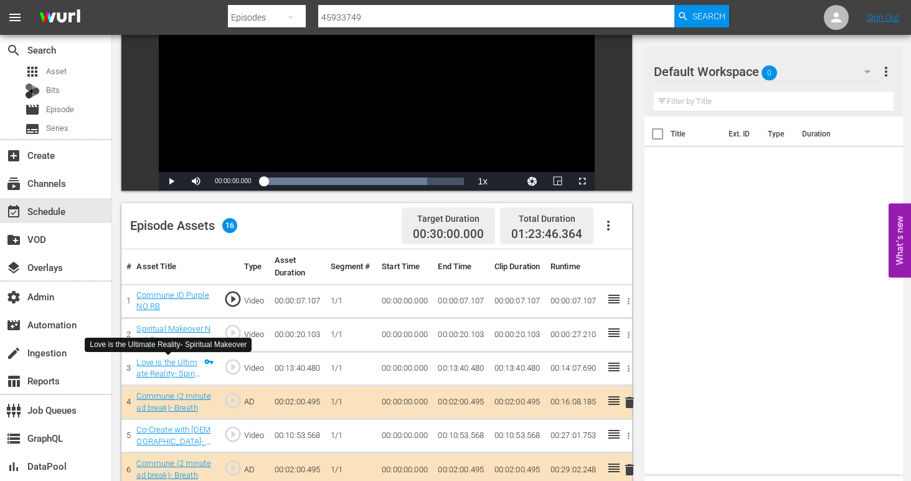
click at [166, 368] on div "Love is the Ultimate Reality- Spiritual Makeover" at bounding box center [168, 368] width 65 height 23
click at [169, 360] on link "Love is the Ultimate Reality- Spiritual Makeover" at bounding box center [166, 373] width 61 height 32
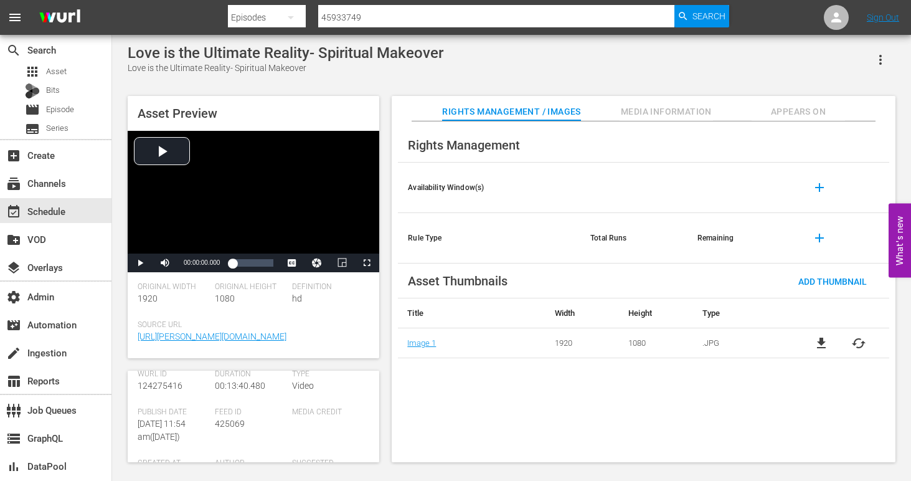
scroll to position [206, 0]
click at [161, 394] on span "124275416" at bounding box center [160, 395] width 45 height 10
copy span "124275416"
click at [273, 17] on div "Episodes" at bounding box center [267, 17] width 78 height 35
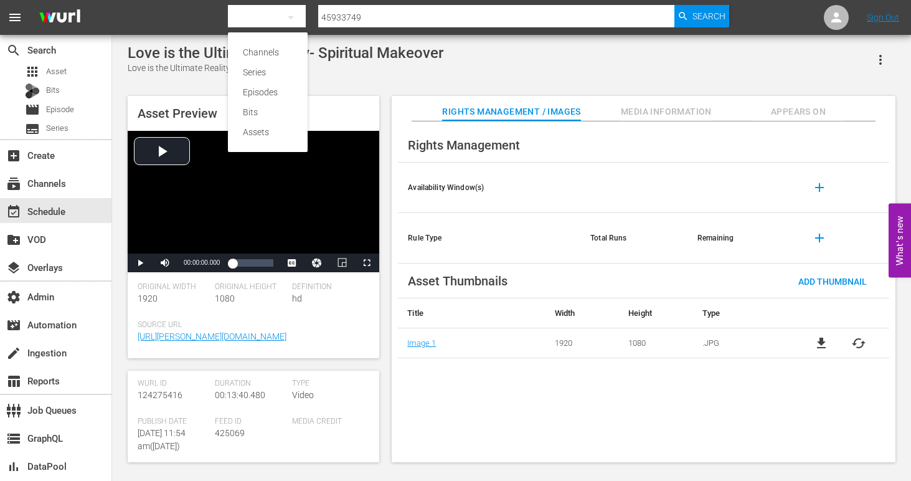
click at [62, 75] on div "Channels Series Episodes Bits Assets" at bounding box center [455, 240] width 911 height 481
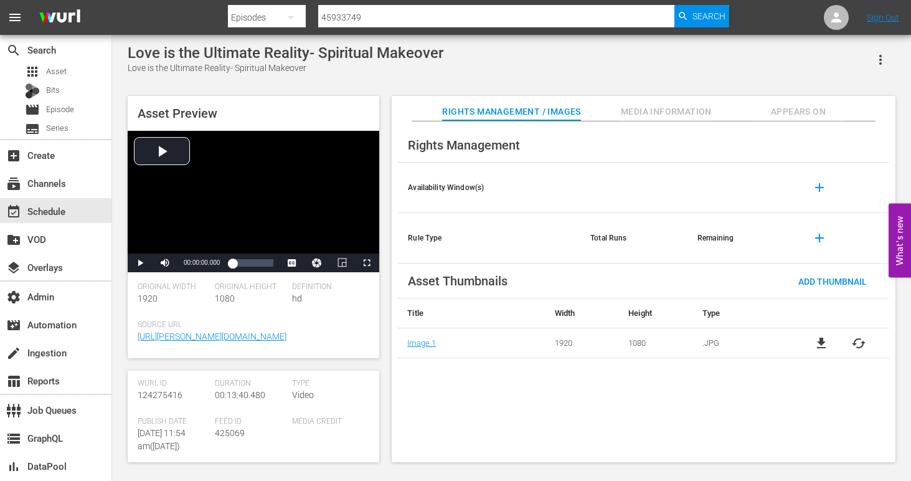
click at [70, 70] on div "apps Asset" at bounding box center [55, 71] width 111 height 17
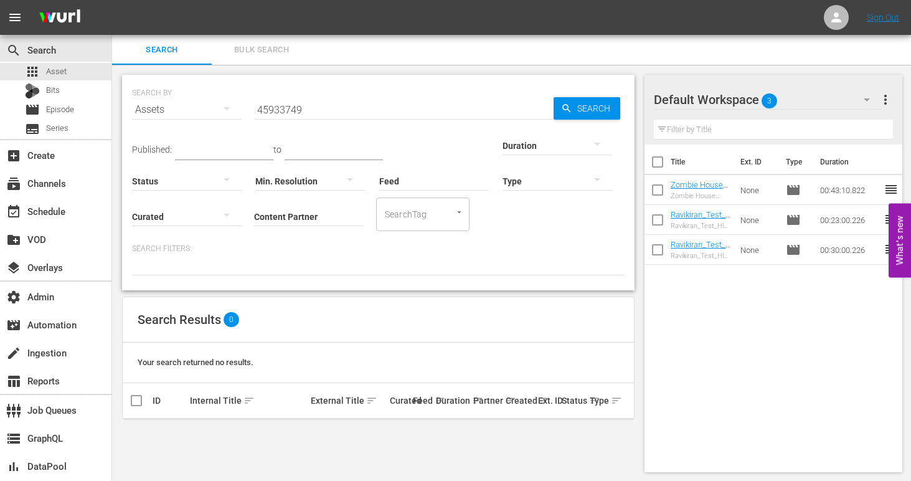
click at [254, 222] on input "Content Partner" at bounding box center [309, 217] width 110 height 45
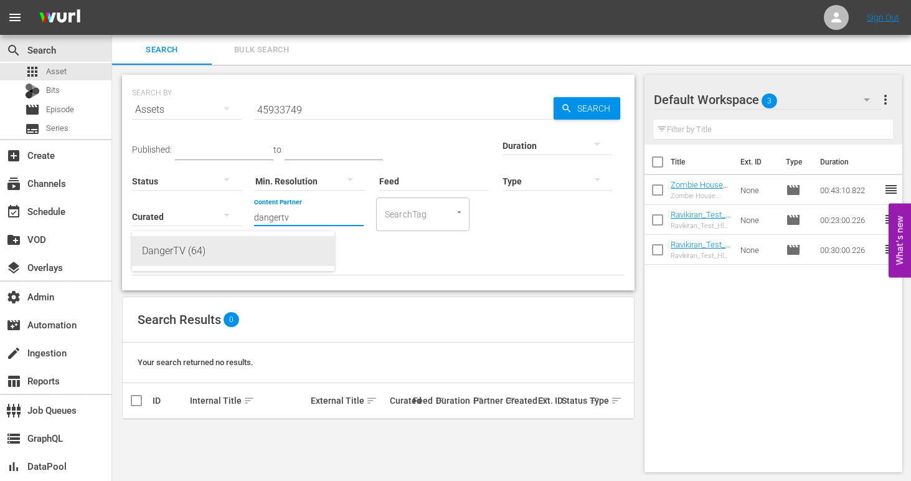
click at [187, 255] on div "DangerTV (64)" at bounding box center [233, 251] width 182 height 30
type input "DangerTV (64)"
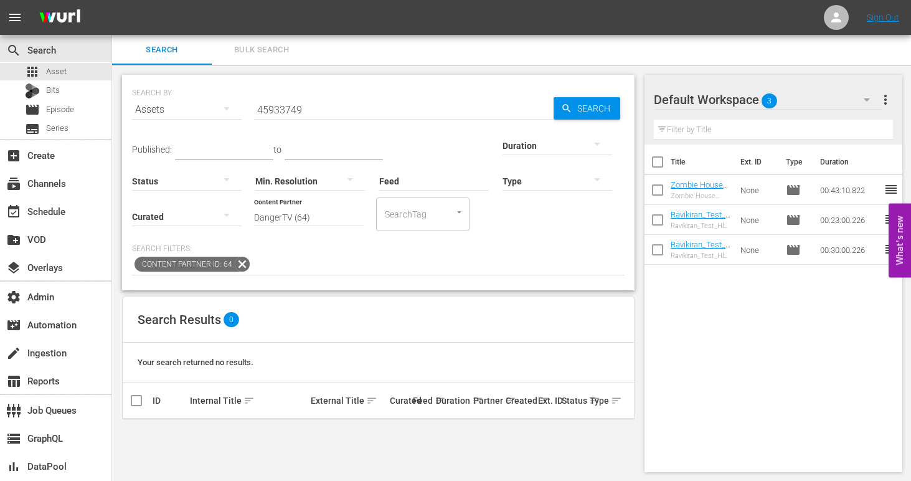
scroll to position [1, 0]
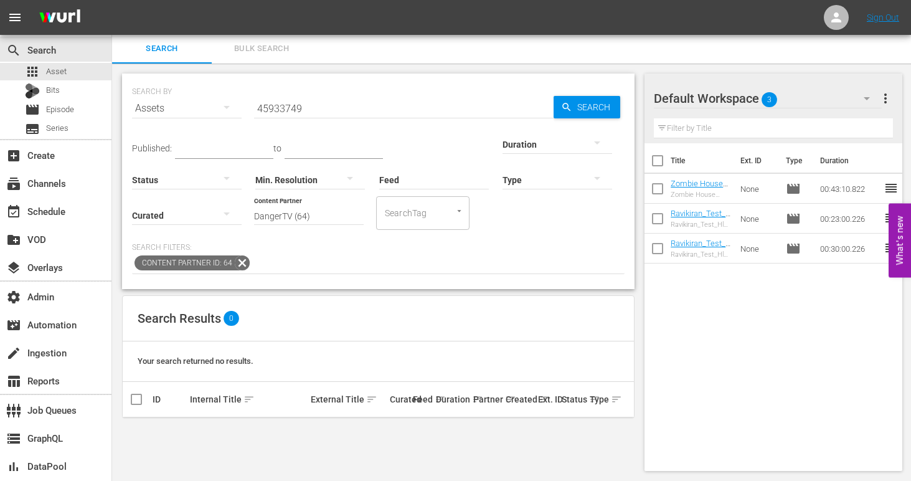
click at [314, 111] on input "45933749" at bounding box center [404, 108] width 300 height 30
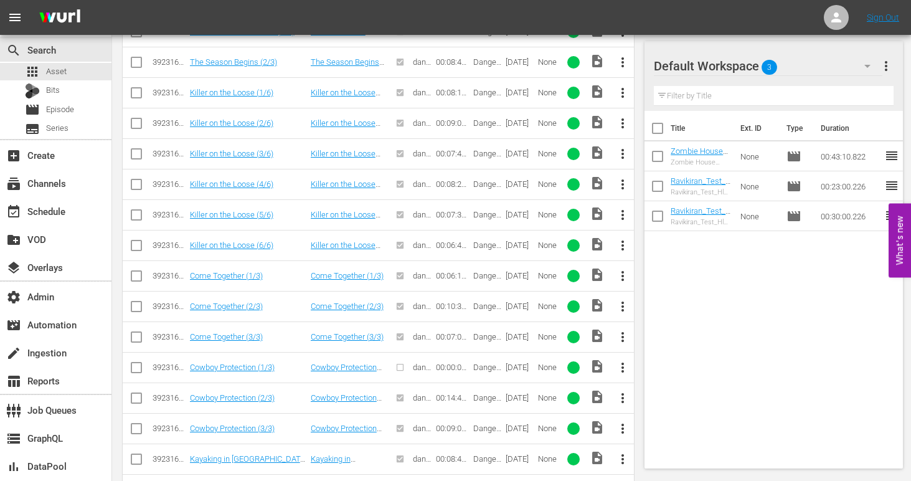
scroll to position [557, 0]
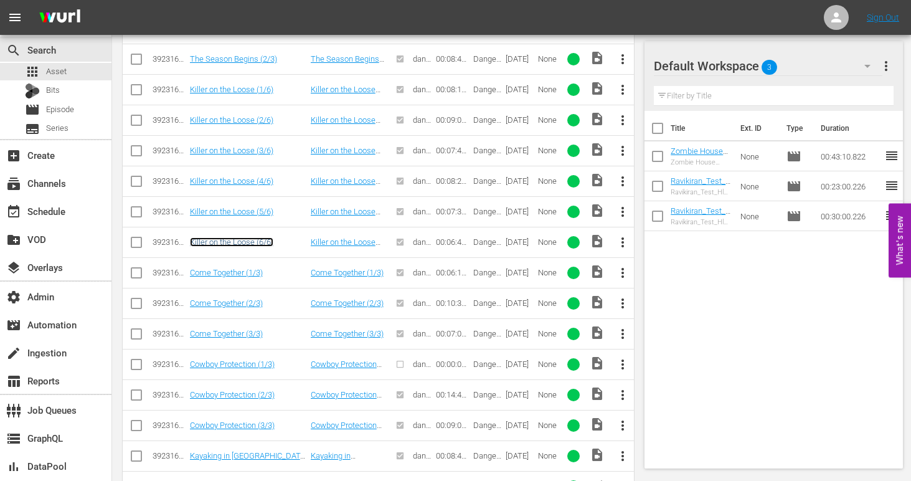
click at [227, 240] on link "Killer on the Loose (6/6)" at bounding box center [231, 241] width 83 height 9
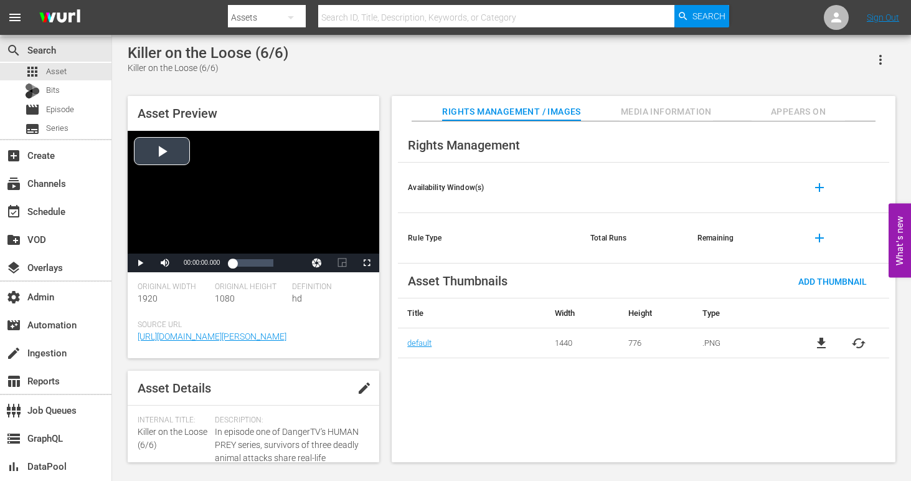
click at [158, 145] on div "Video Player" at bounding box center [254, 192] width 252 height 123
click at [367, 263] on span "Video Player" at bounding box center [367, 263] width 0 height 0
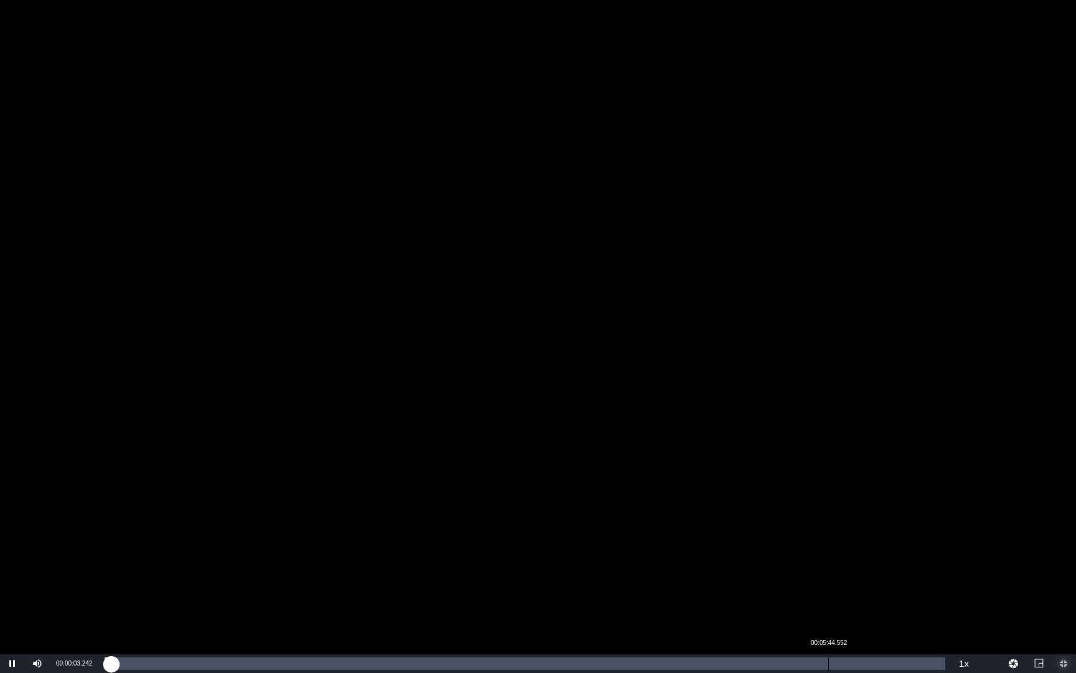
click at [829, 480] on div "Loaded : 1.47% 00:05:44.552 00:00:03.216" at bounding box center [525, 663] width 841 height 12
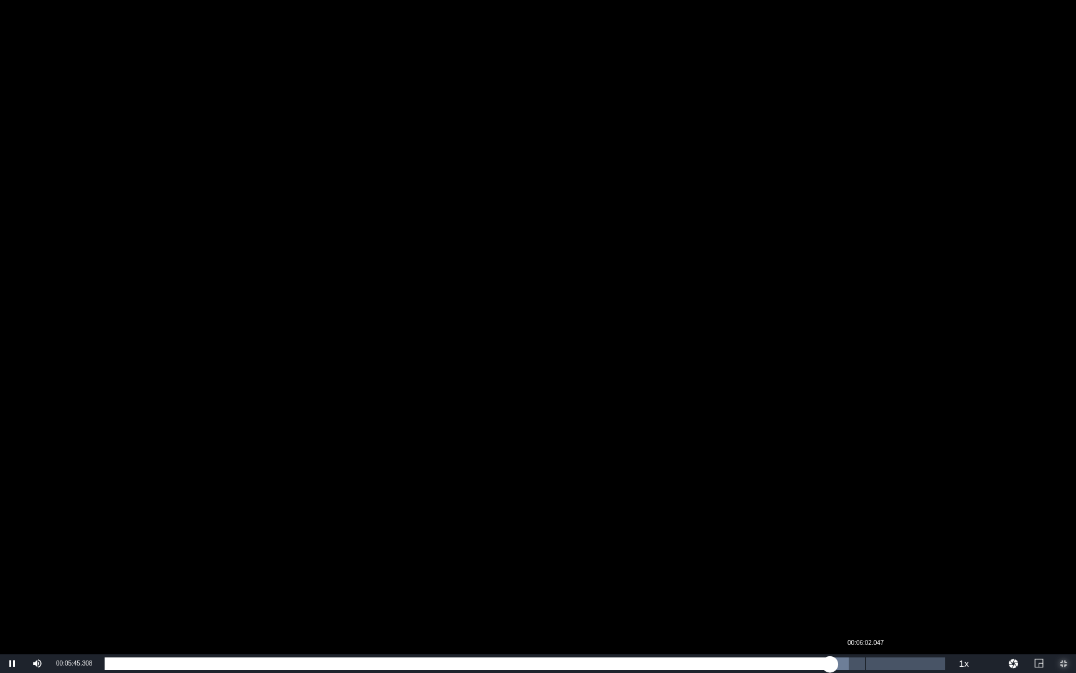
click at [866, 480] on div "00:06:02.047" at bounding box center [865, 663] width 1 height 12
click at [911, 480] on div "Loaded : 0.00% 00:06:24.879 00:06:02.343" at bounding box center [525, 663] width 841 height 12
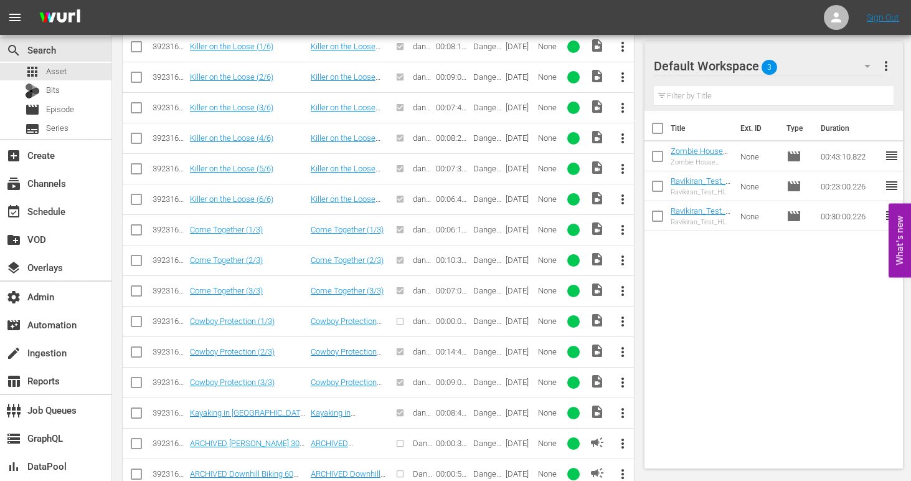
scroll to position [612, 0]
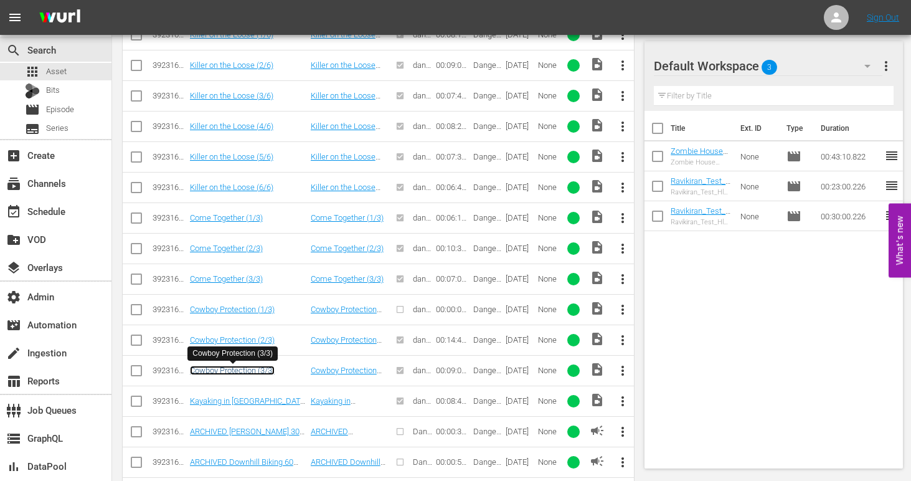
click at [231, 367] on link "Cowboy Protection (3/3)" at bounding box center [232, 370] width 85 height 9
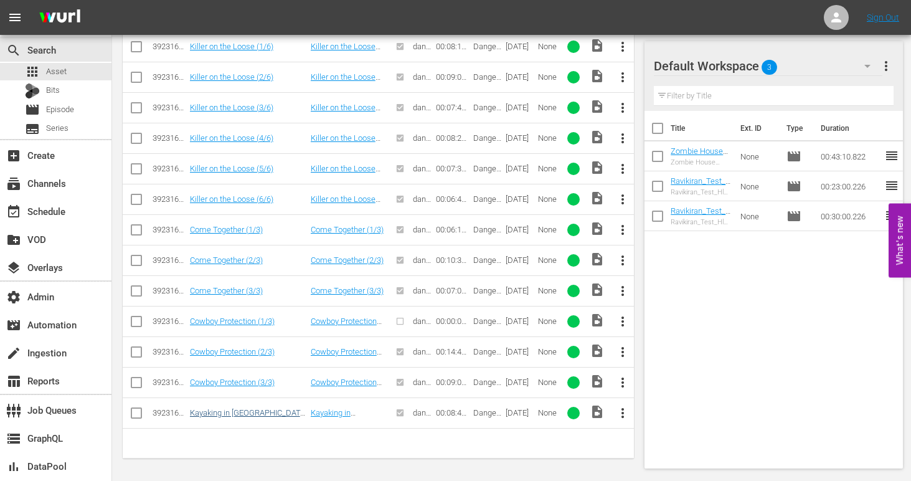
scroll to position [604, 0]
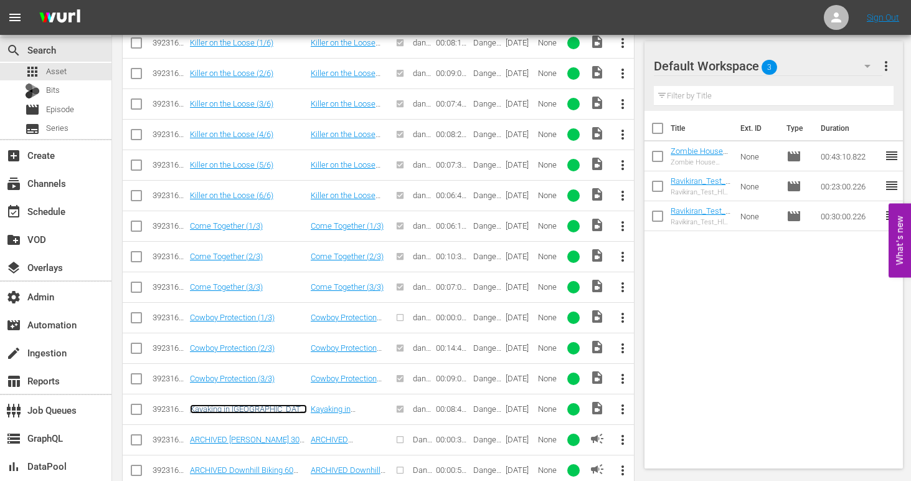
click at [239, 412] on link "Kayaking in Nepal (1/3)" at bounding box center [248, 413] width 117 height 19
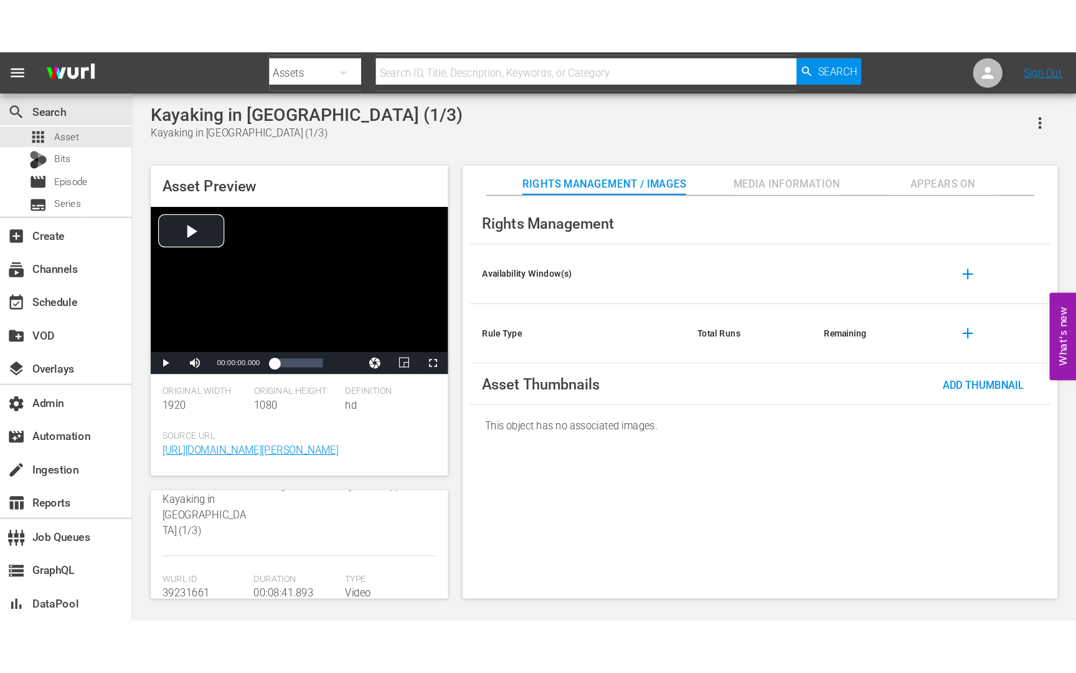
scroll to position [96, 0]
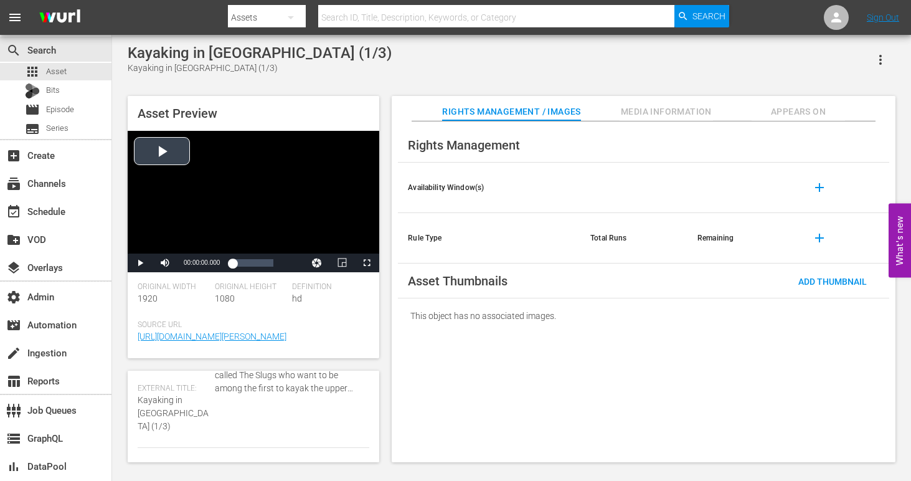
click at [164, 149] on div "Video Player" at bounding box center [254, 192] width 252 height 123
click at [367, 263] on span "Video Player" at bounding box center [367, 263] width 0 height 0
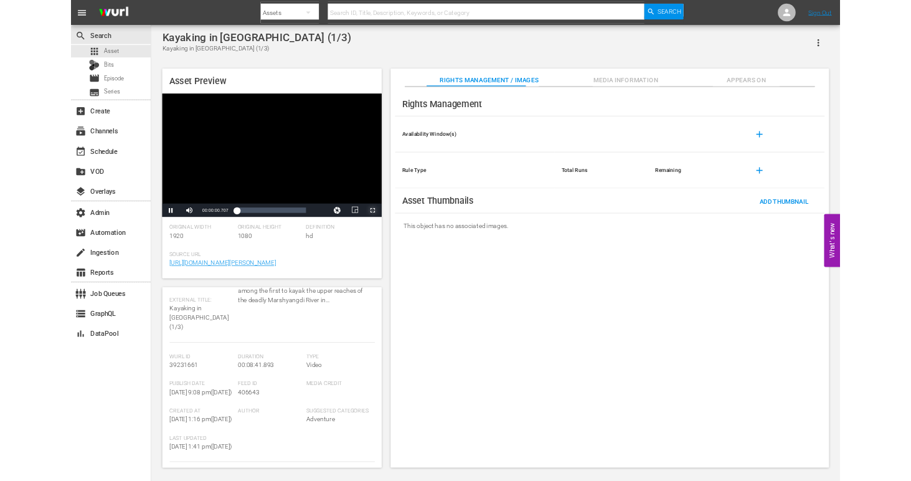
scroll to position [72, 0]
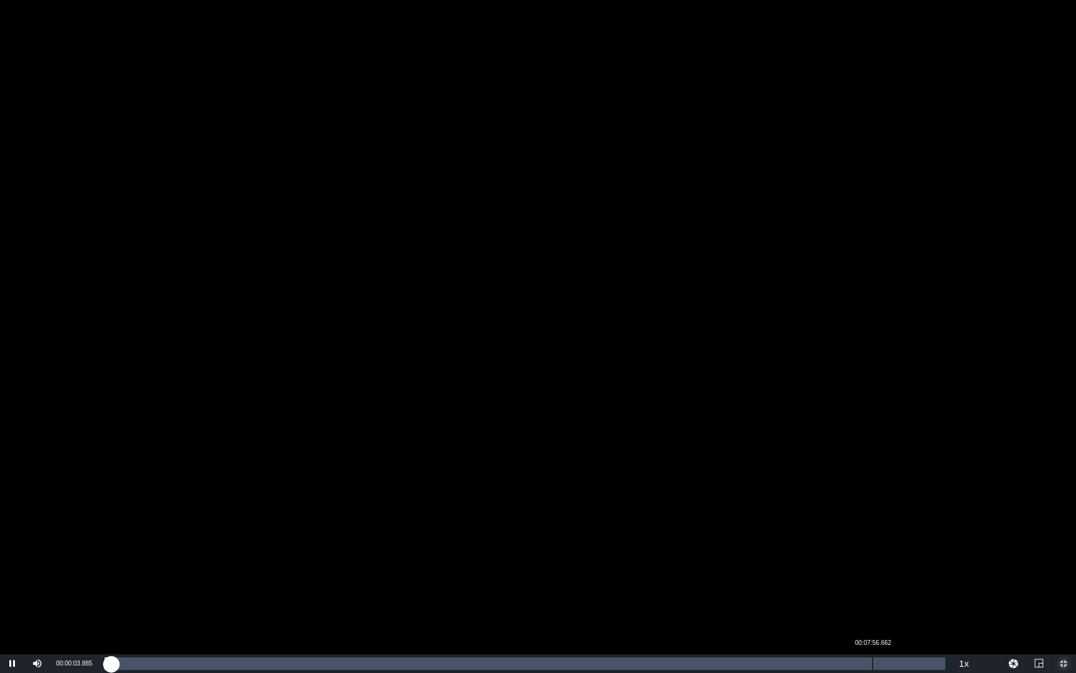
click at [872, 480] on div "Loaded : 1.14% 00:07:56.662 00:00:04.026" at bounding box center [525, 663] width 841 height 12
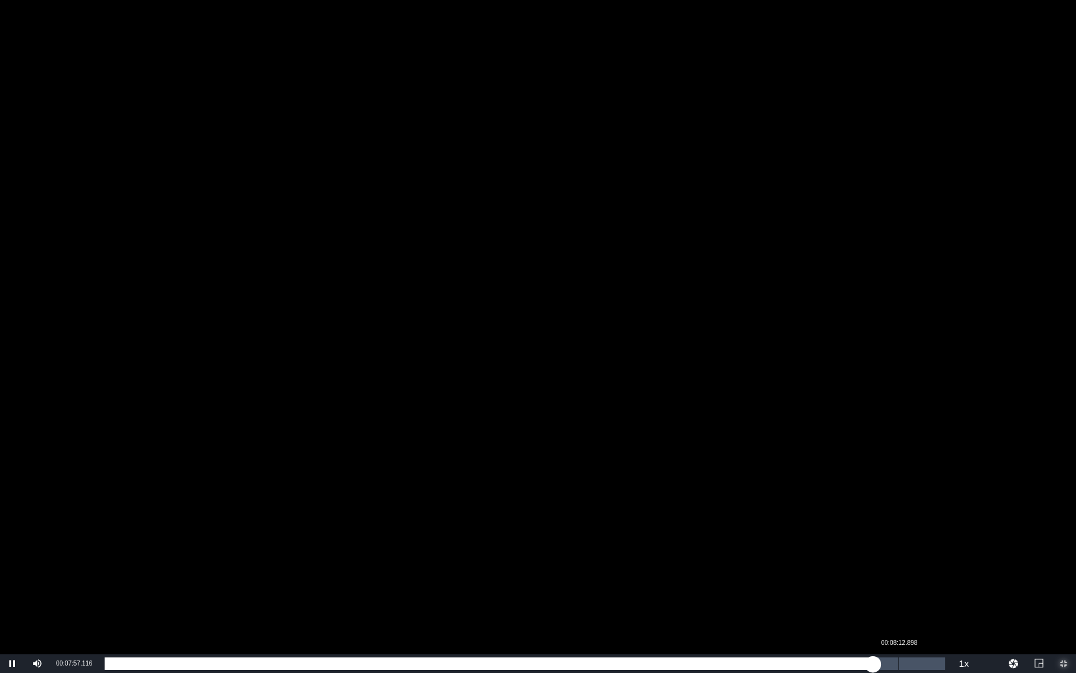
click at [899, 480] on div "Loaded : 92.04% 00:08:12.898 00:07:57.203" at bounding box center [525, 663] width 841 height 12
click at [901, 480] on div "00:08:14.335" at bounding box center [503, 663] width 796 height 12
click at [911, 480] on div "00:08:21.168" at bounding box center [508, 663] width 807 height 12
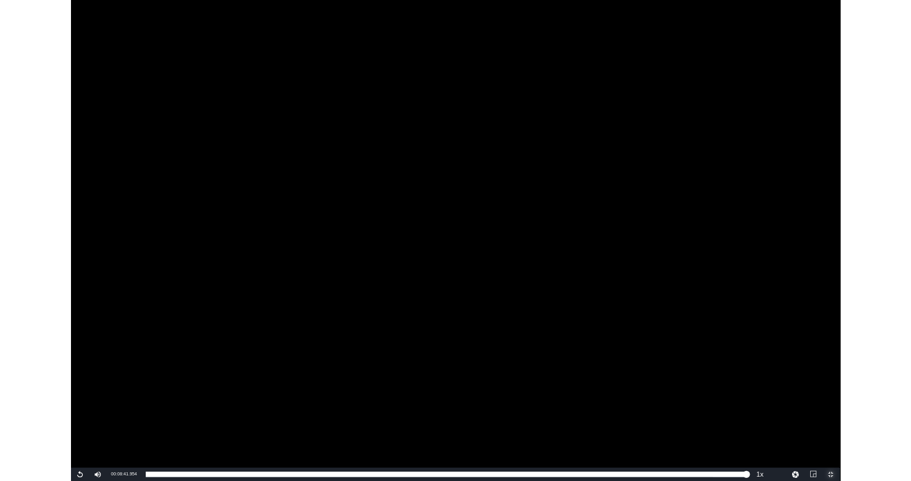
scroll to position [96, 0]
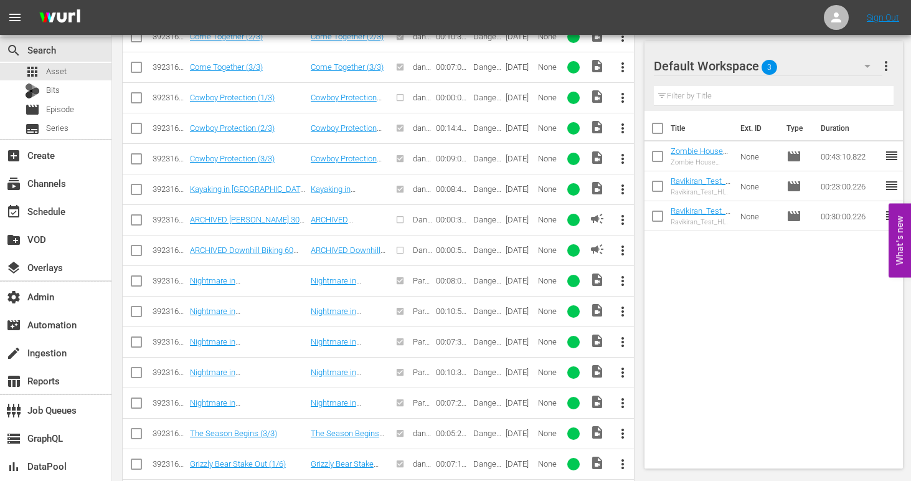
scroll to position [826, 0]
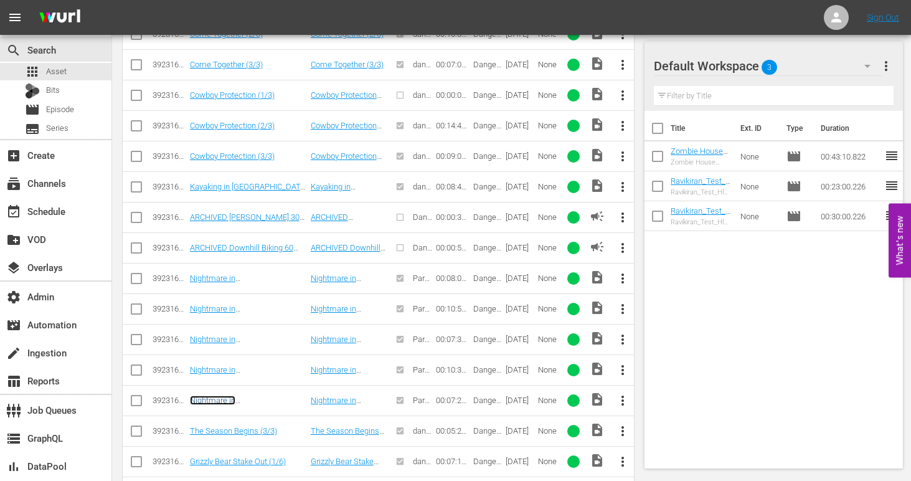
click at [252, 402] on link "Nightmare in Kenya (5/5)" at bounding box center [237, 404] width 94 height 19
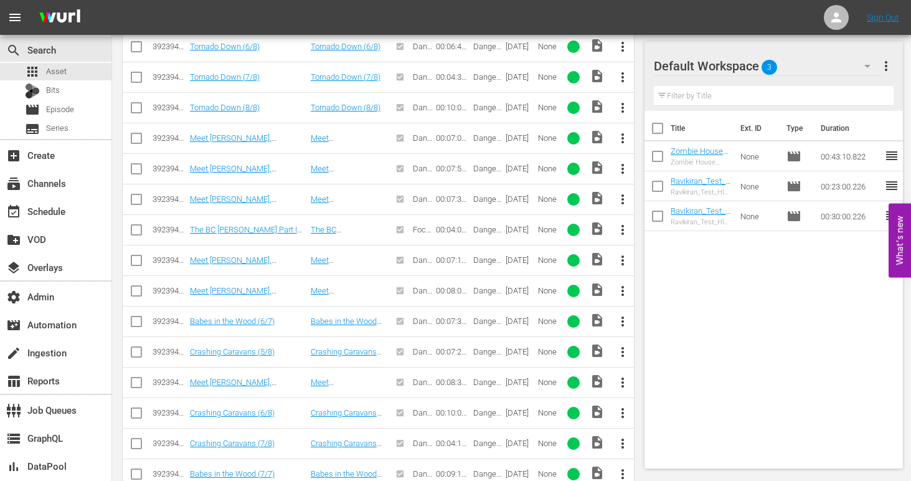
scroll to position [7924, 0]
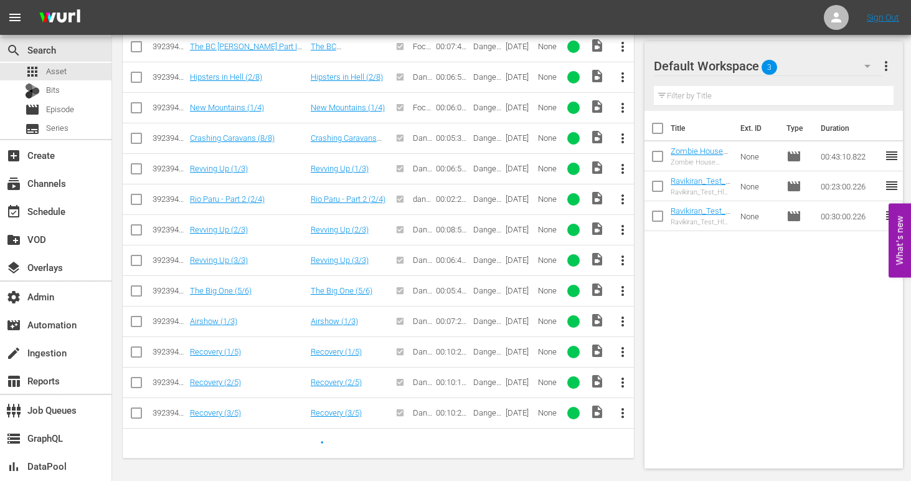
click at [267, 413] on div "Recovery (3/5)" at bounding box center [248, 412] width 117 height 9
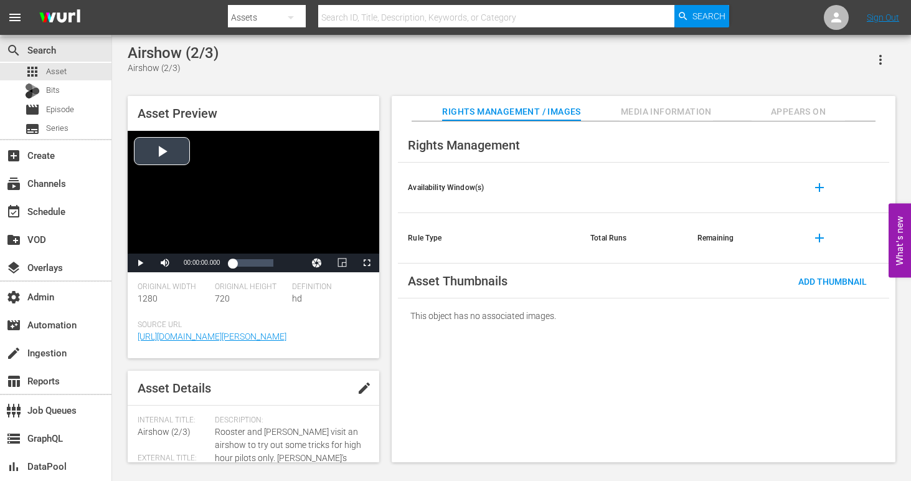
click at [168, 149] on div "Video Player" at bounding box center [254, 192] width 252 height 123
click at [367, 263] on span "Video Player" at bounding box center [367, 263] width 0 height 0
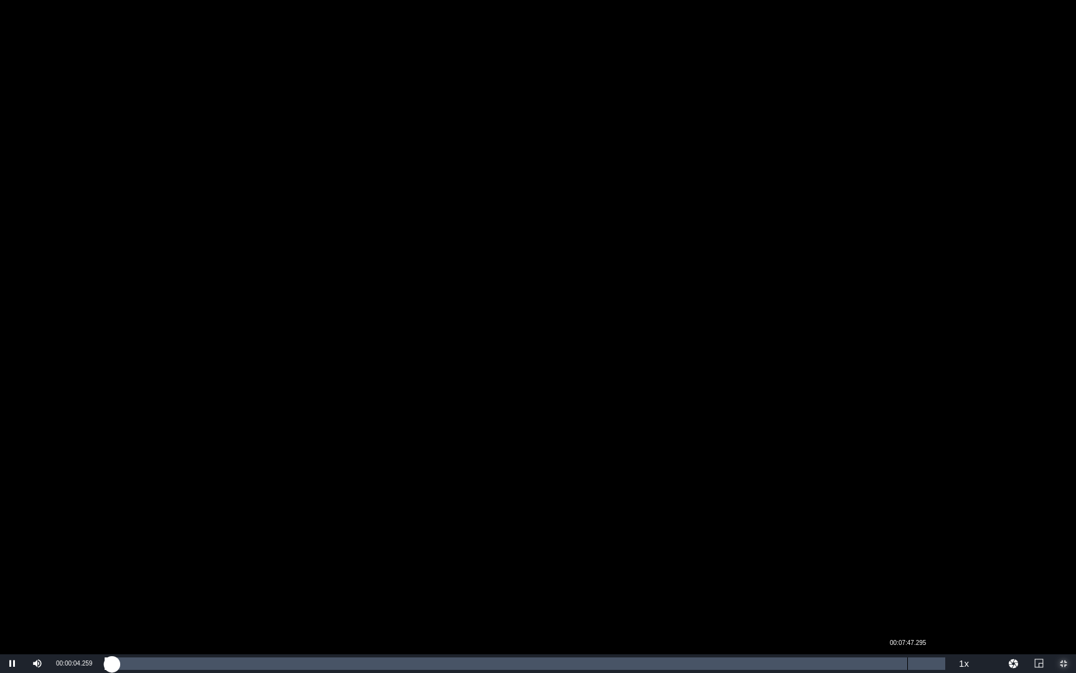
click at [904, 480] on div "Loaded : 1.19% 00:07:47.295 00:00:04.204" at bounding box center [525, 663] width 841 height 12
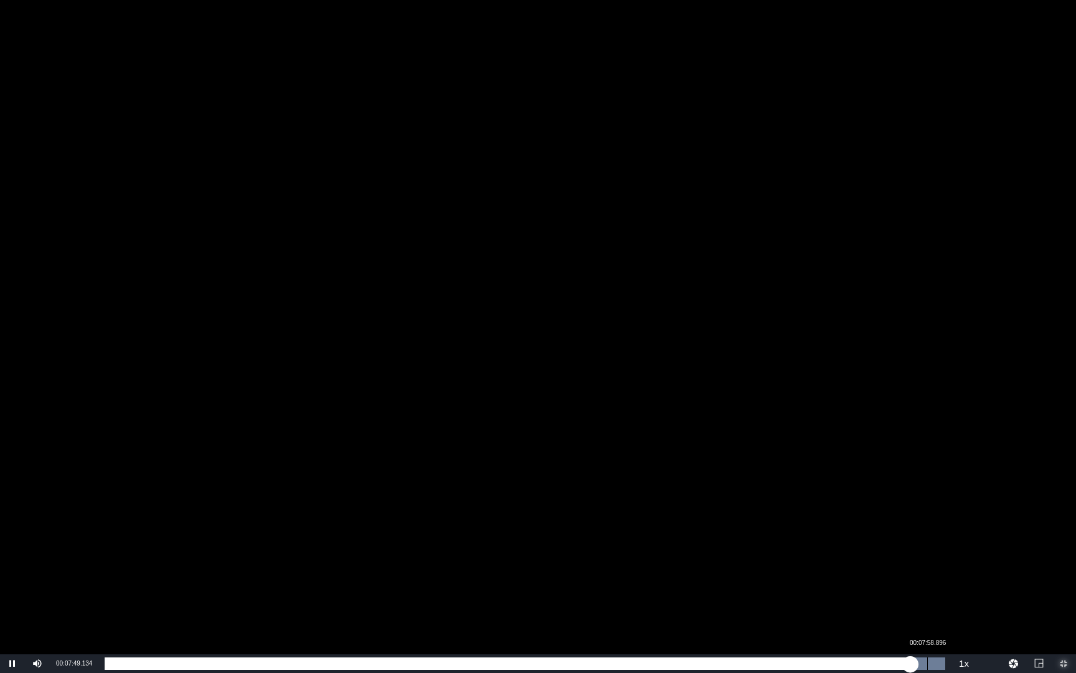
click at [911, 480] on div "Loaded : 100.00% 00:07:58.896 00:07:49.294" at bounding box center [525, 663] width 841 height 12
click at [911, 480] on div "00:08:00.068" at bounding box center [517, 663] width 825 height 12
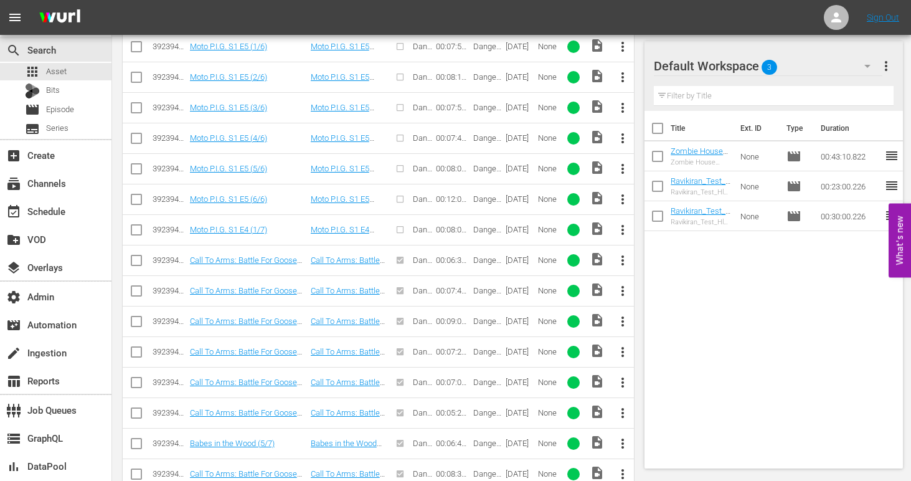
scroll to position [7314, 0]
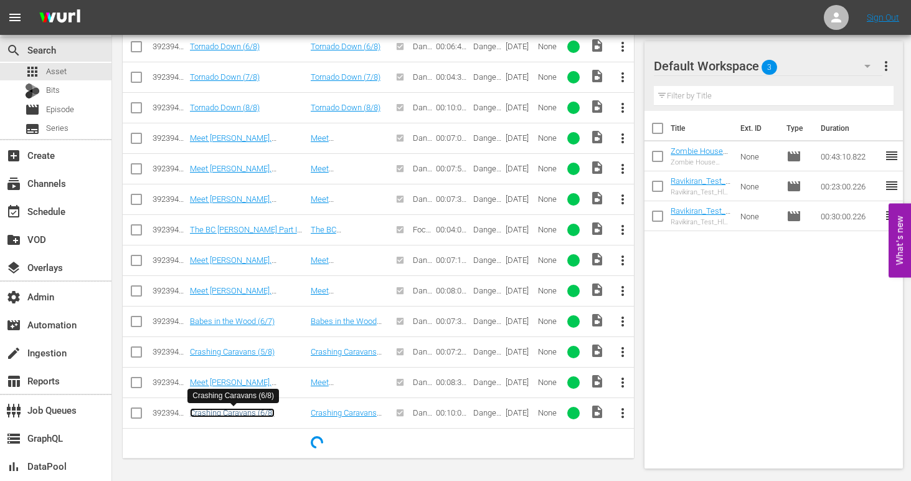
click at [255, 415] on link "Crashing Caravans (6/8)" at bounding box center [232, 412] width 85 height 9
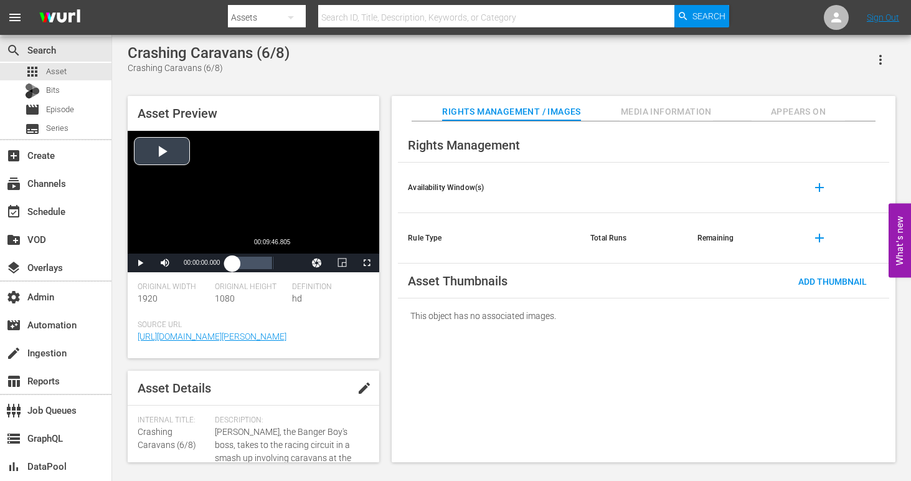
click at [273, 267] on div "Loaded : 0.97% 00:09:46.805 00:00:00.000" at bounding box center [253, 262] width 54 height 19
click at [221, 219] on div "Video Player" at bounding box center [254, 192] width 252 height 123
click at [268, 266] on div "Loaded : 3.97% 00:08:52.887 00:00:03.268" at bounding box center [252, 263] width 41 height 12
click at [264, 214] on div "Video Player" at bounding box center [254, 192] width 252 height 123
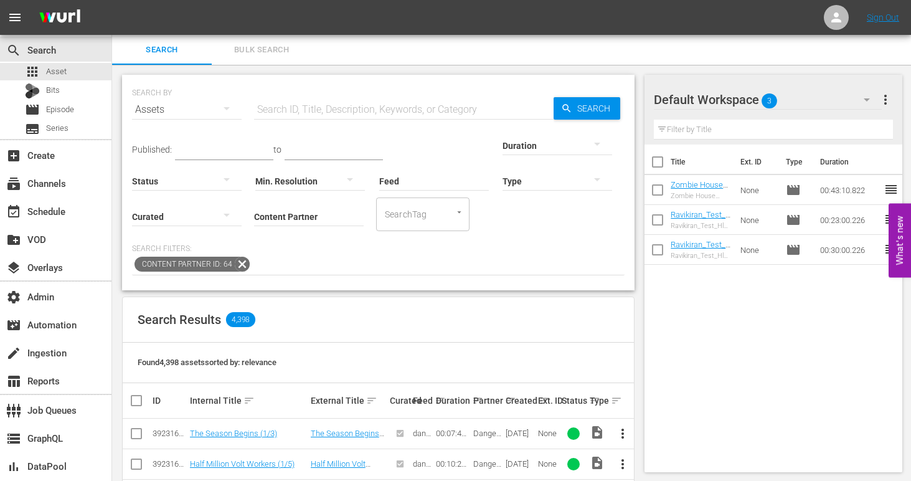
click at [255, 158] on div "Min. Resolution" at bounding box center [310, 173] width 110 height 45
click at [211, 150] on input "text" at bounding box center [224, 150] width 98 height 19
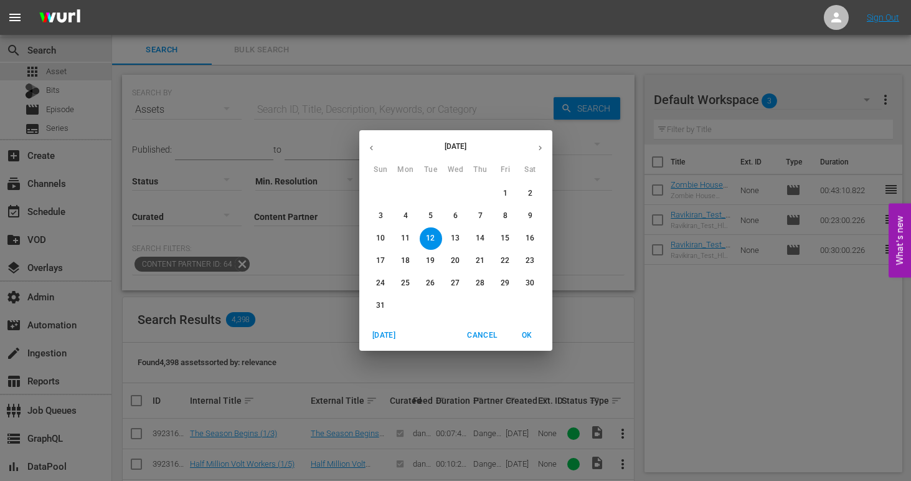
click at [521, 336] on span "OK" at bounding box center [528, 335] width 30 height 13
type input "Aug 12, 2025"
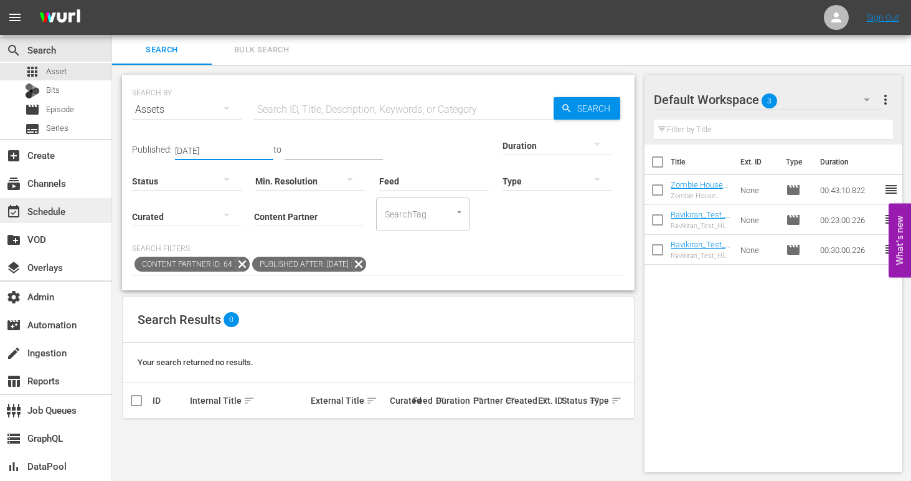
click at [62, 211] on div "event_available Schedule" at bounding box center [35, 209] width 70 height 11
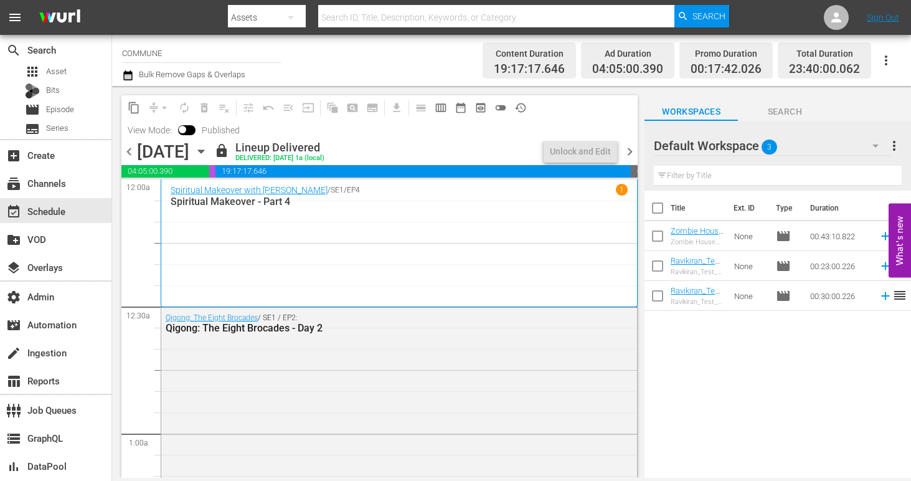
click at [187, 57] on input "COMMUNE" at bounding box center [201, 53] width 159 height 30
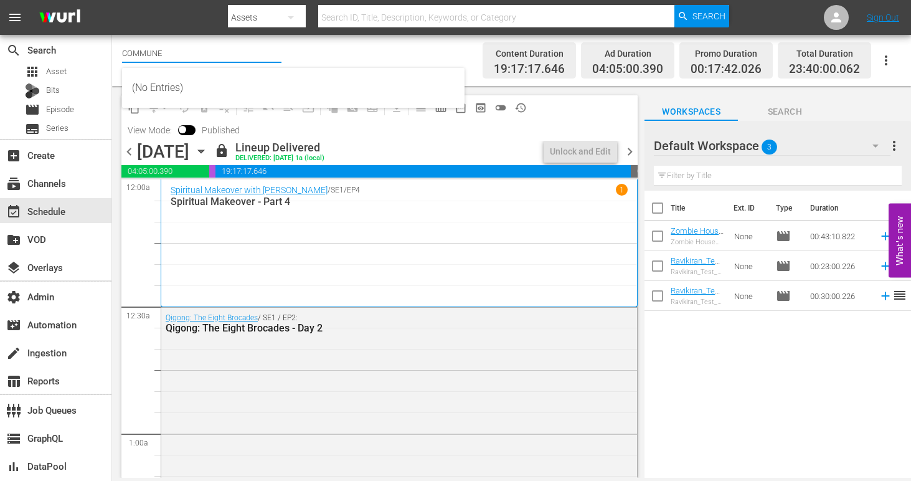
click at [187, 57] on input "COMMUNE" at bounding box center [201, 53] width 159 height 30
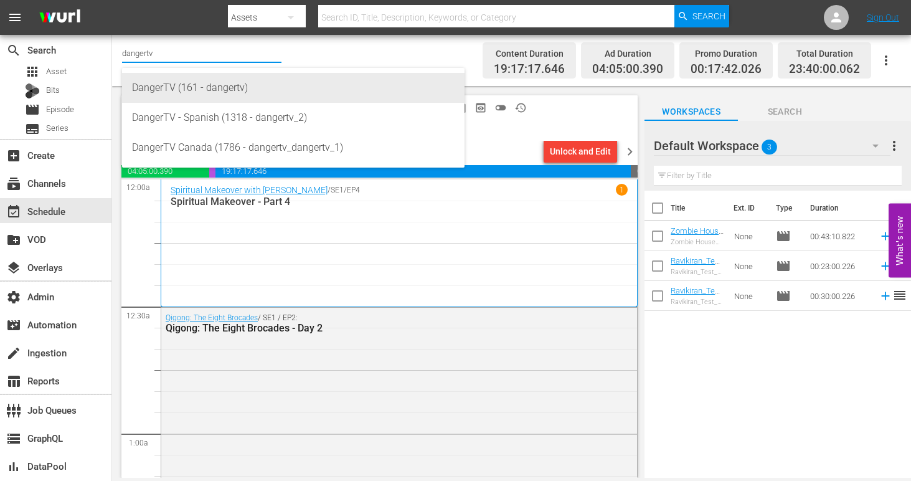
click at [197, 85] on div "DangerTV (161 - dangertv)" at bounding box center [293, 88] width 323 height 30
type input "DangerTV (161 - dangertv)"
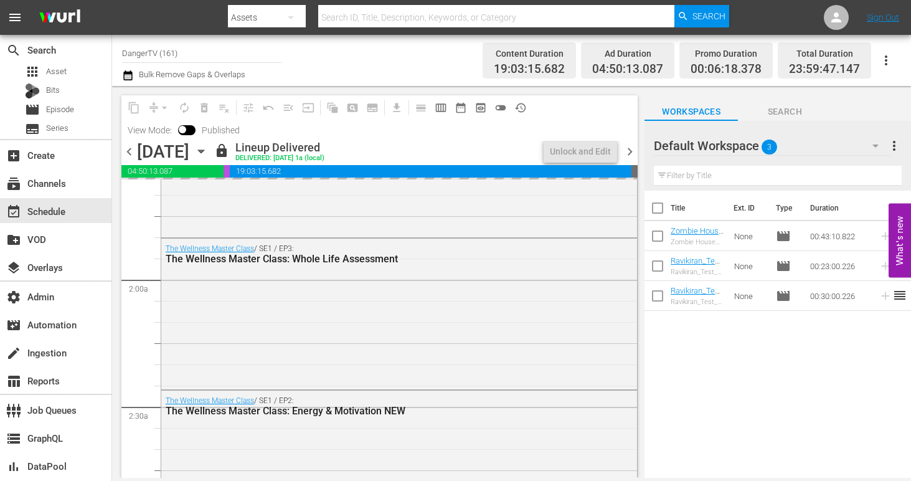
scroll to position [428, 0]
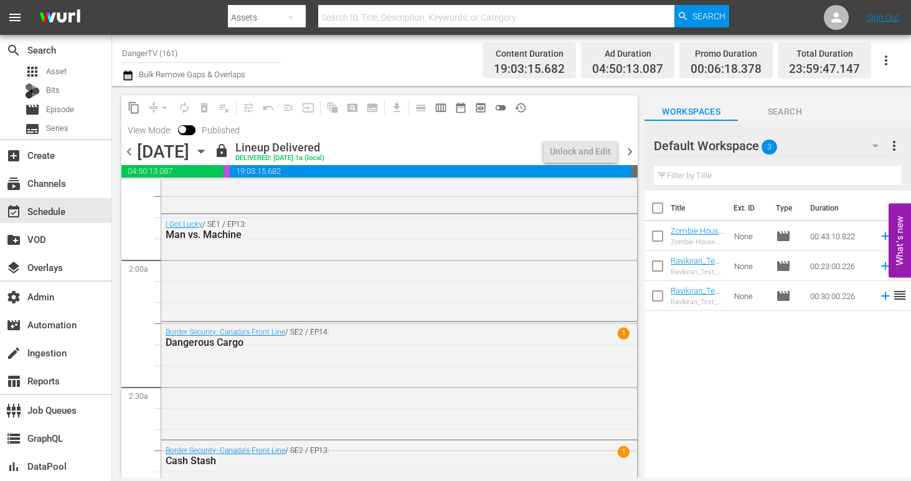
click at [305, 240] on div "Man vs. Machine" at bounding box center [367, 235] width 402 height 12
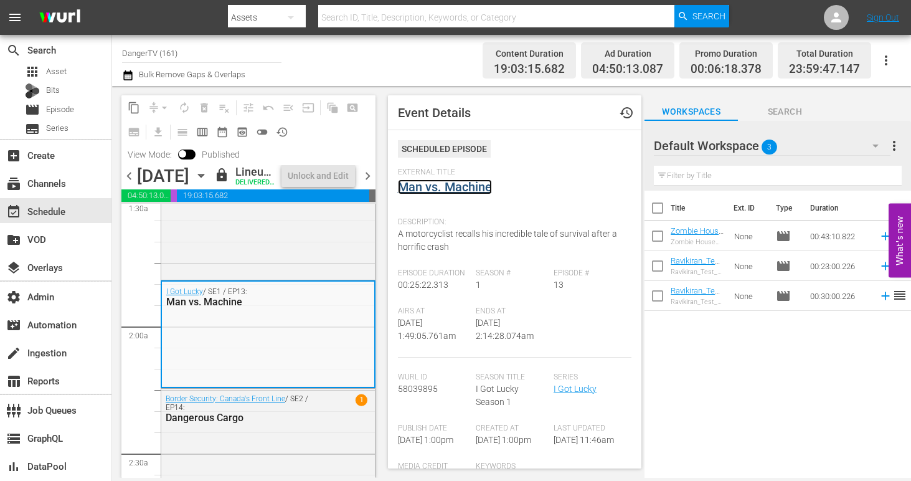
click at [450, 190] on link "Man vs. Machine" at bounding box center [445, 186] width 94 height 15
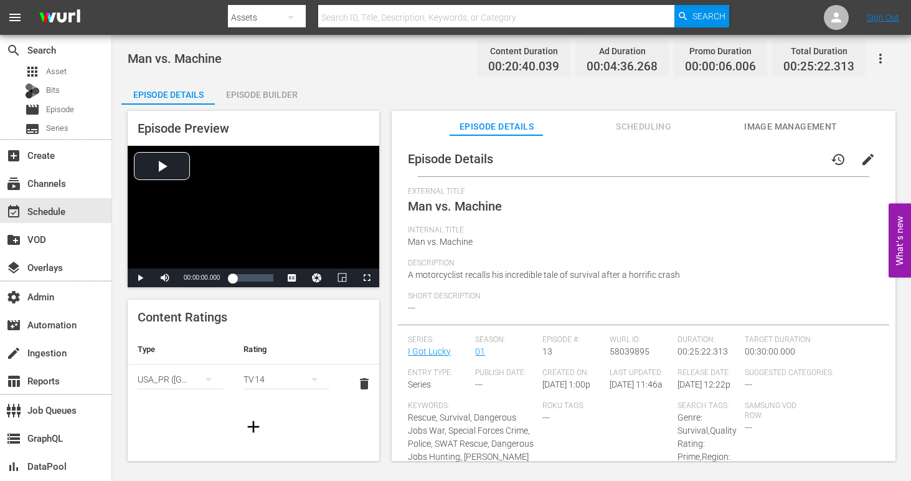
click at [271, 103] on div "Episode Builder" at bounding box center [261, 95] width 93 height 30
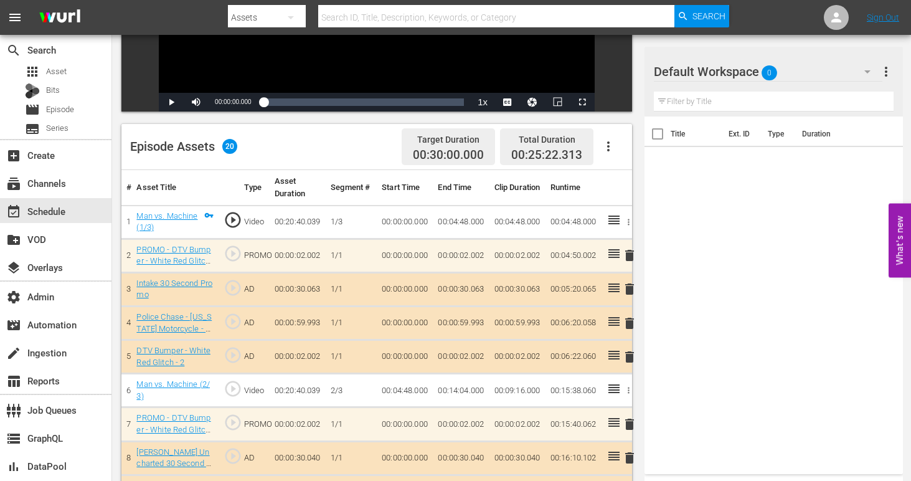
scroll to position [334, 0]
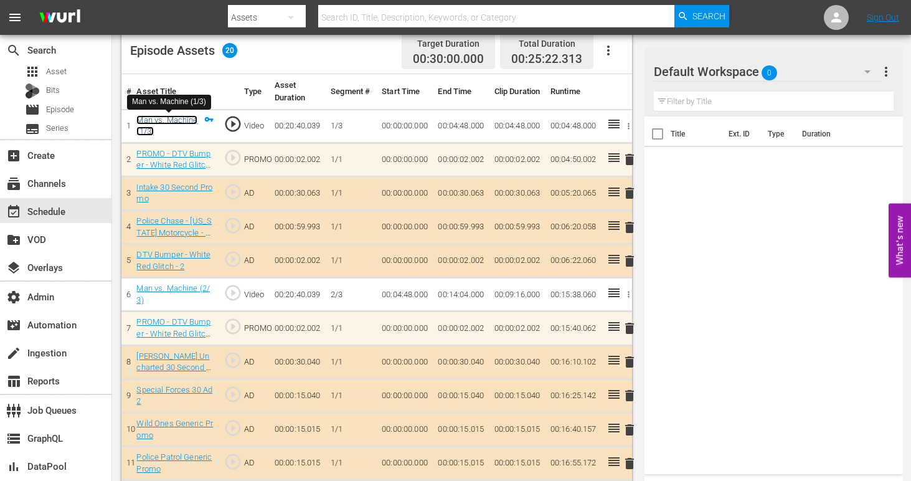
click at [171, 122] on link "Man vs. Machine (1/3)" at bounding box center [166, 125] width 61 height 21
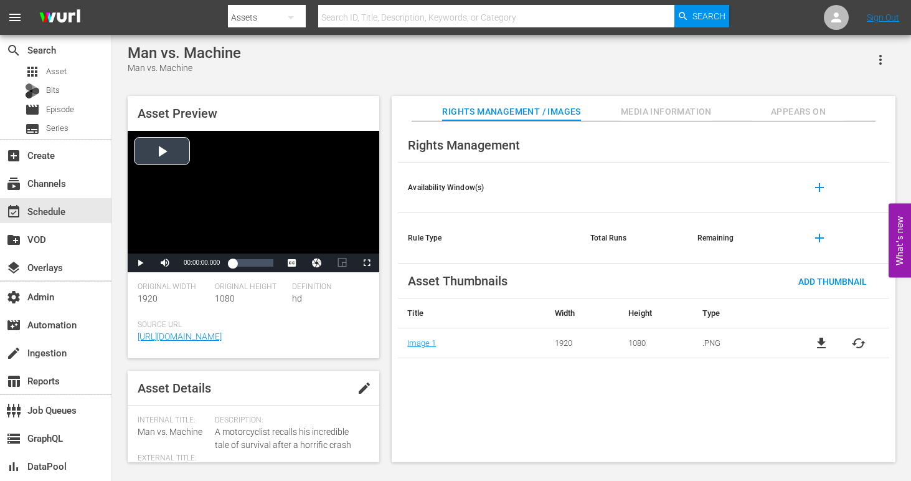
click at [176, 155] on div "Video Player" at bounding box center [254, 192] width 252 height 123
click at [268, 264] on div "00:17:50.942" at bounding box center [268, 263] width 1 height 12
click at [367, 263] on span "Video Player" at bounding box center [367, 263] width 0 height 0
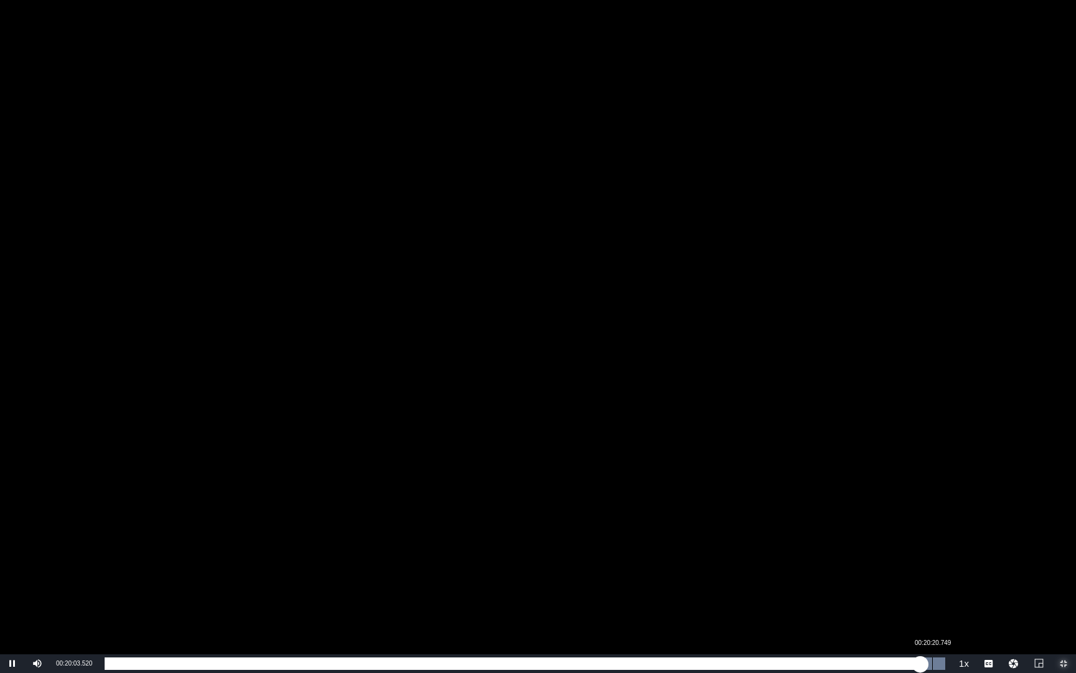
click at [911, 480] on div "00:20:20.749" at bounding box center [932, 663] width 1 height 12
click at [911, 480] on div "00:20:21.929" at bounding box center [519, 663] width 828 height 12
click at [911, 480] on div "00:20:17.368" at bounding box center [517, 663] width 825 height 12
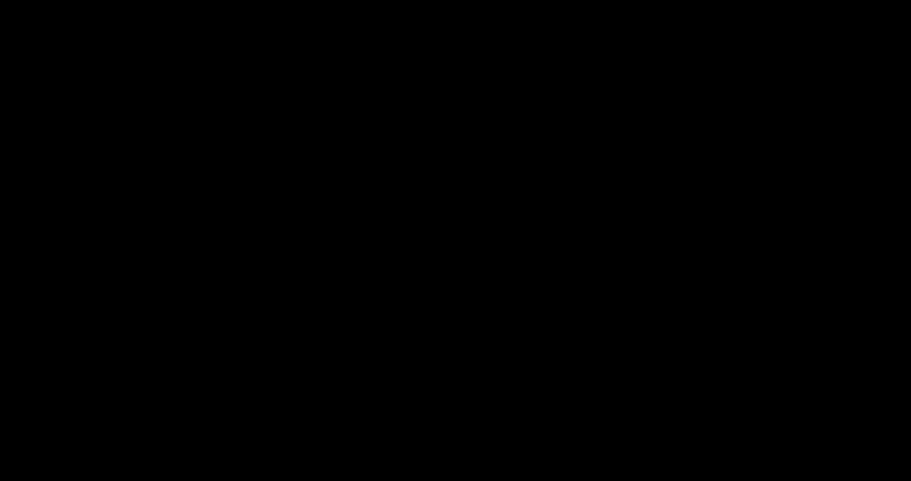
scroll to position [234, 0]
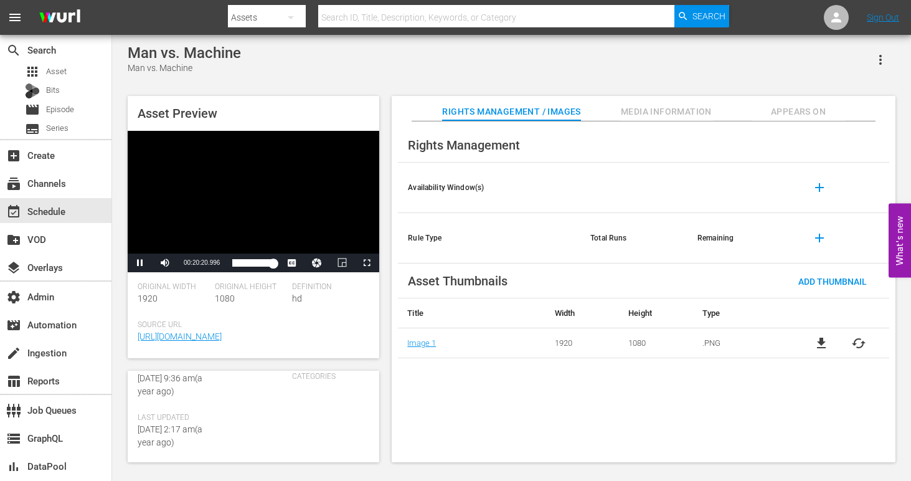
click at [264, 55] on div "Man vs. Machine Man vs. Machine" at bounding box center [512, 59] width 768 height 31
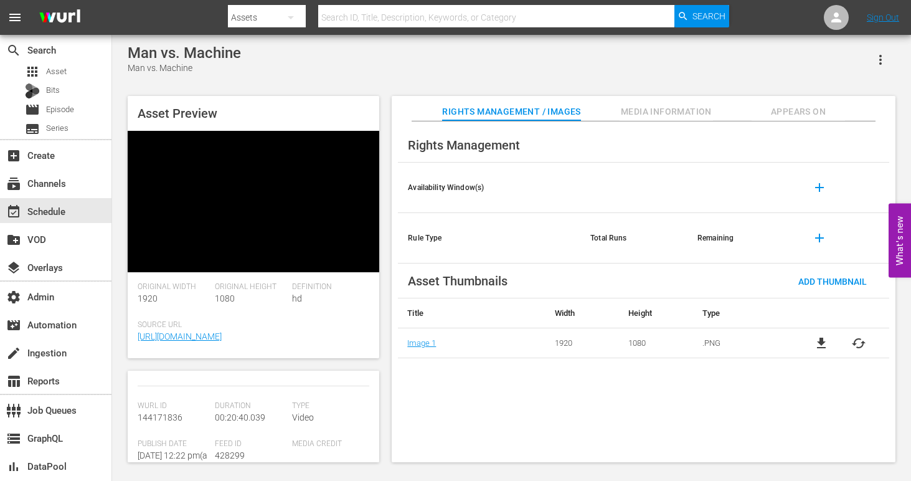
scroll to position [106, 0]
click at [171, 421] on span "144171836" at bounding box center [160, 416] width 45 height 10
copy span "144171836"
click at [169, 213] on div "Video Player" at bounding box center [254, 192] width 252 height 123
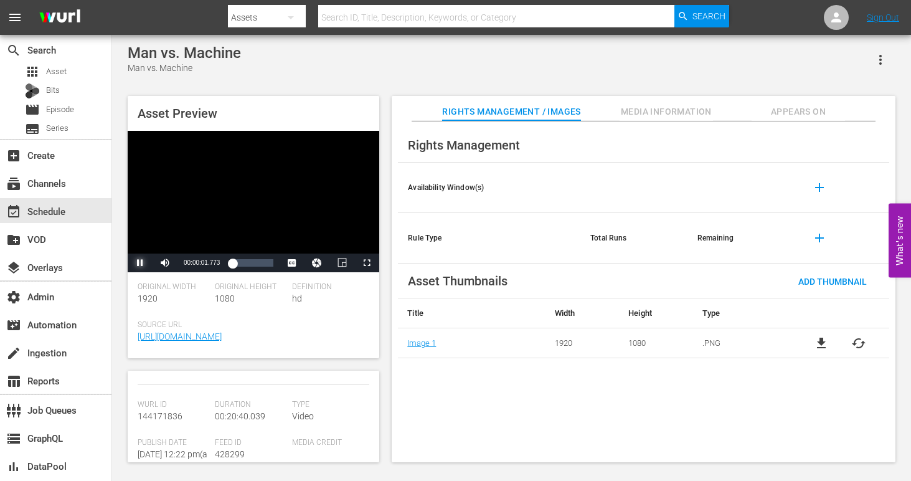
click at [140, 263] on span "Video Player" at bounding box center [140, 263] width 0 height 0
